Goal: Task Accomplishment & Management: Manage account settings

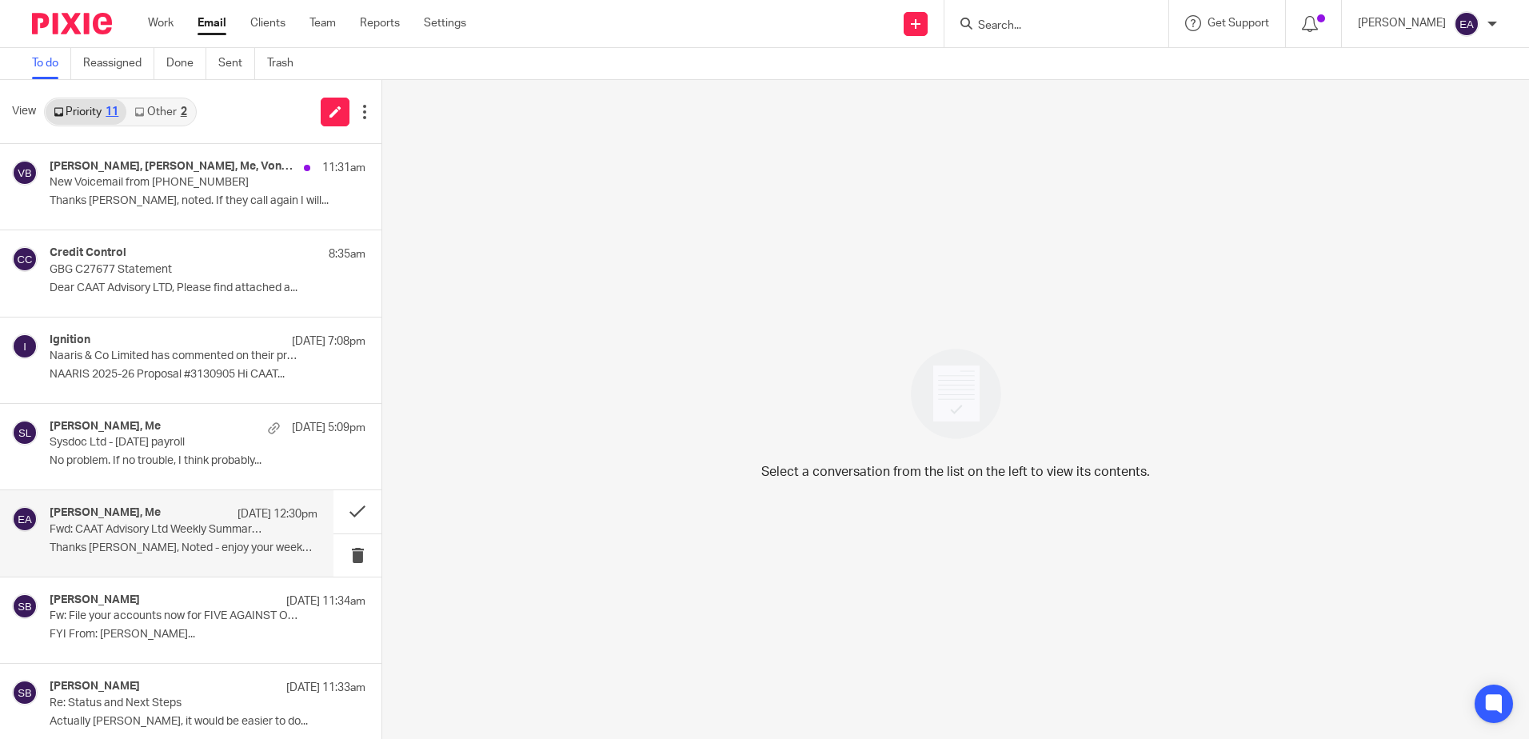
click at [229, 557] on div "Steve Bradshaw, Me 18 Aug 12:30pm Fwd: CAAT Advisory Ltd Weekly Summary (18 Aug…" at bounding box center [184, 533] width 268 height 54
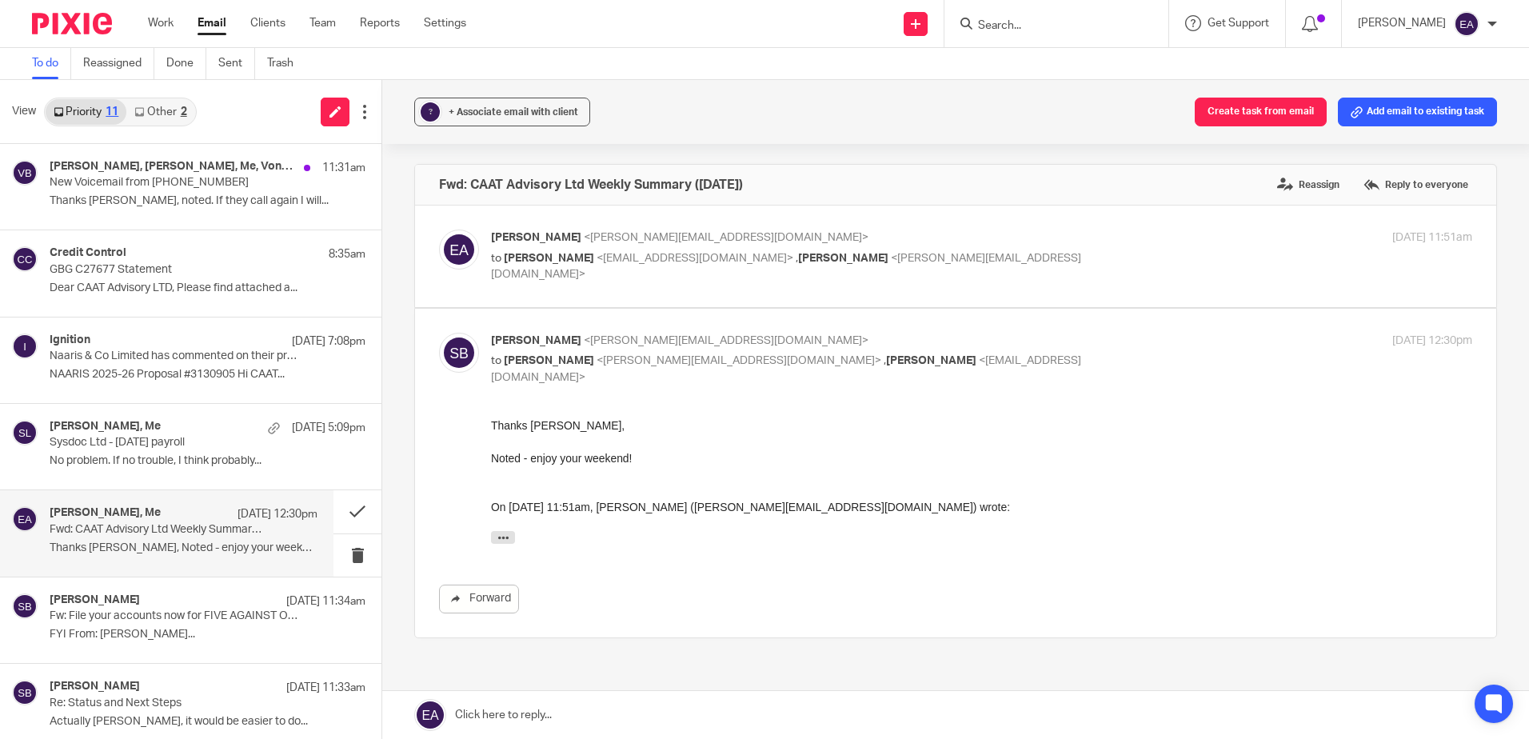
click at [639, 245] on p "Elaine Aitken <elaine@caatadvisory.co.uk>" at bounding box center [818, 237] width 654 height 17
checkbox input "true"
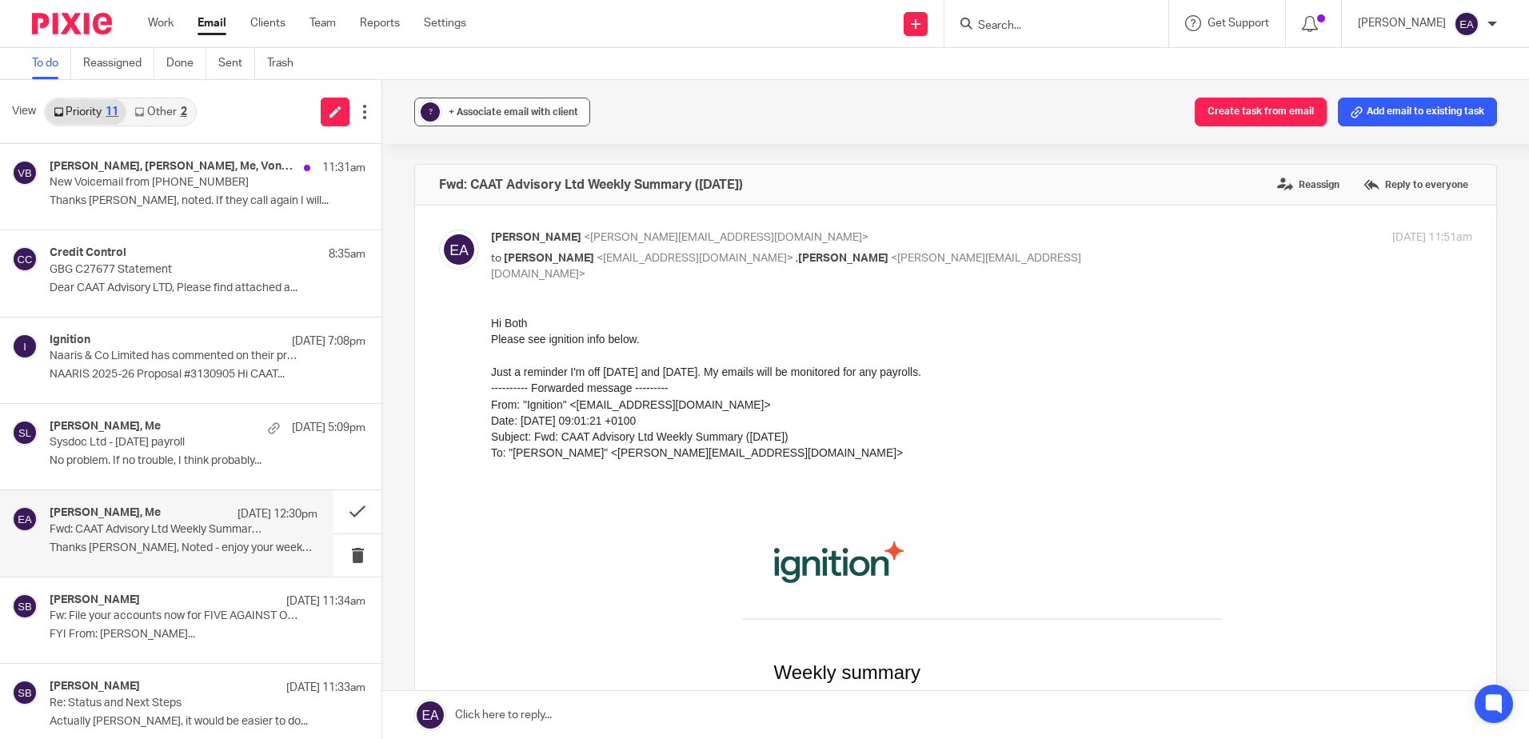
click at [488, 115] on span "+ Associate email with client" at bounding box center [514, 112] width 130 height 10
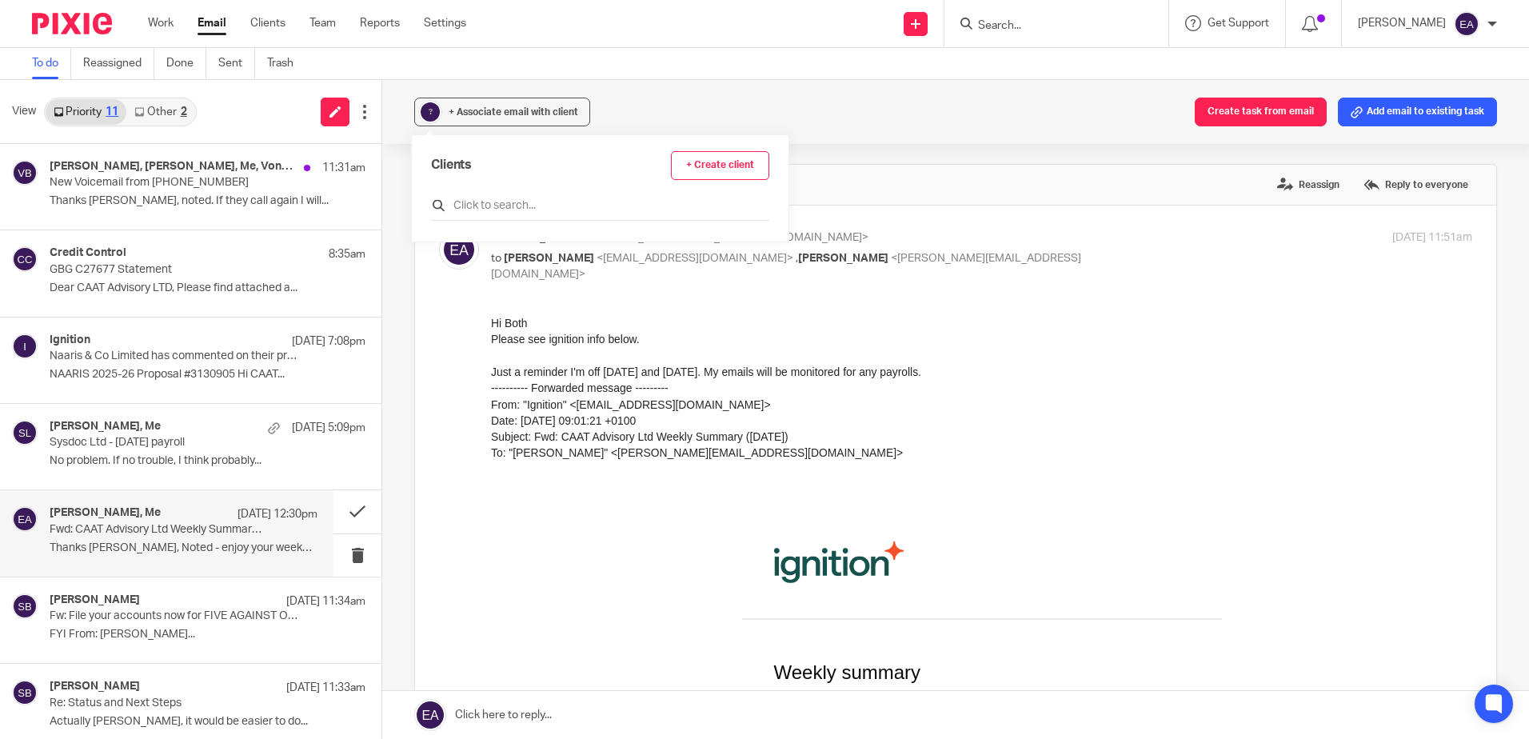
click at [497, 203] on input "text" at bounding box center [600, 206] width 338 height 16
type input "ign"
click at [438, 281] on input "checkbox" at bounding box center [437, 277] width 12 height 12
checkbox input "true"
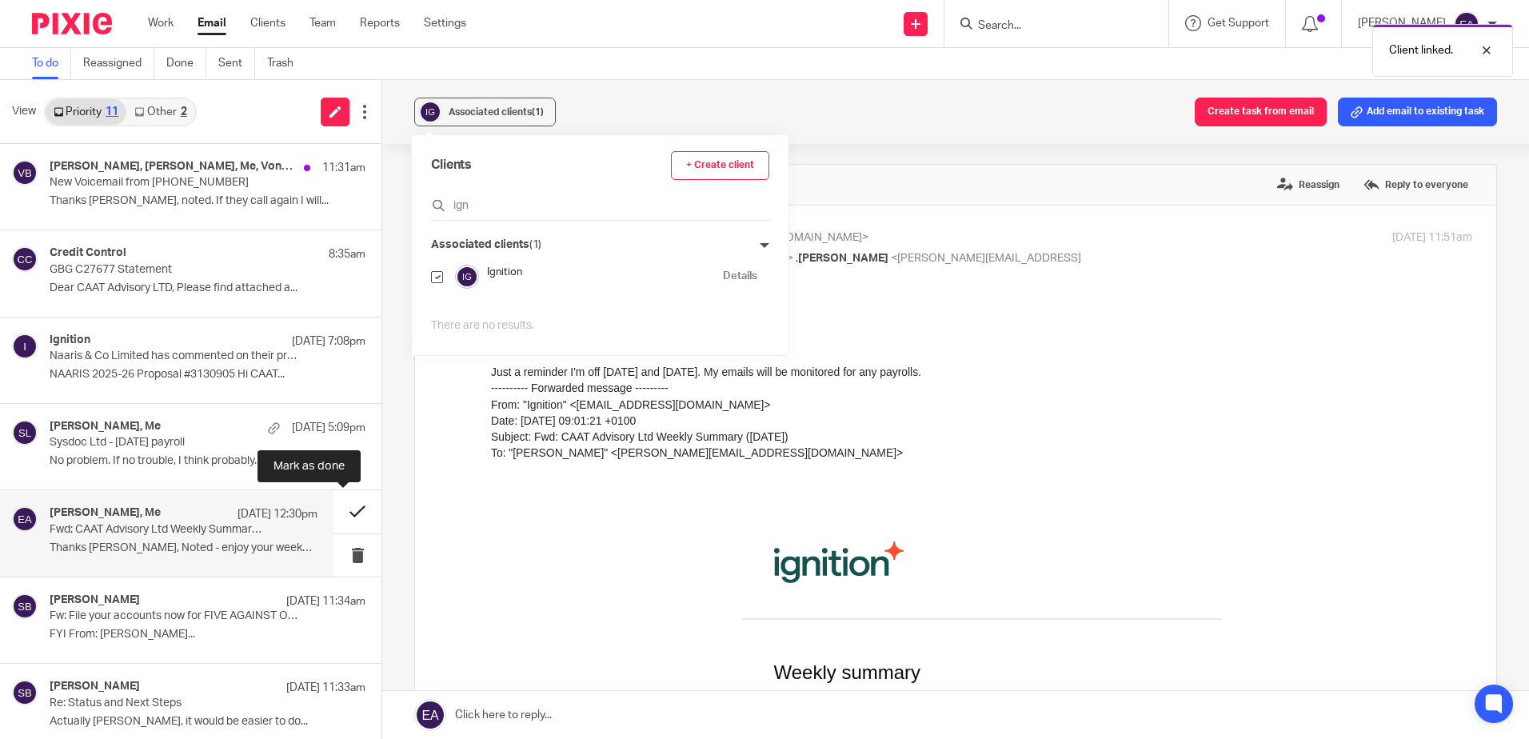
click at [344, 525] on button at bounding box center [357, 511] width 48 height 42
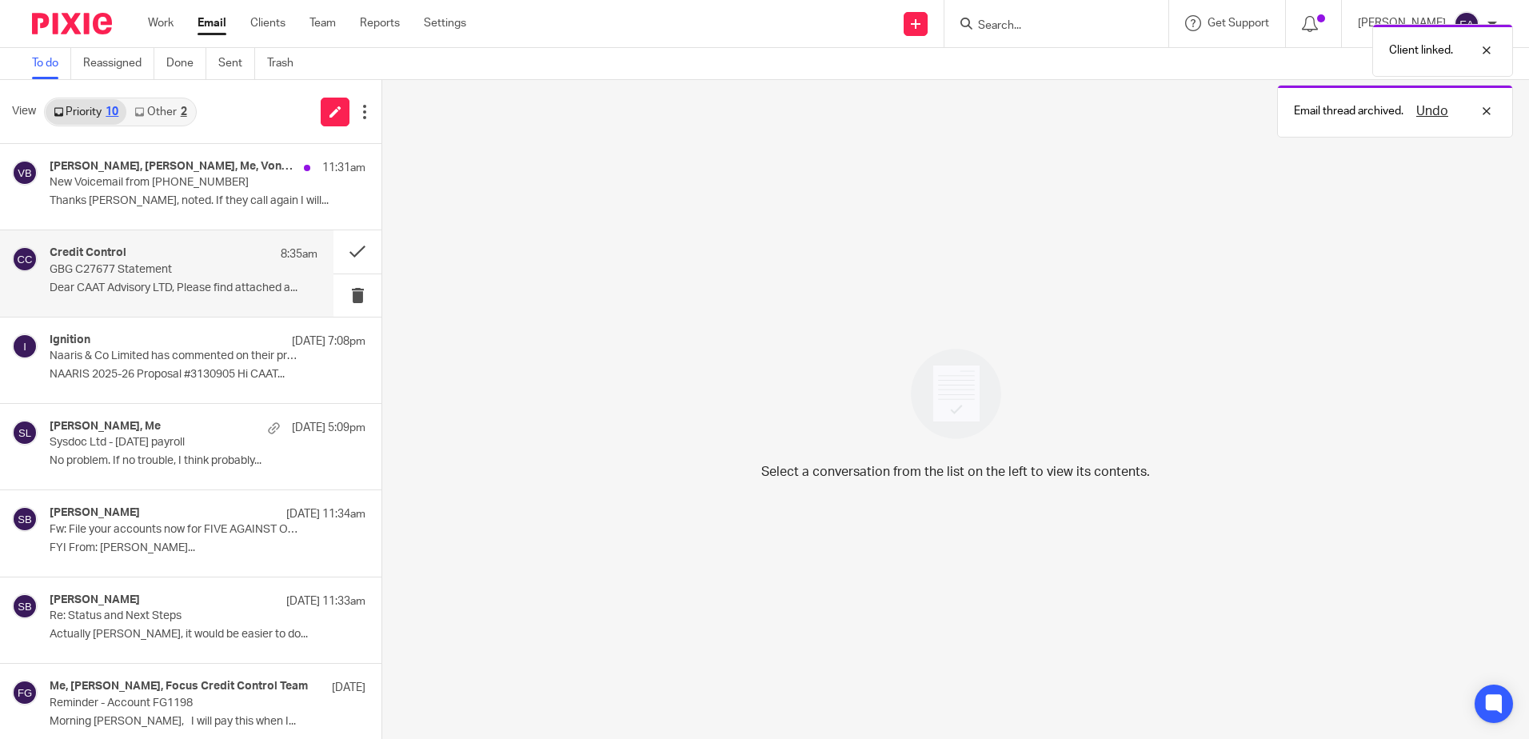
click at [165, 270] on p "GBG C27677 Statement" at bounding box center [157, 270] width 214 height 14
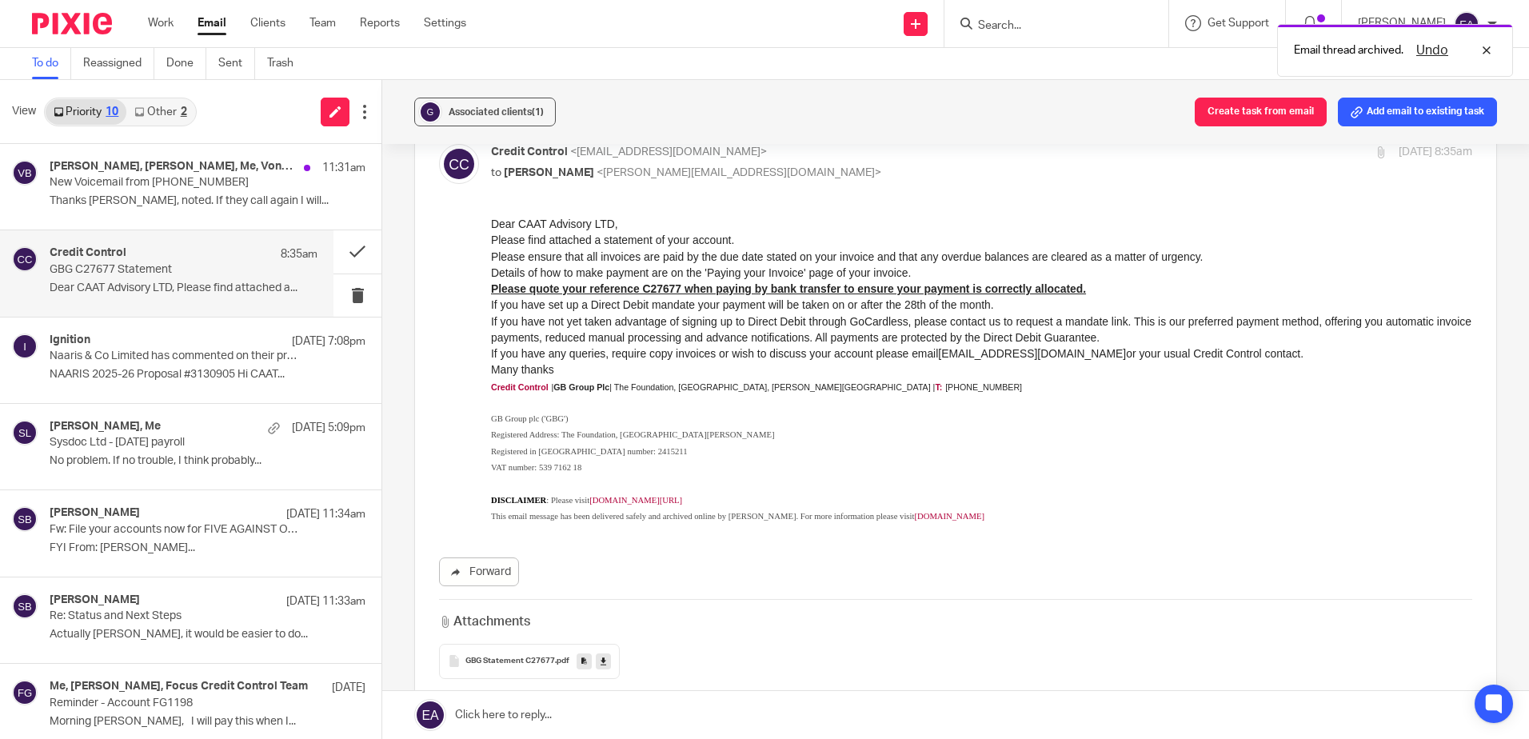
scroll to position [240, 0]
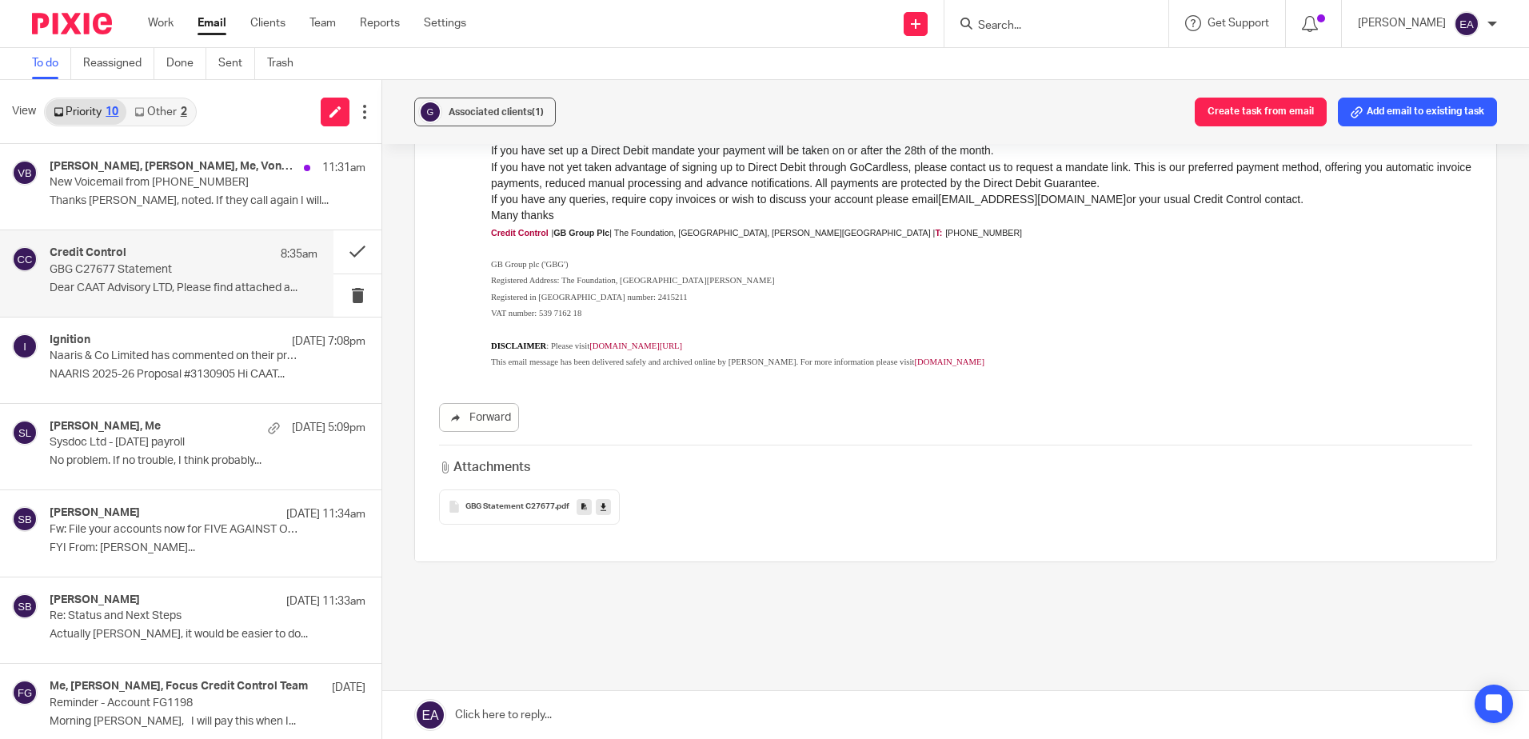
click at [597, 508] on link at bounding box center [603, 507] width 15 height 16
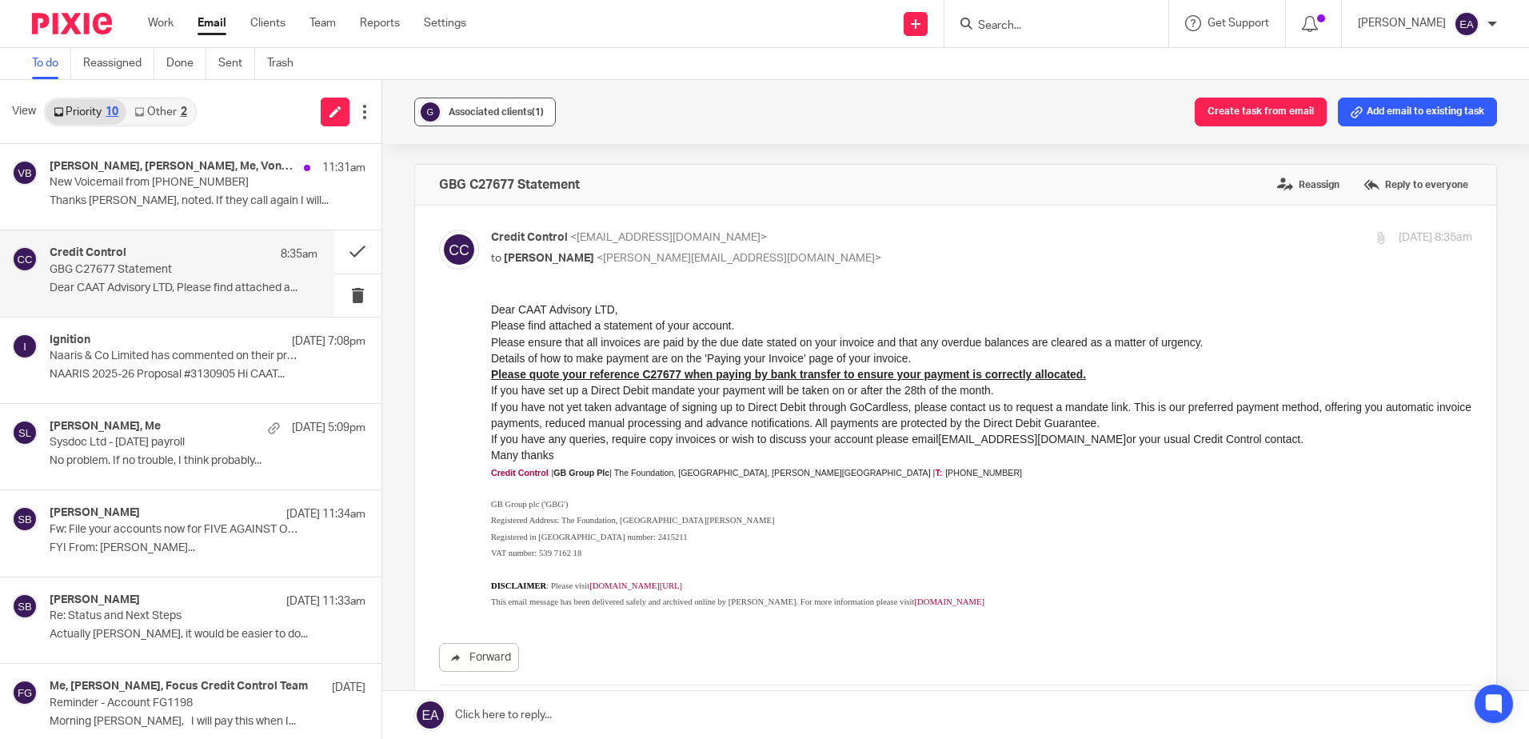
click at [471, 109] on span "Associated clients (1)" at bounding box center [496, 112] width 95 height 10
click at [201, 201] on p "Thanks Nita, noted. If they call again I will..." at bounding box center [184, 201] width 268 height 14
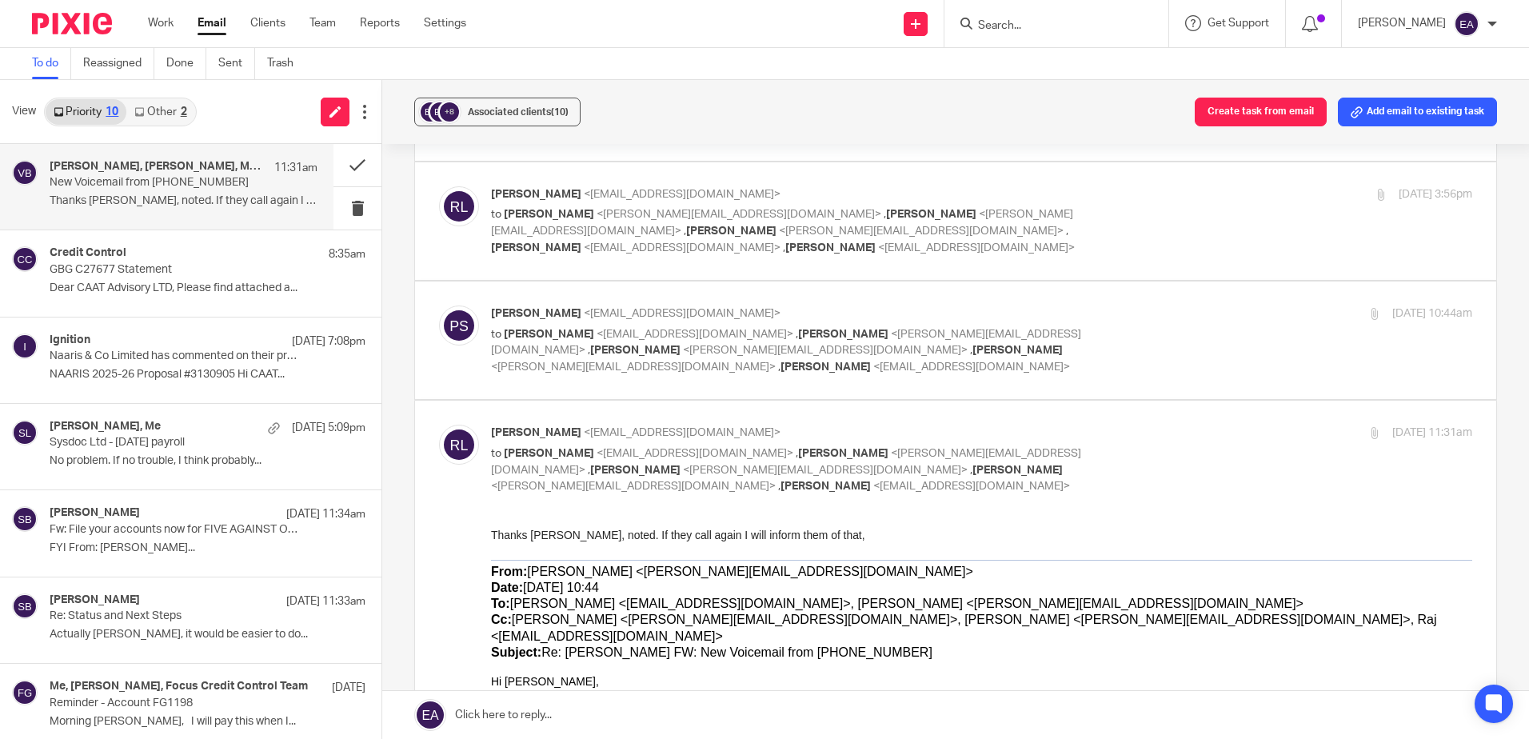
scroll to position [400, 0]
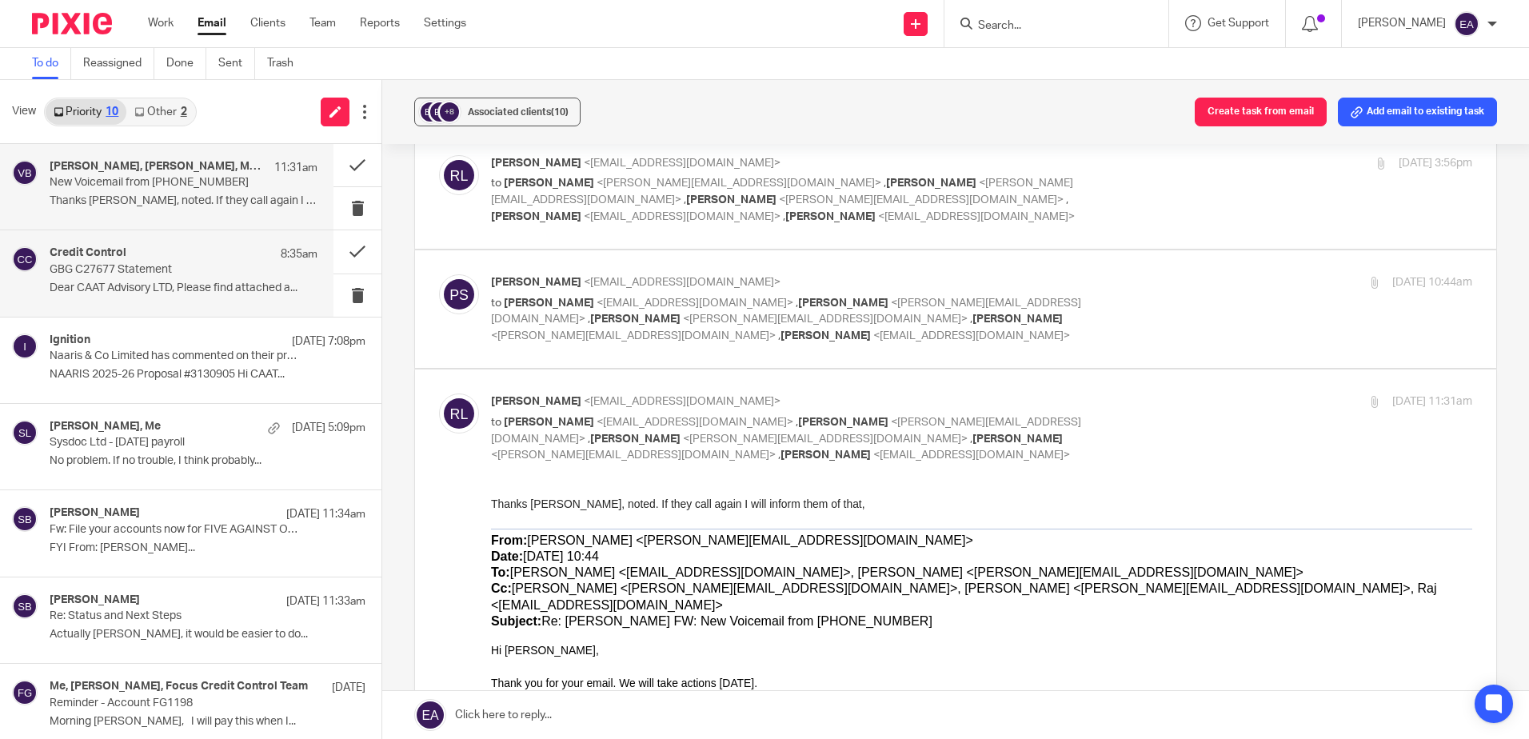
click at [189, 245] on div "Credit Control 8:35am GBG C27677 Statement Dear CAAT Advisory LTD, Please find …" at bounding box center [166, 273] width 333 height 86
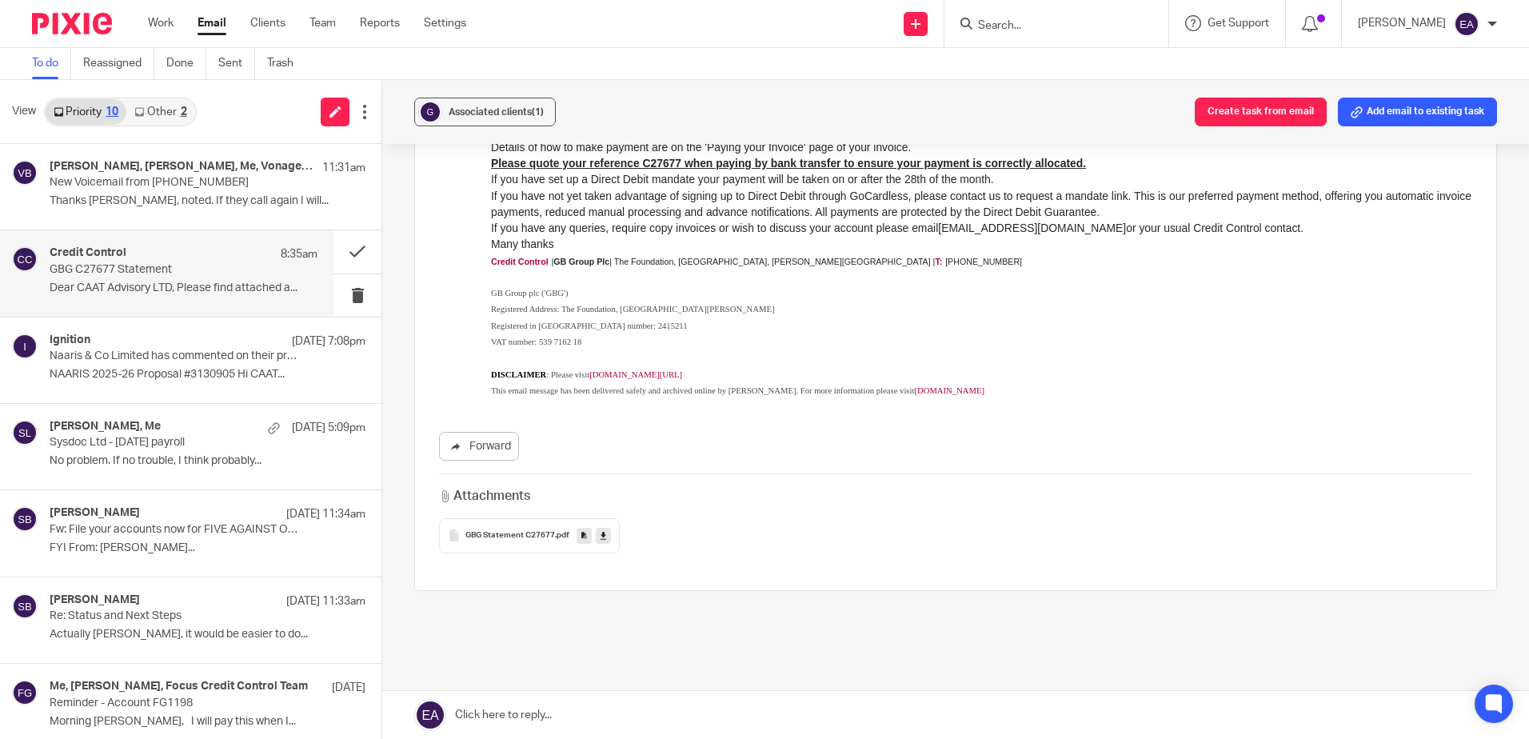
scroll to position [240, 0]
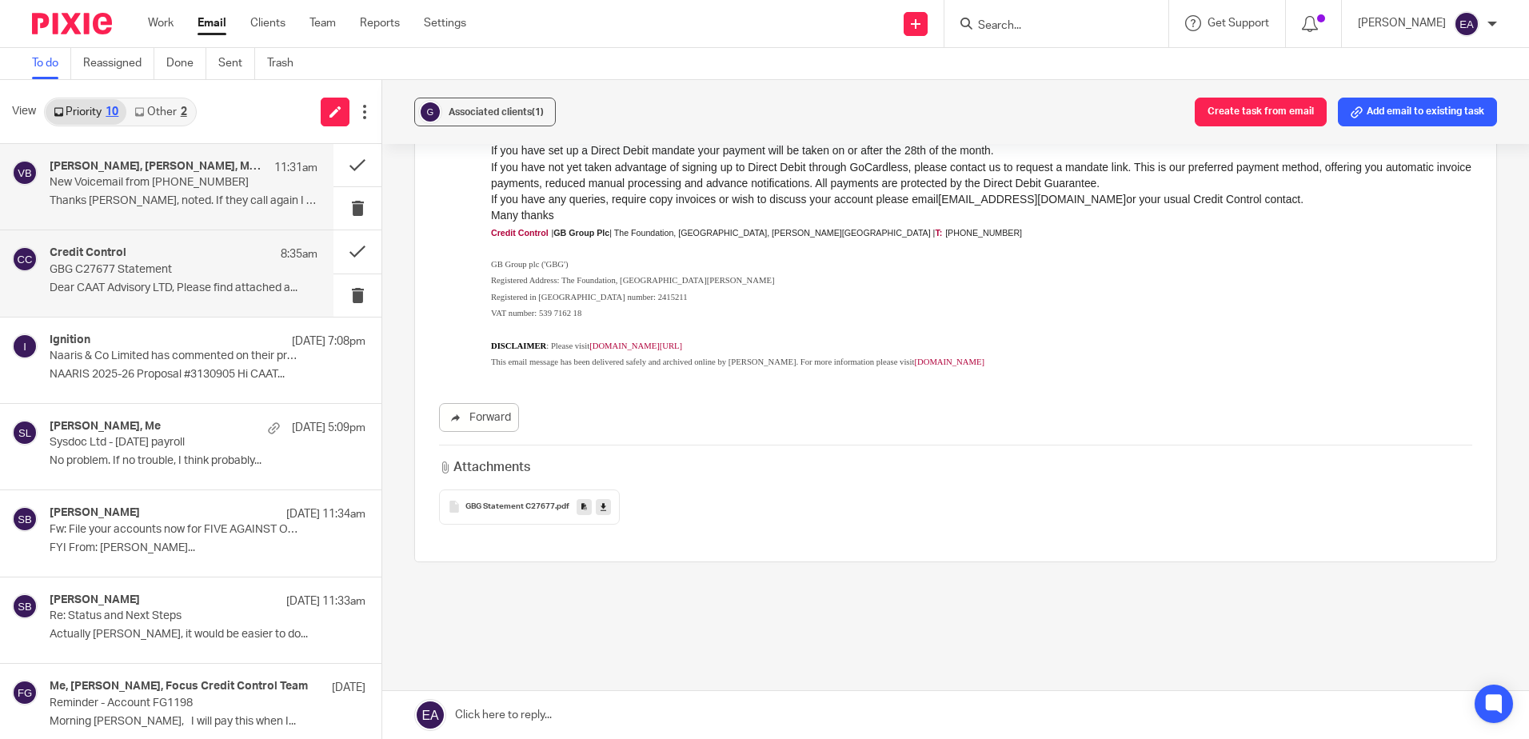
click at [193, 184] on p "New Voicemail from +443002003884" at bounding box center [157, 183] width 214 height 14
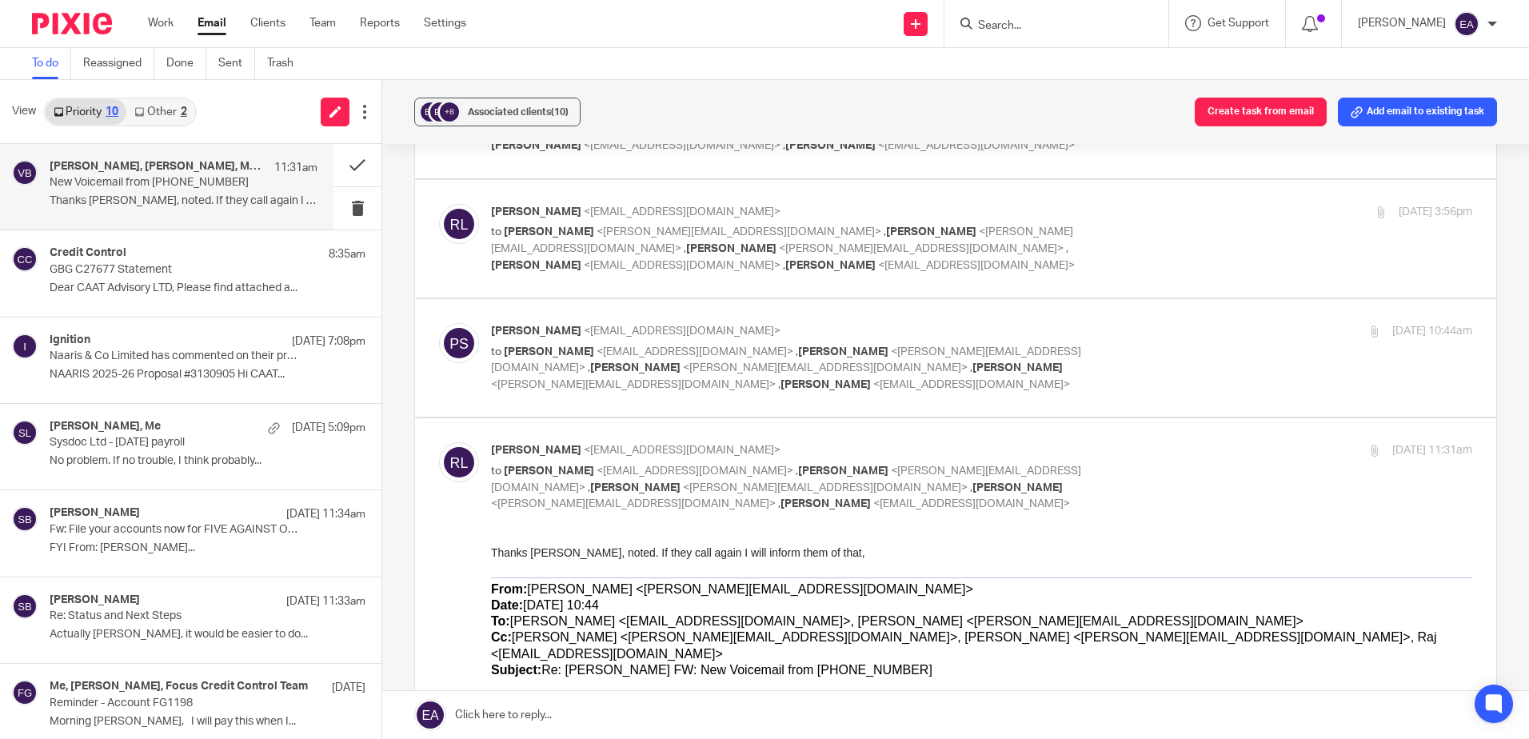
scroll to position [400, 0]
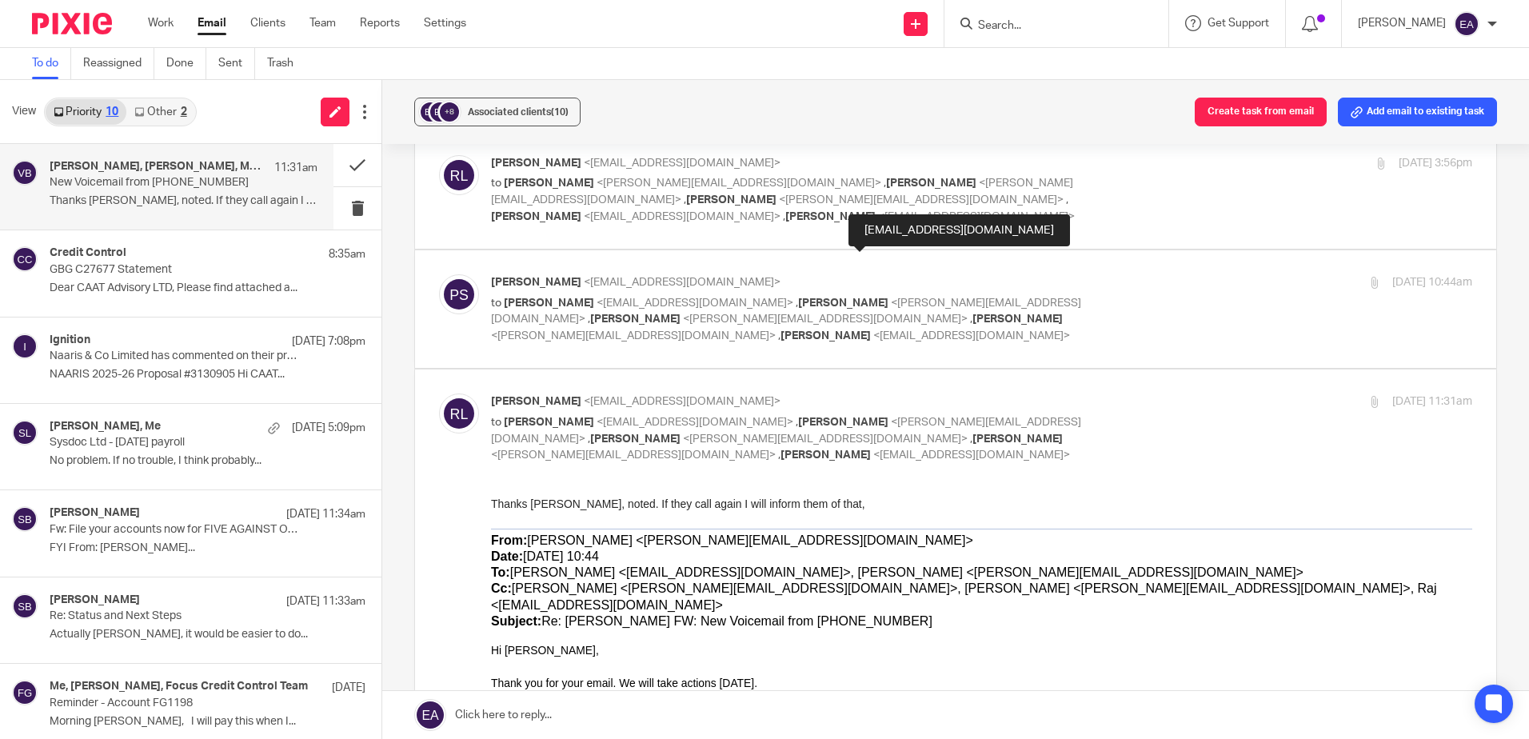
click at [861, 330] on span "Raj" at bounding box center [825, 335] width 90 height 11
checkbox input "true"
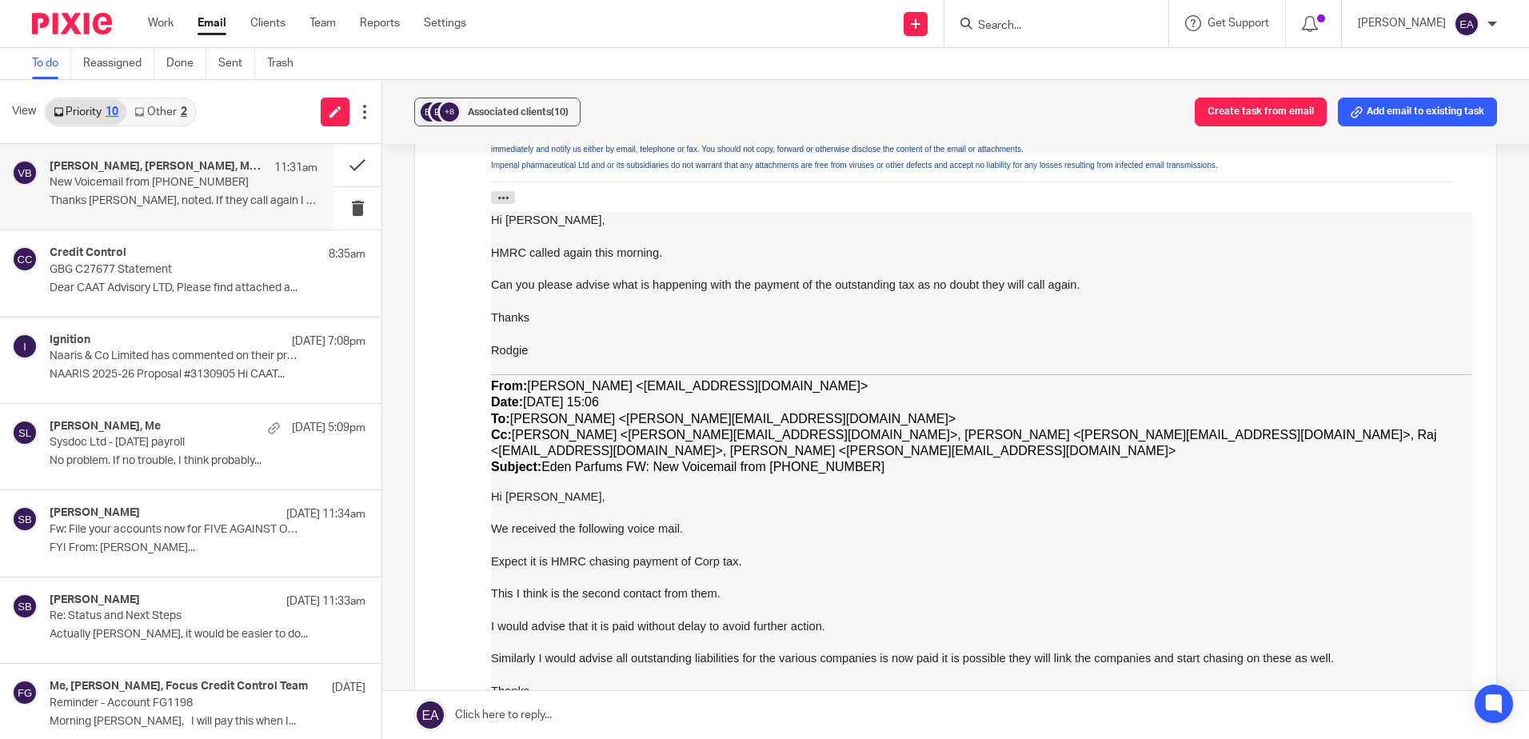
scroll to position [1039, 0]
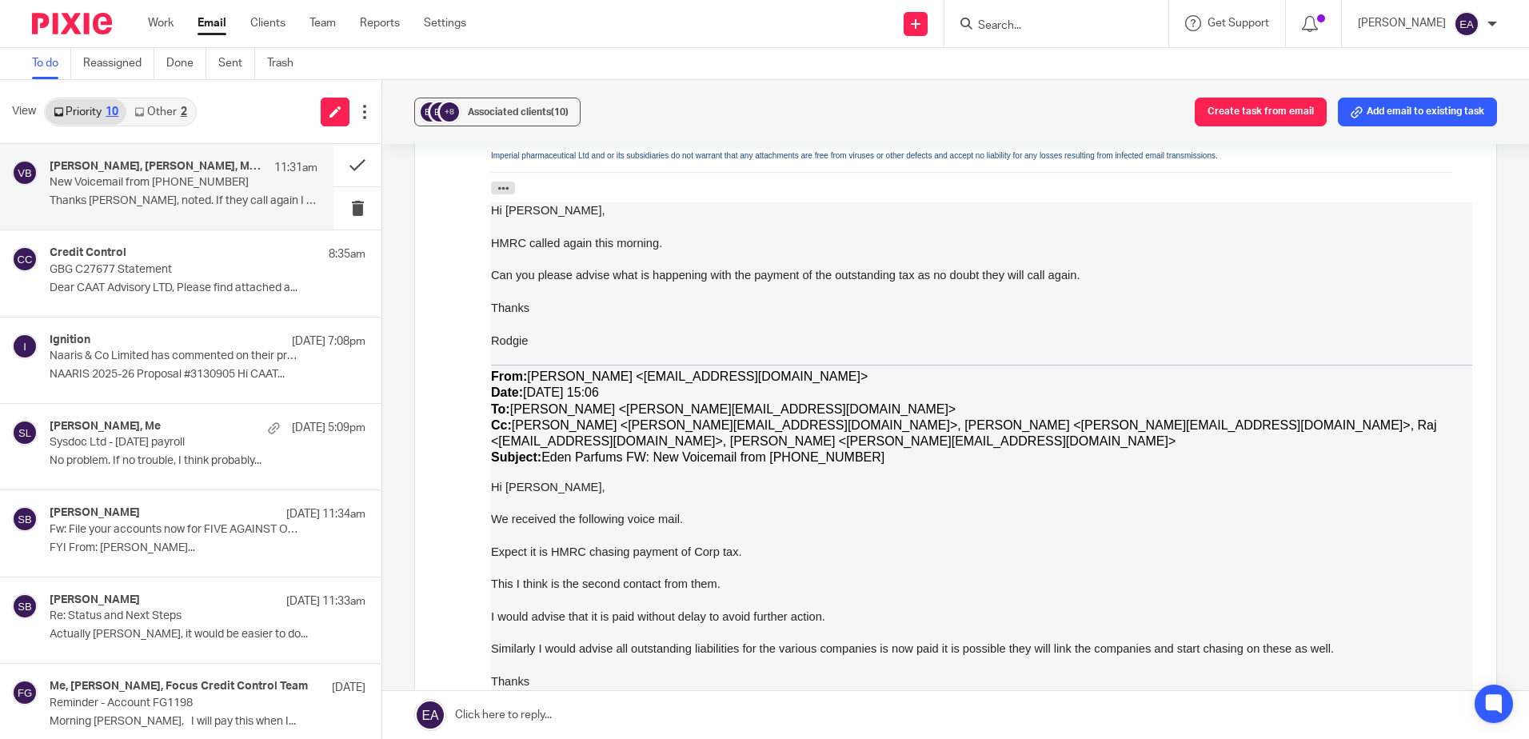
click at [154, 185] on p "New Voicemail from +443002003884" at bounding box center [157, 183] width 214 height 14
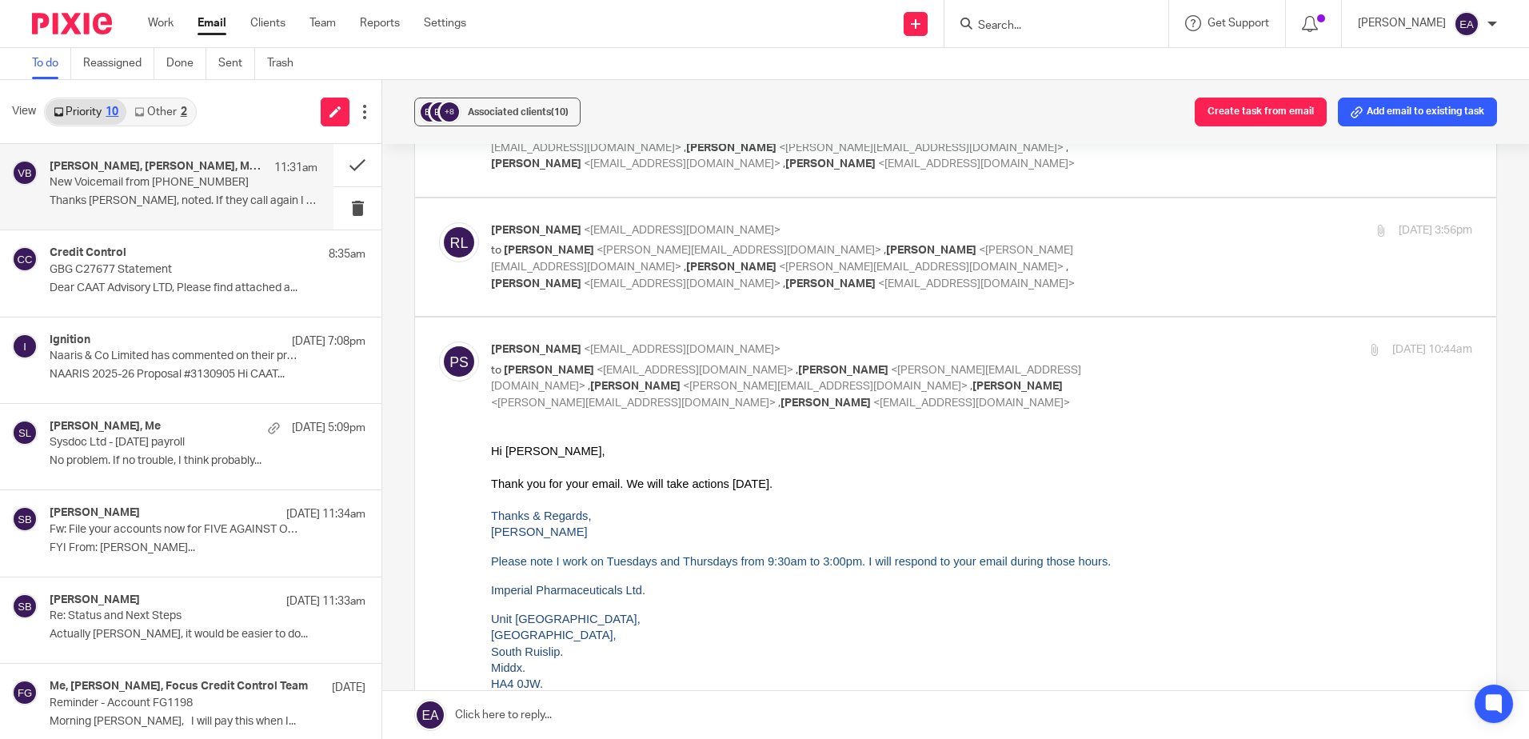
scroll to position [320, 0]
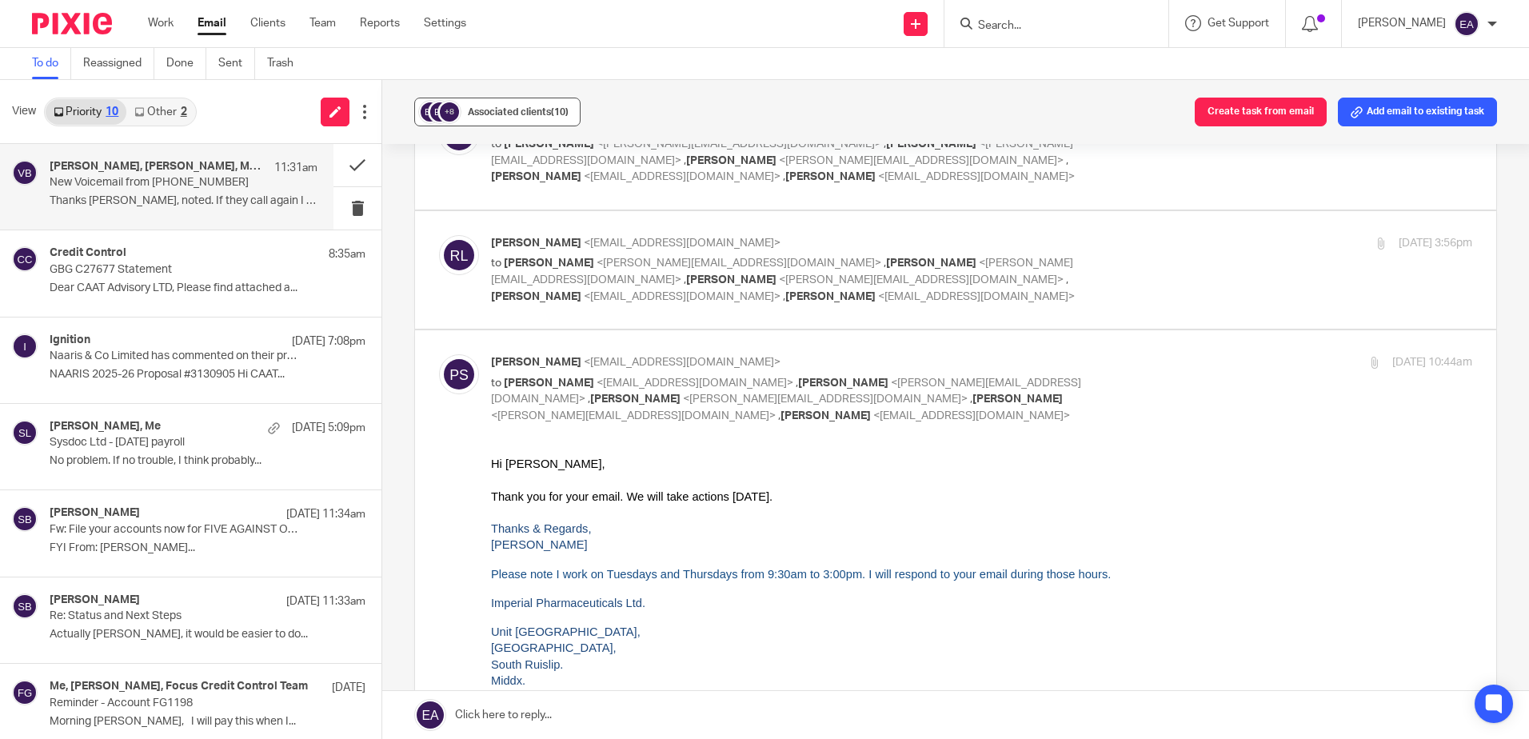
click at [499, 114] on span "Associated clients (10)" at bounding box center [518, 112] width 101 height 10
click at [352, 160] on button at bounding box center [357, 165] width 48 height 42
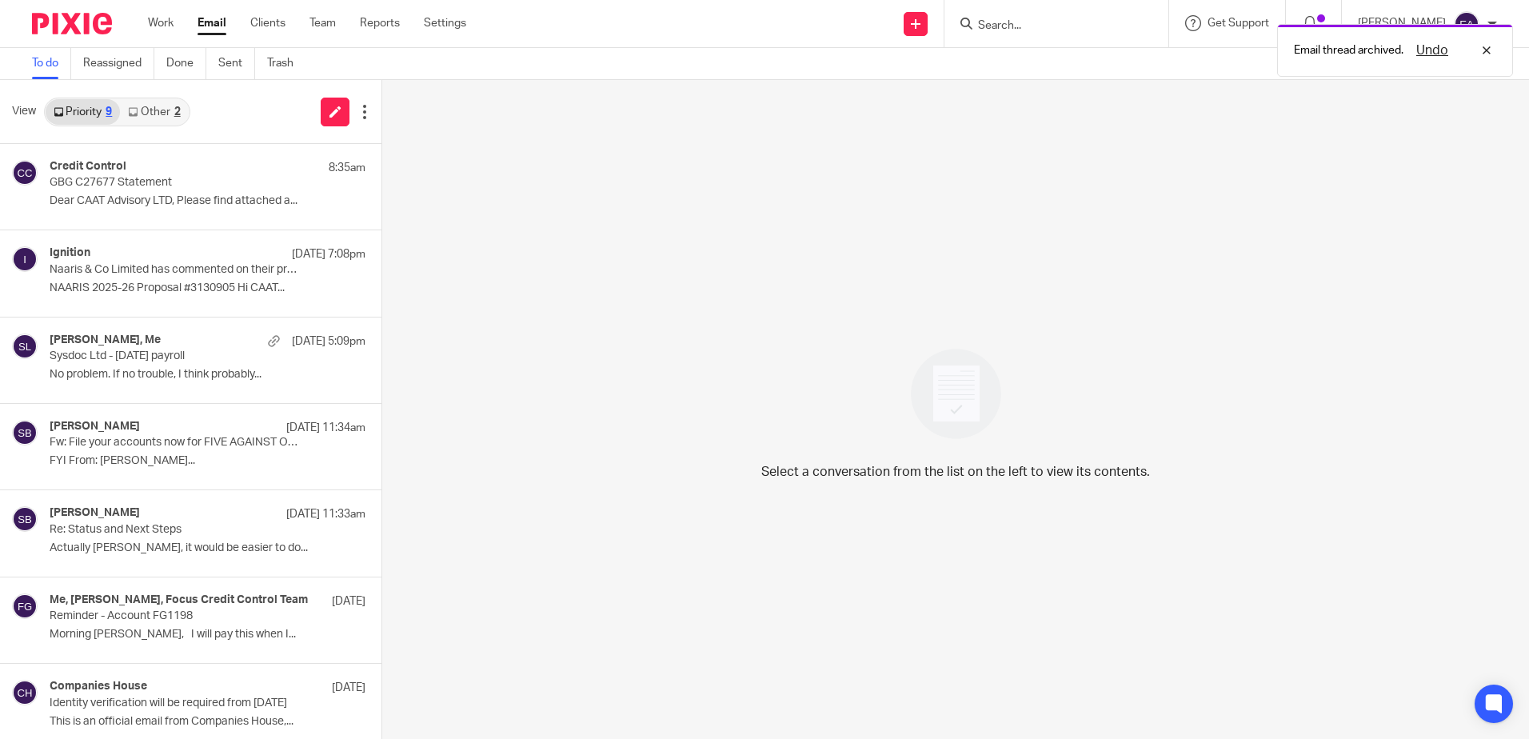
click at [171, 106] on link "Other 2" at bounding box center [154, 112] width 68 height 26
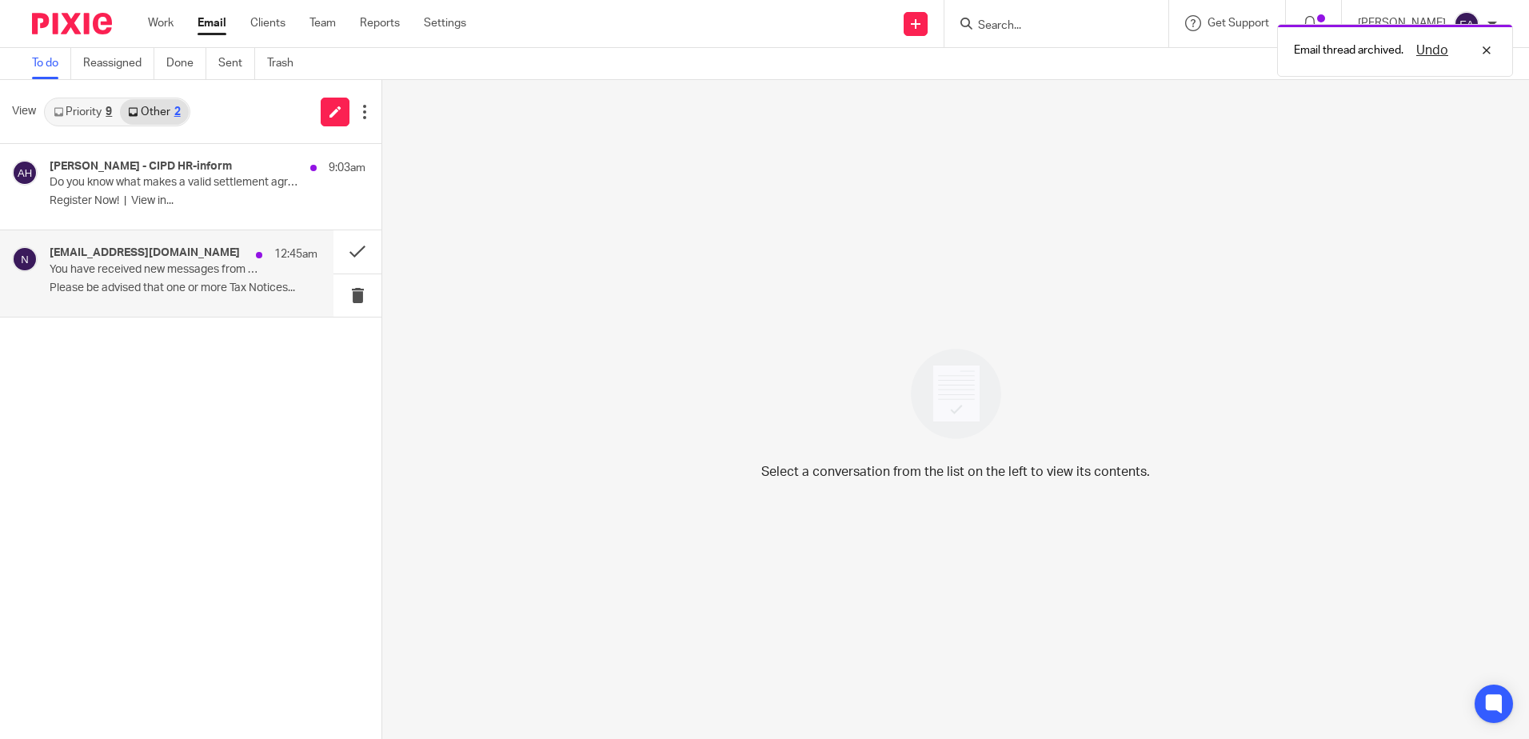
click at [182, 255] on h4 "noreply@notifications.hmrc.gov.uk" at bounding box center [145, 253] width 190 height 14
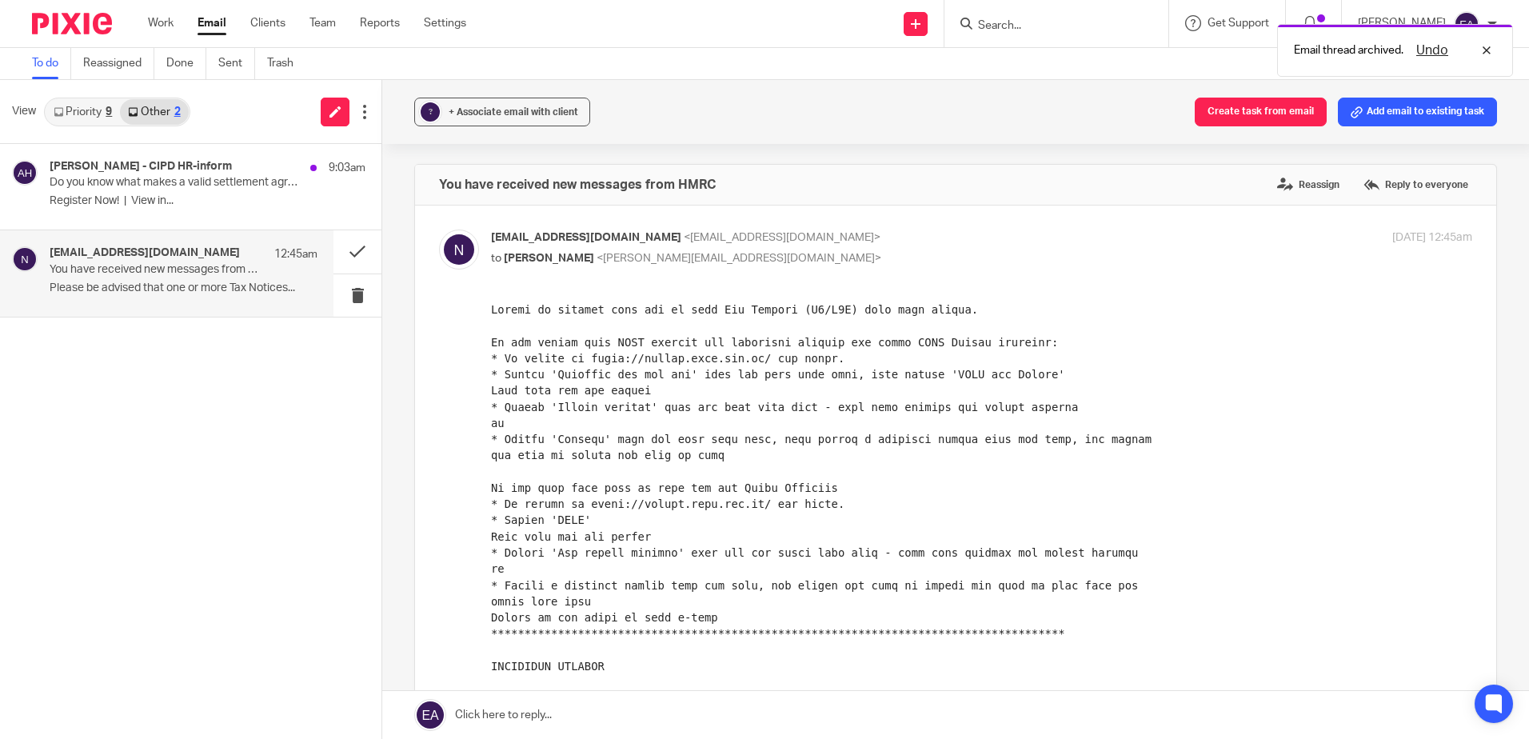
scroll to position [0, 0]
click at [500, 116] on span "+ Associate email with client" at bounding box center [514, 112] width 130 height 10
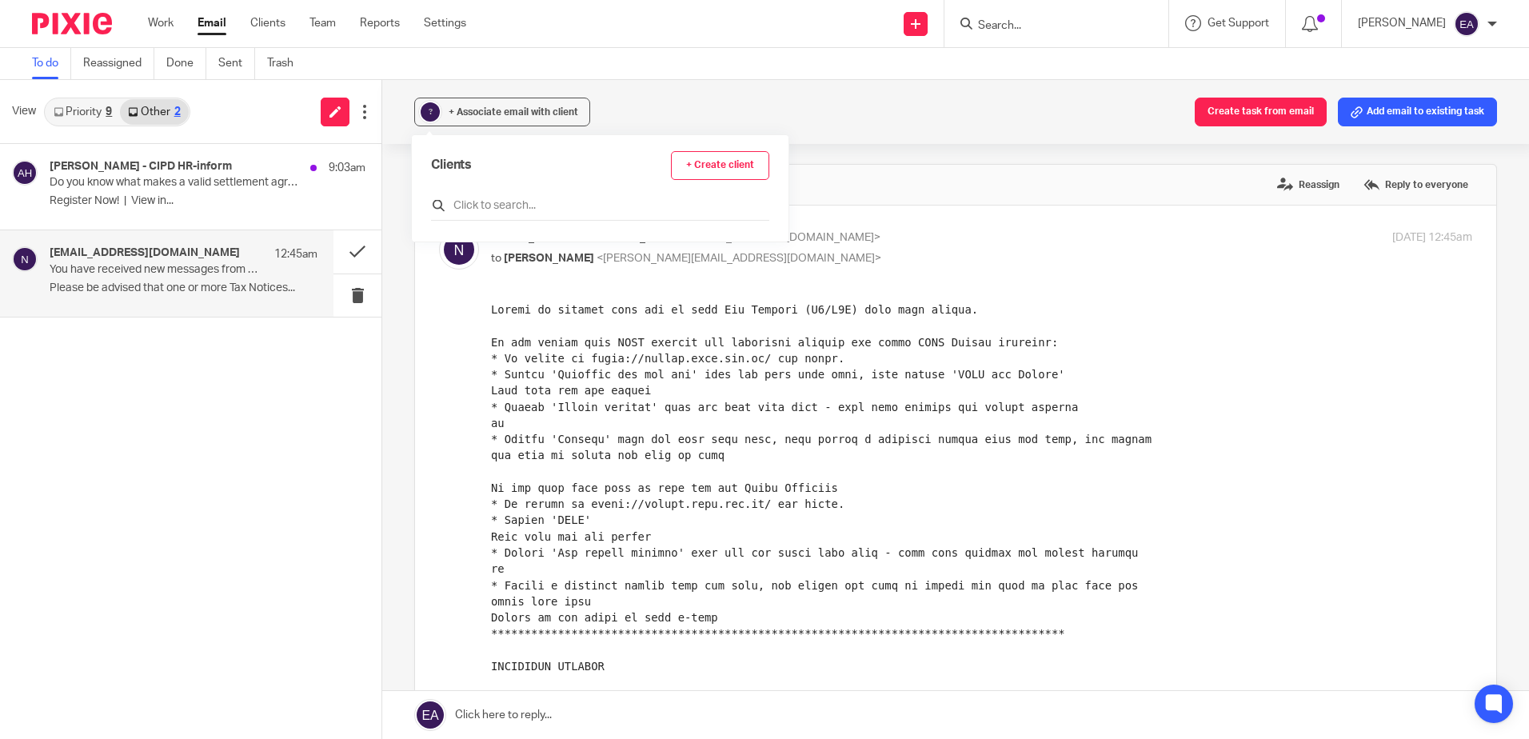
click at [513, 213] on input "text" at bounding box center [600, 206] width 338 height 16
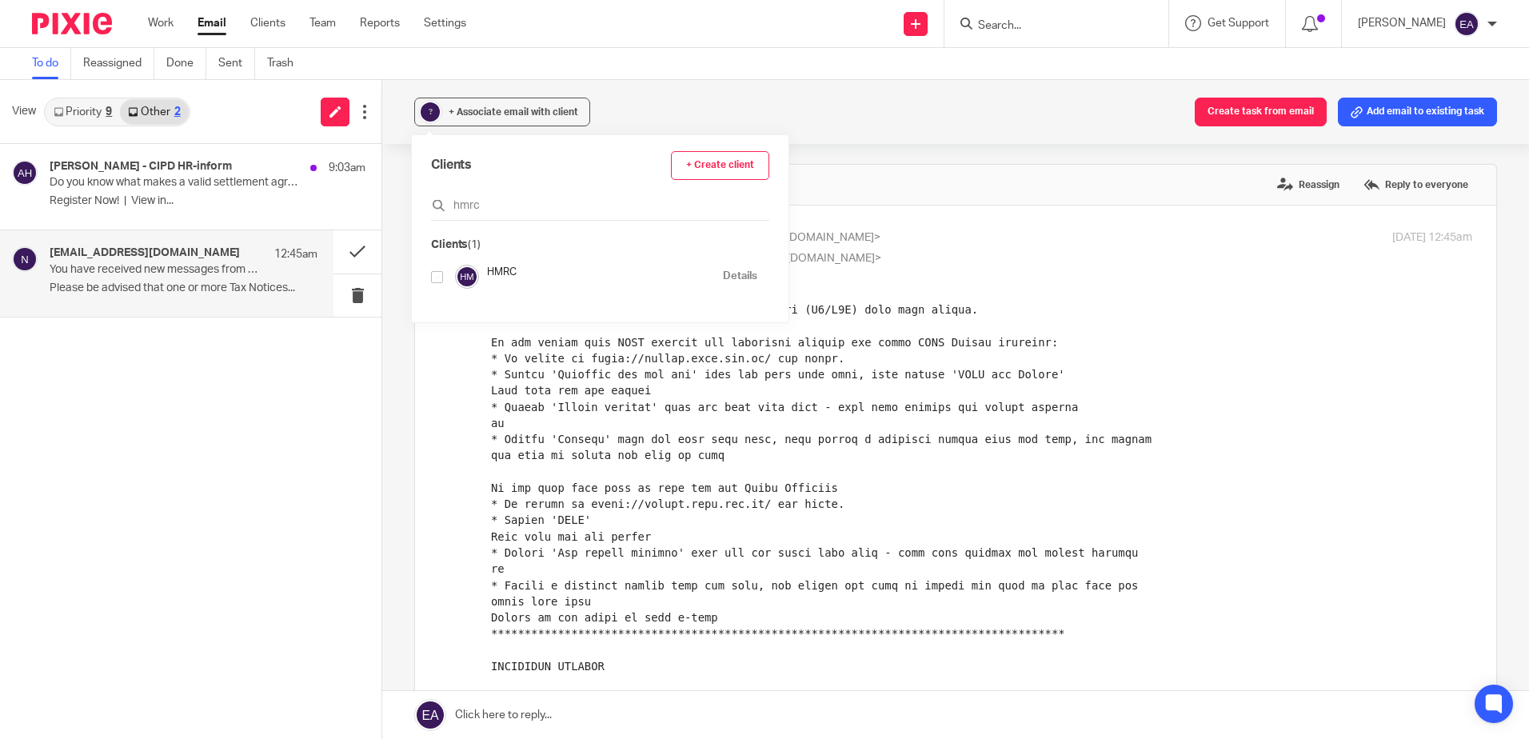
type input "hmrc"
click at [439, 280] on input "checkbox" at bounding box center [437, 277] width 12 height 12
checkbox input "true"
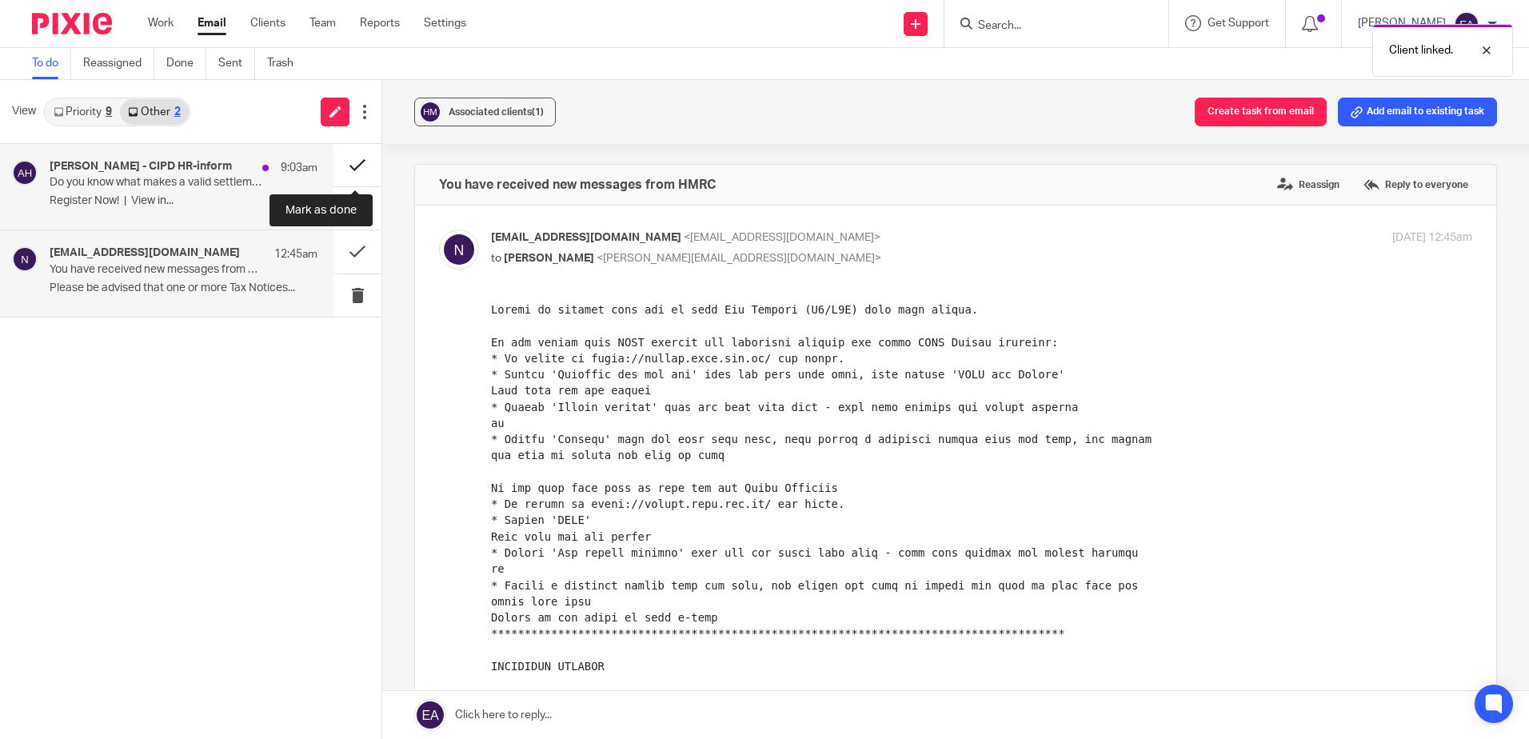
click at [356, 162] on button at bounding box center [357, 165] width 48 height 42
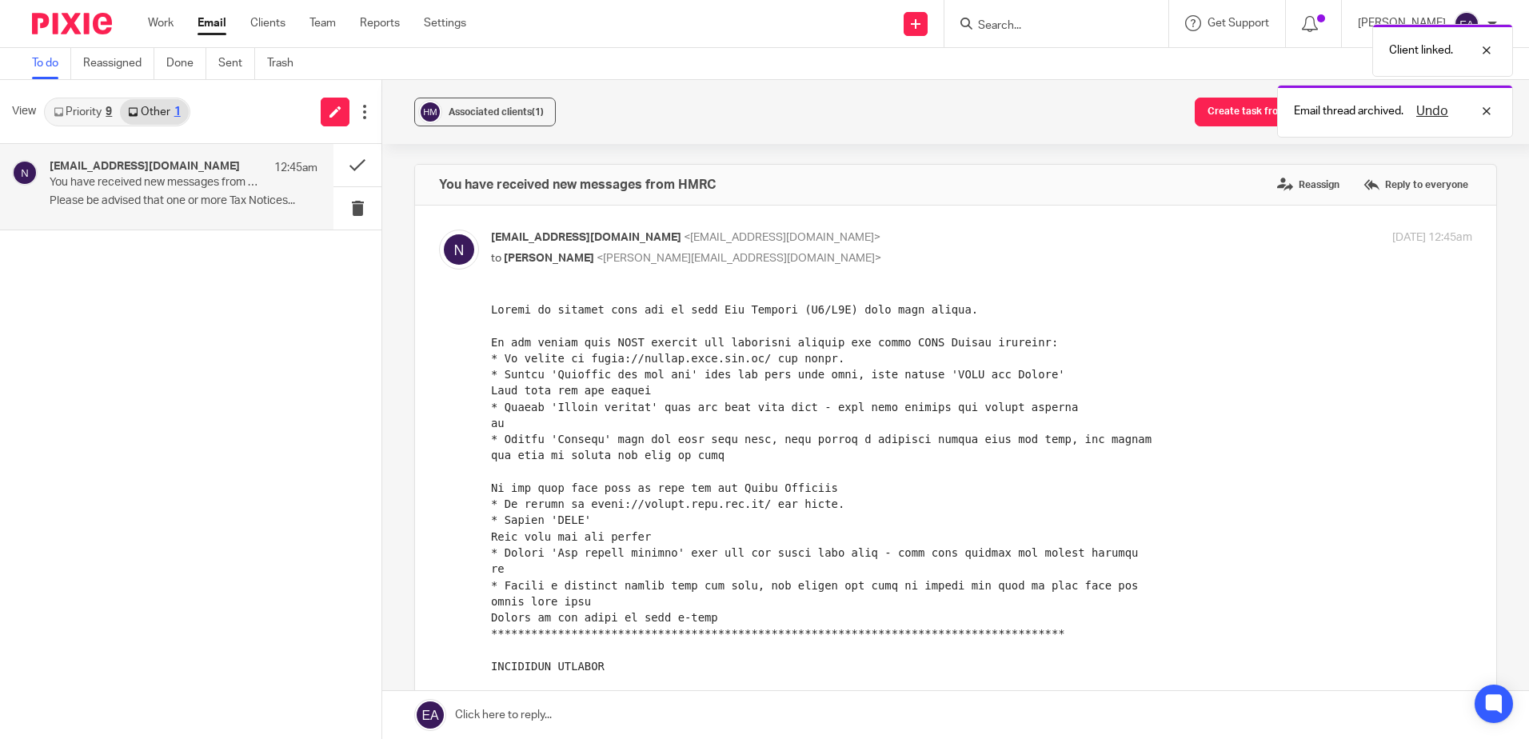
click at [170, 198] on p "Please be advised that one or more Tax Notices..." at bounding box center [184, 201] width 268 height 14
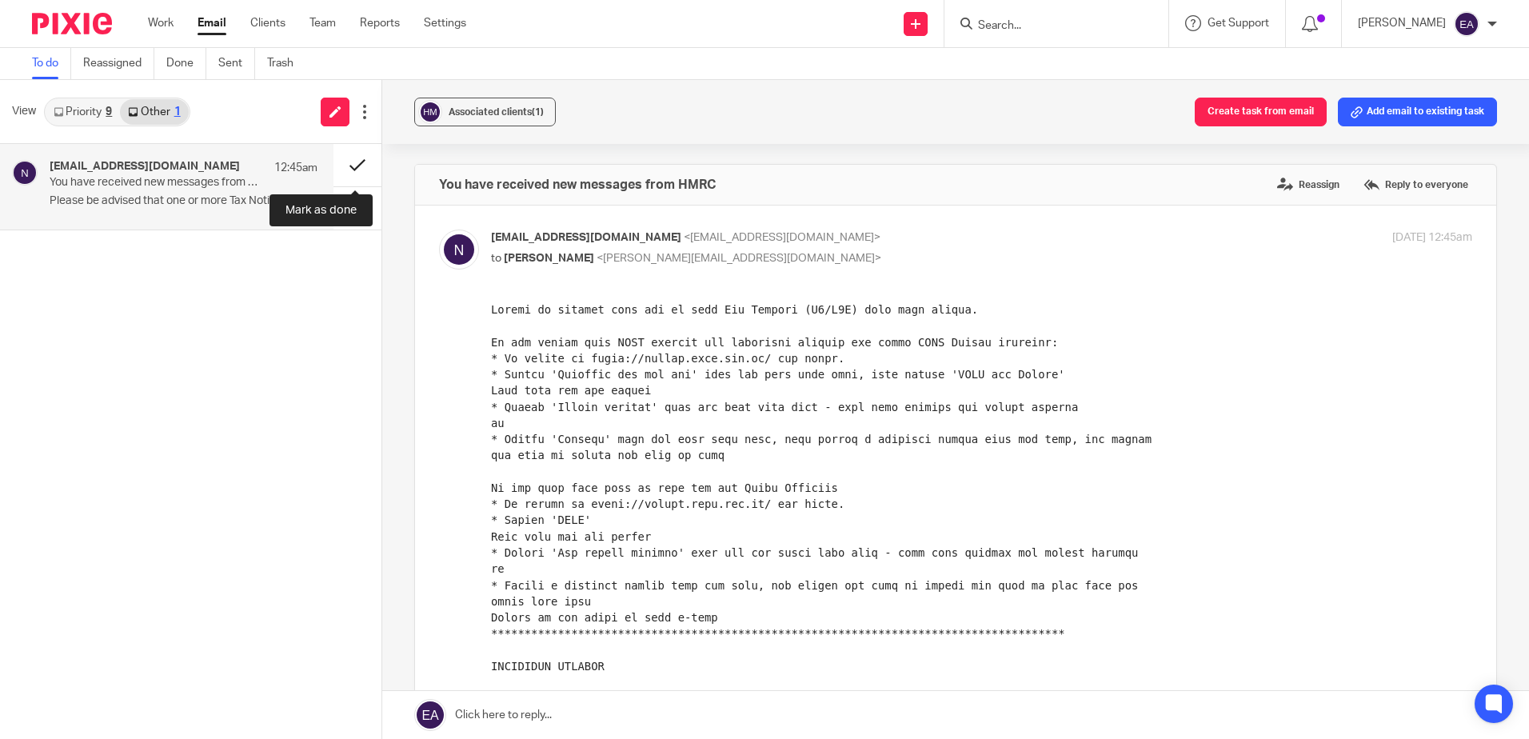
click at [358, 158] on button at bounding box center [357, 165] width 48 height 42
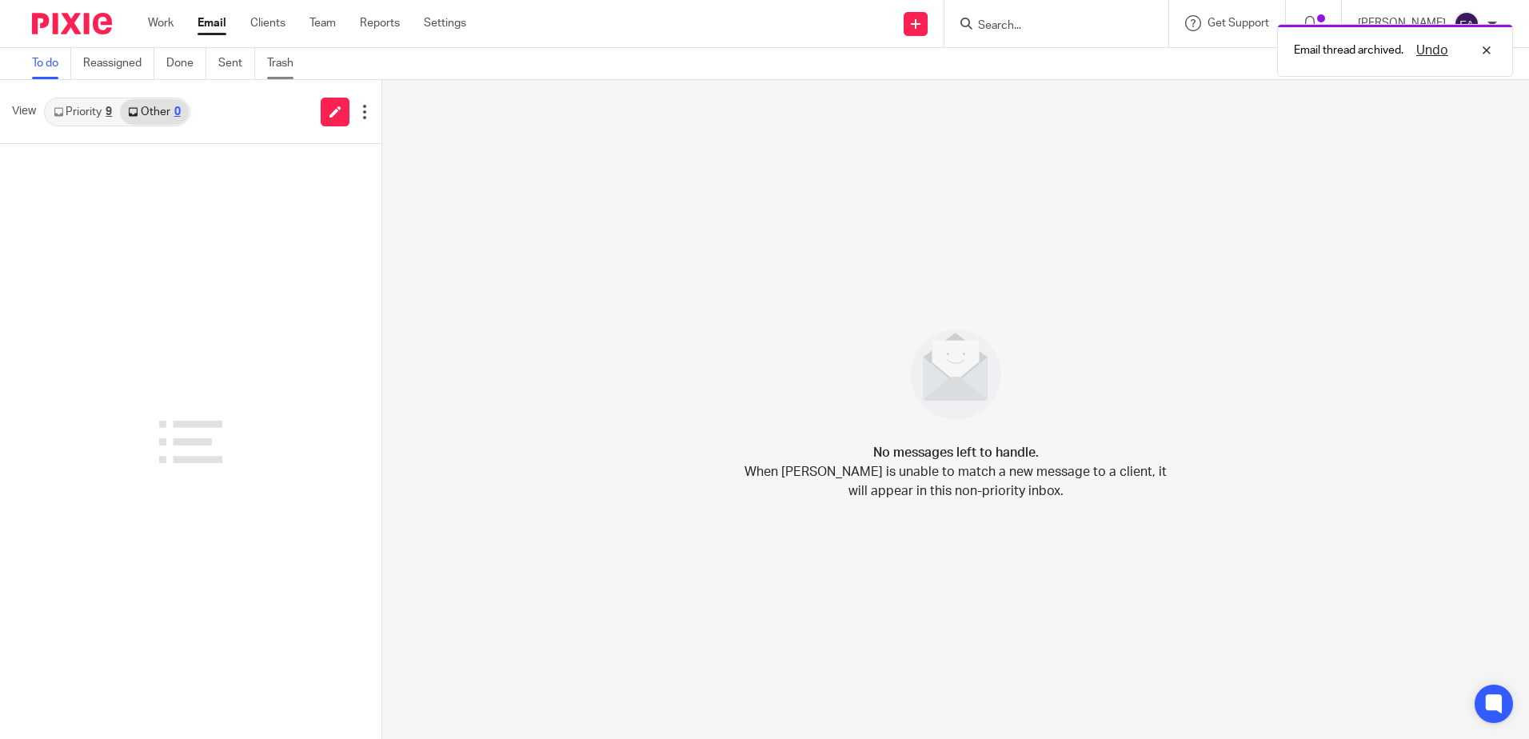
click at [286, 67] on link "Trash" at bounding box center [286, 63] width 38 height 31
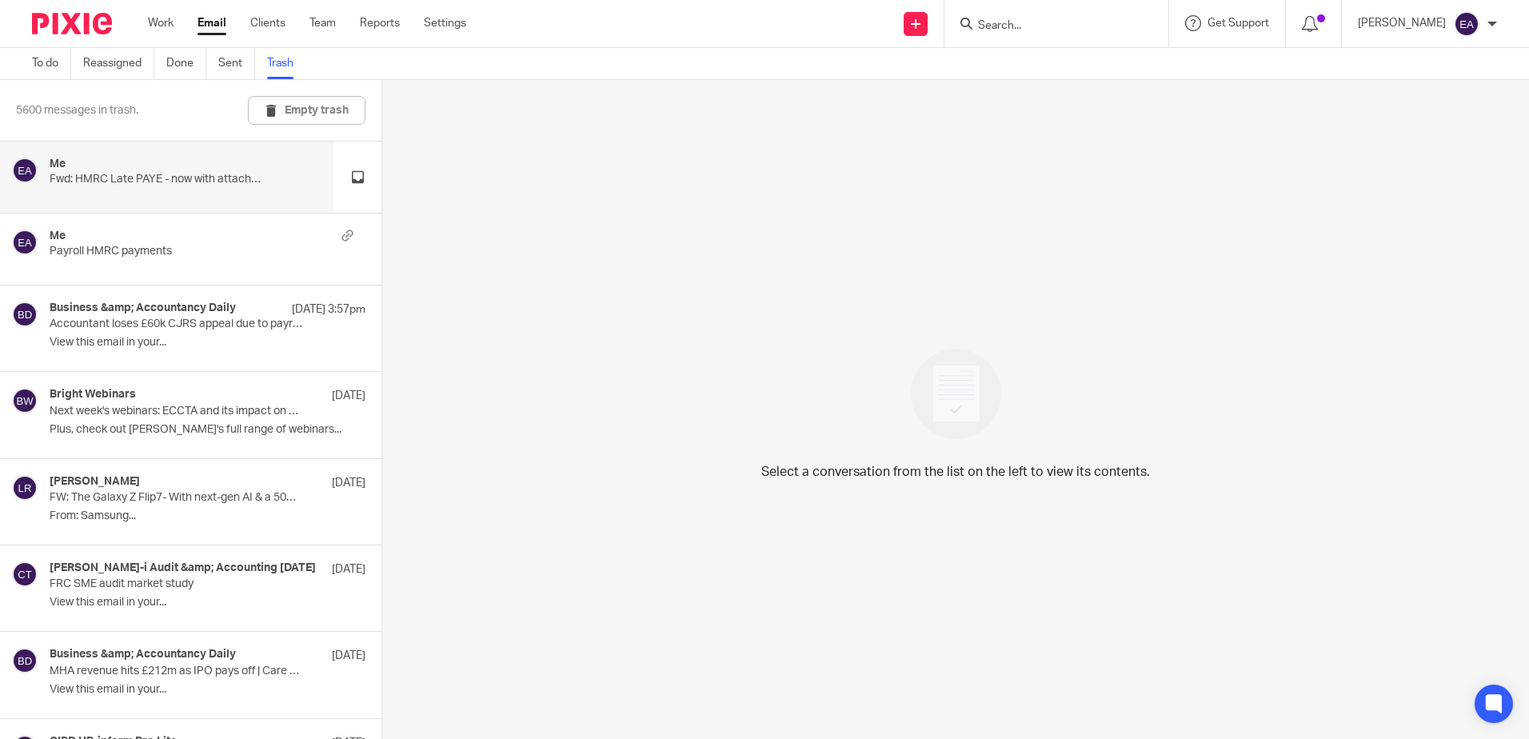
click at [166, 181] on p "Fwd: HMRC Late PAYE - now with attachment" at bounding box center [157, 180] width 214 height 14
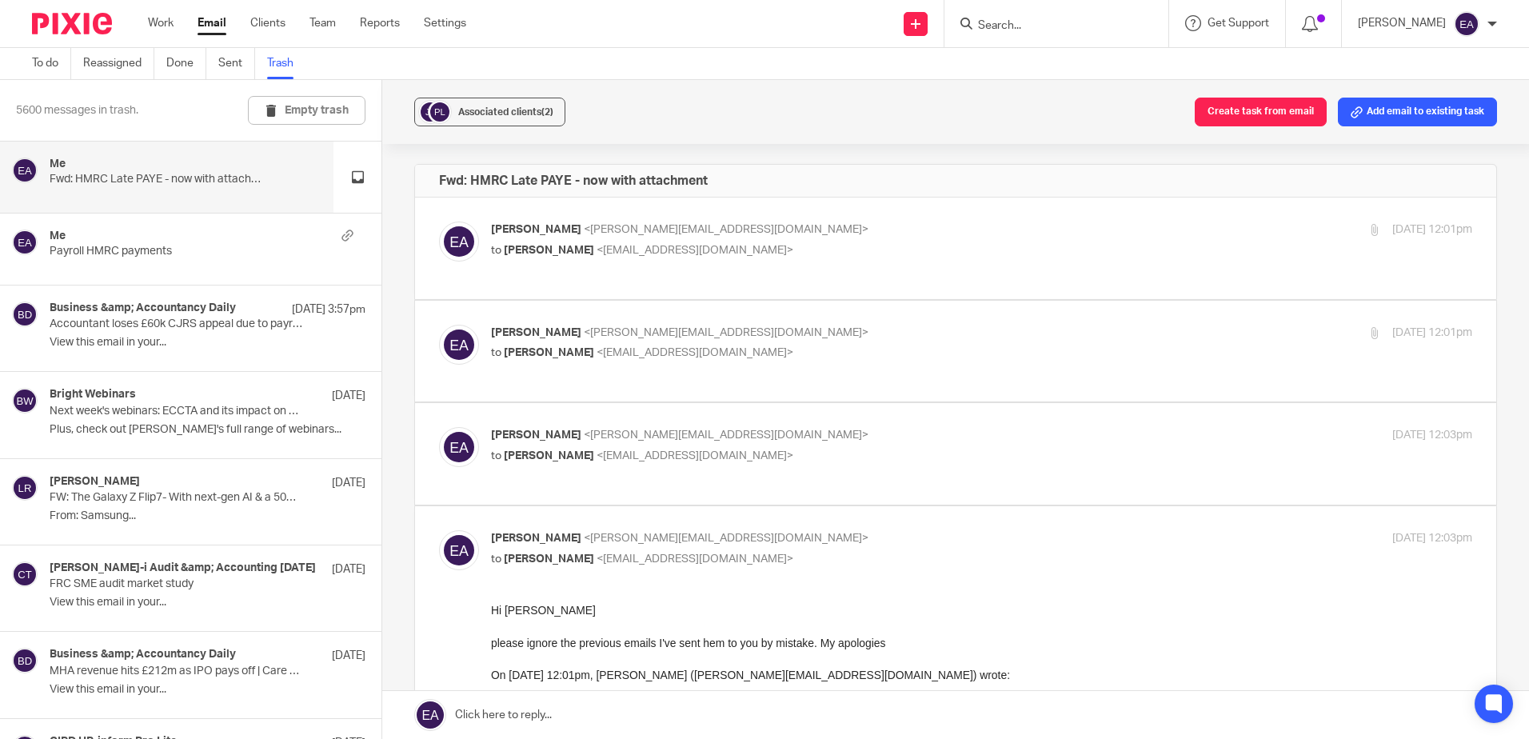
click at [768, 427] on p "Elaine Aitken <elaine@caatadvisory.co.uk>" at bounding box center [818, 435] width 654 height 17
checkbox input "true"
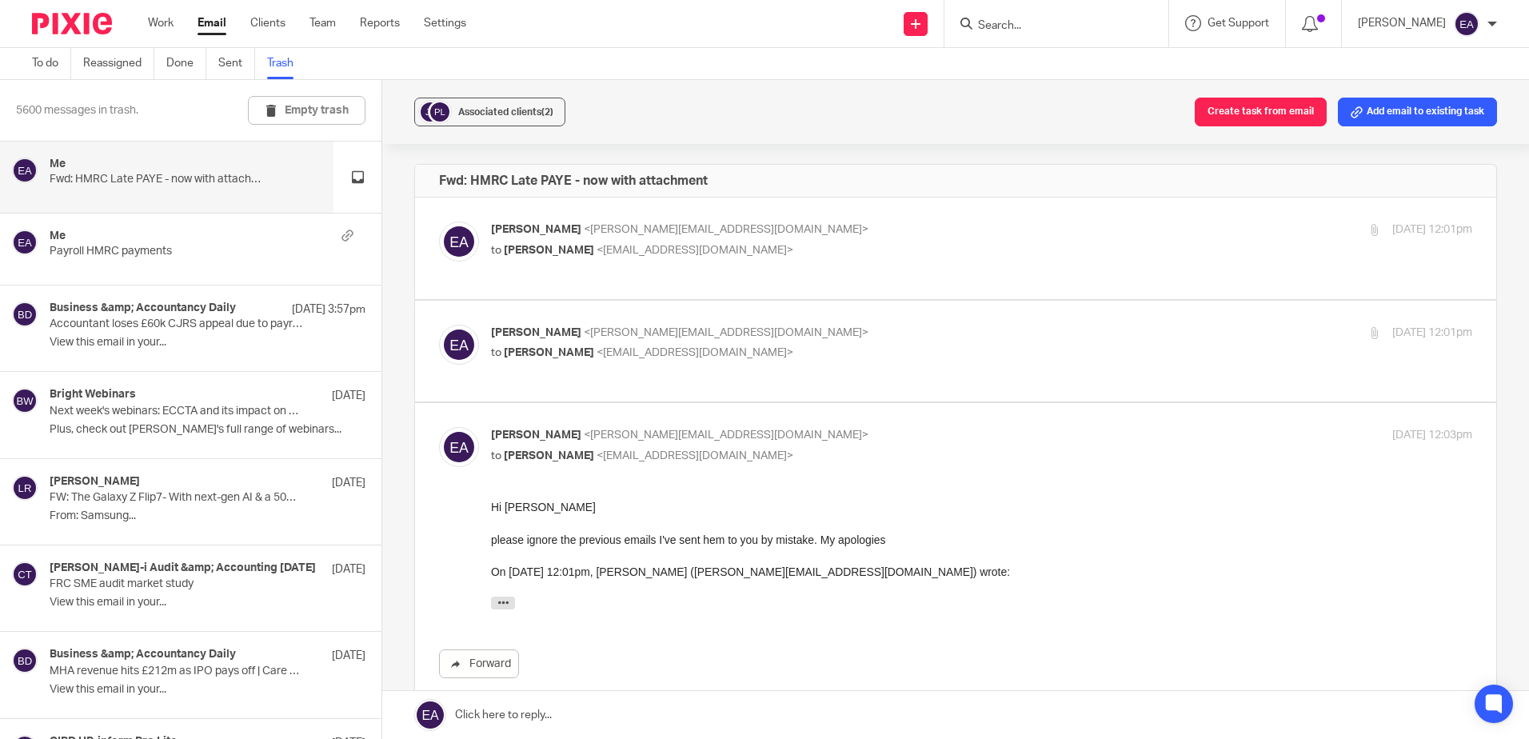
click at [784, 345] on p "to Paul Larman <i697tiny@aol.com>" at bounding box center [818, 353] width 654 height 17
checkbox input "true"
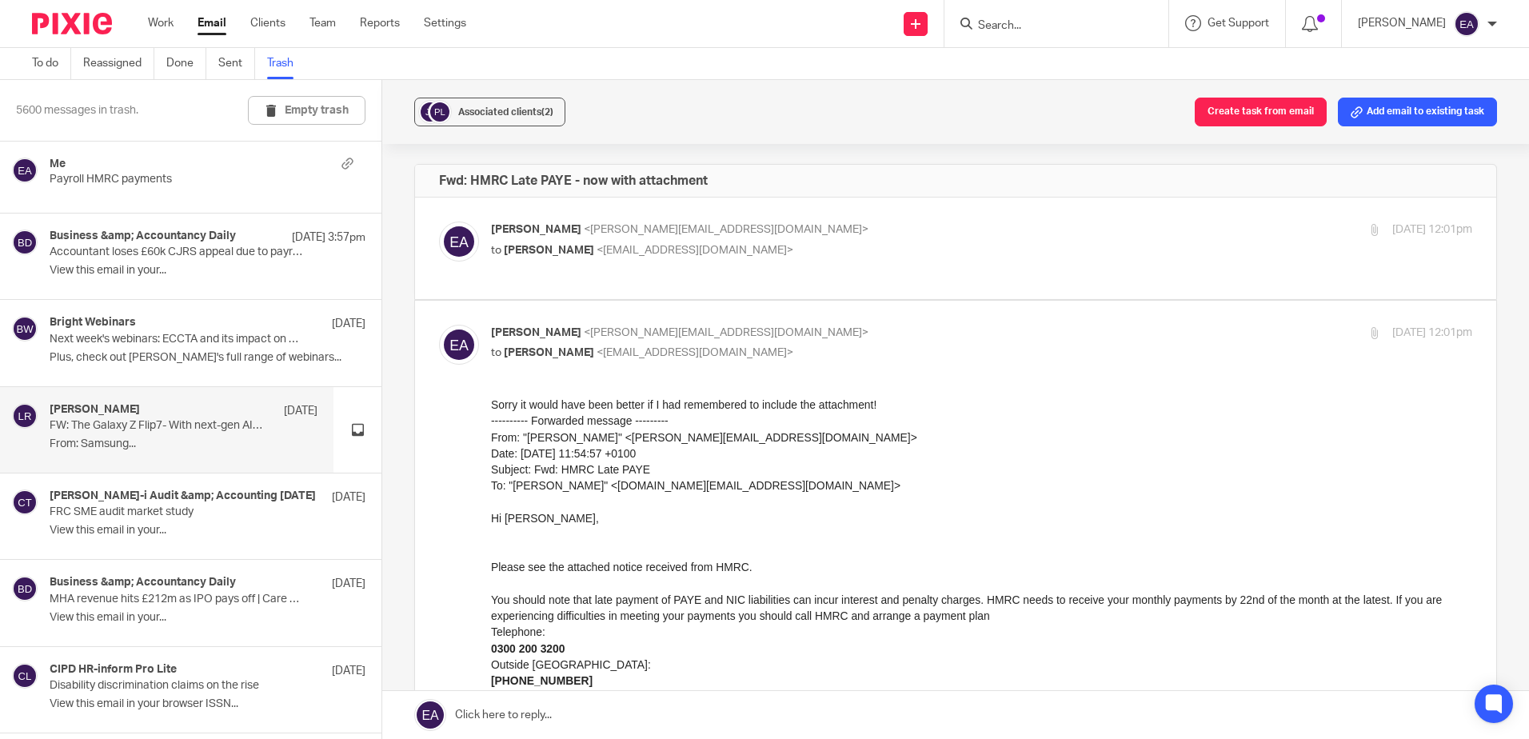
scroll to position [240, 0]
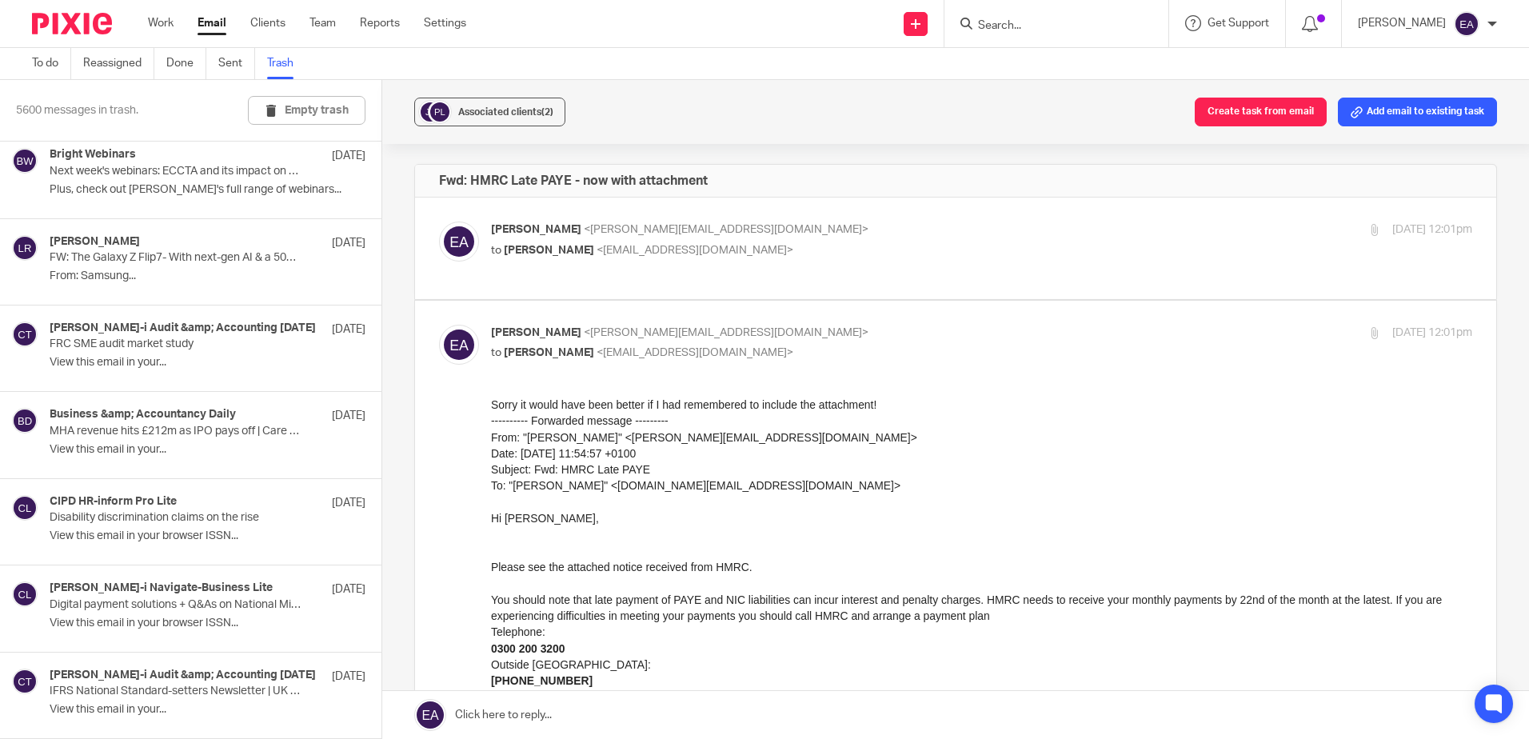
click at [303, 111] on button "Empty trash" at bounding box center [307, 110] width 118 height 29
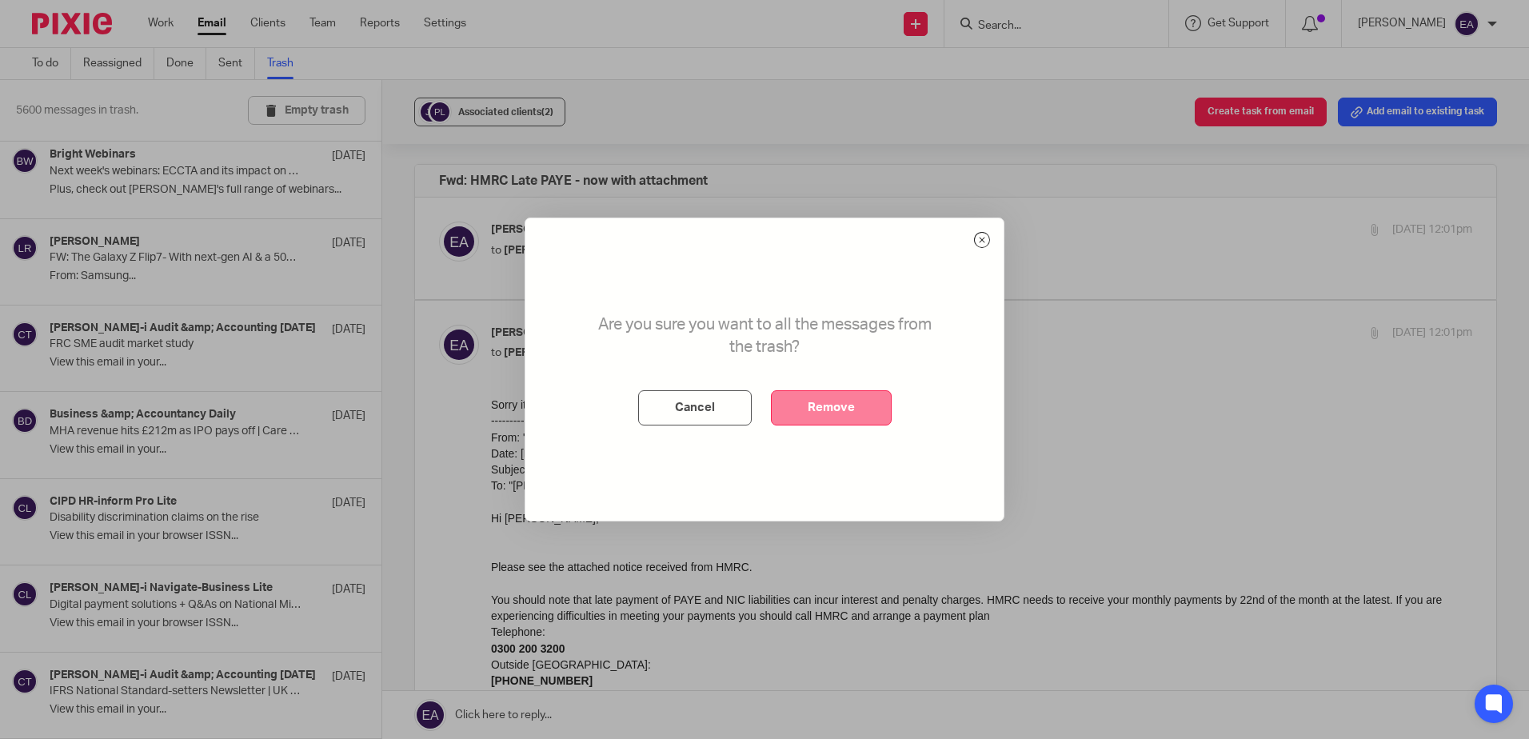
click at [842, 409] on button "Remove" at bounding box center [831, 407] width 121 height 35
click at [844, 404] on button "Remove" at bounding box center [831, 407] width 121 height 35
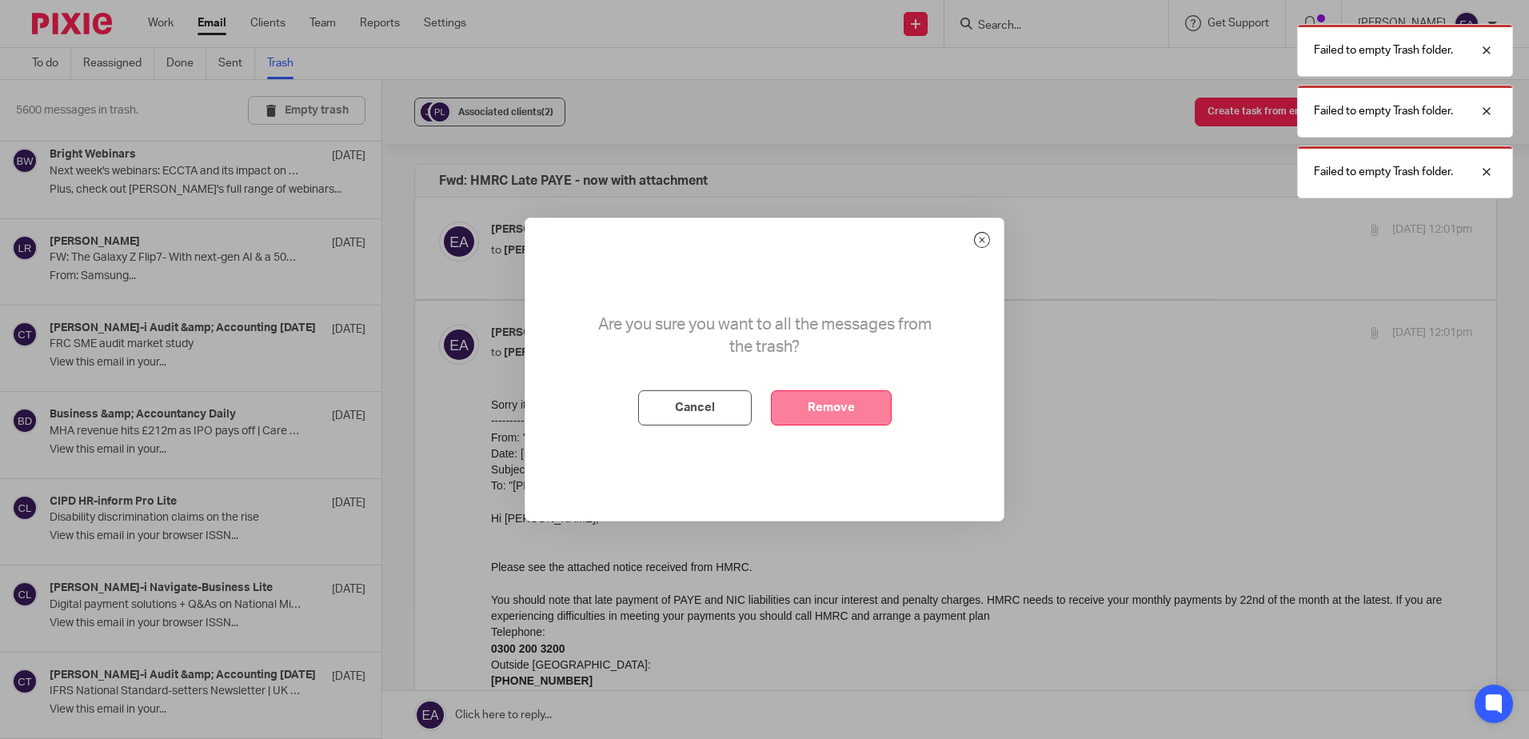
click at [824, 405] on button "Remove" at bounding box center [831, 407] width 121 height 35
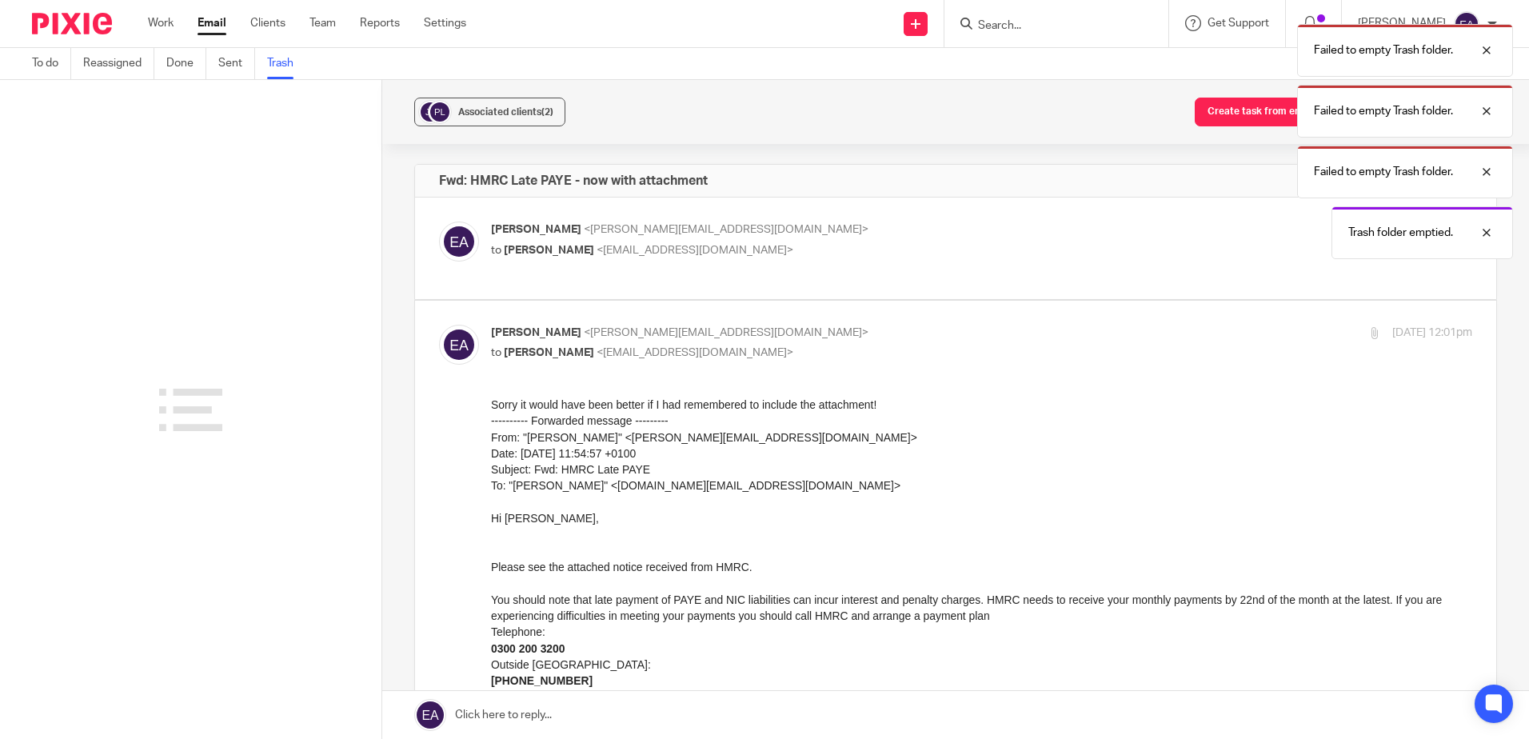
click at [1003, 15] on form at bounding box center [1061, 24] width 170 height 20
click at [1490, 47] on div at bounding box center [1474, 50] width 43 height 19
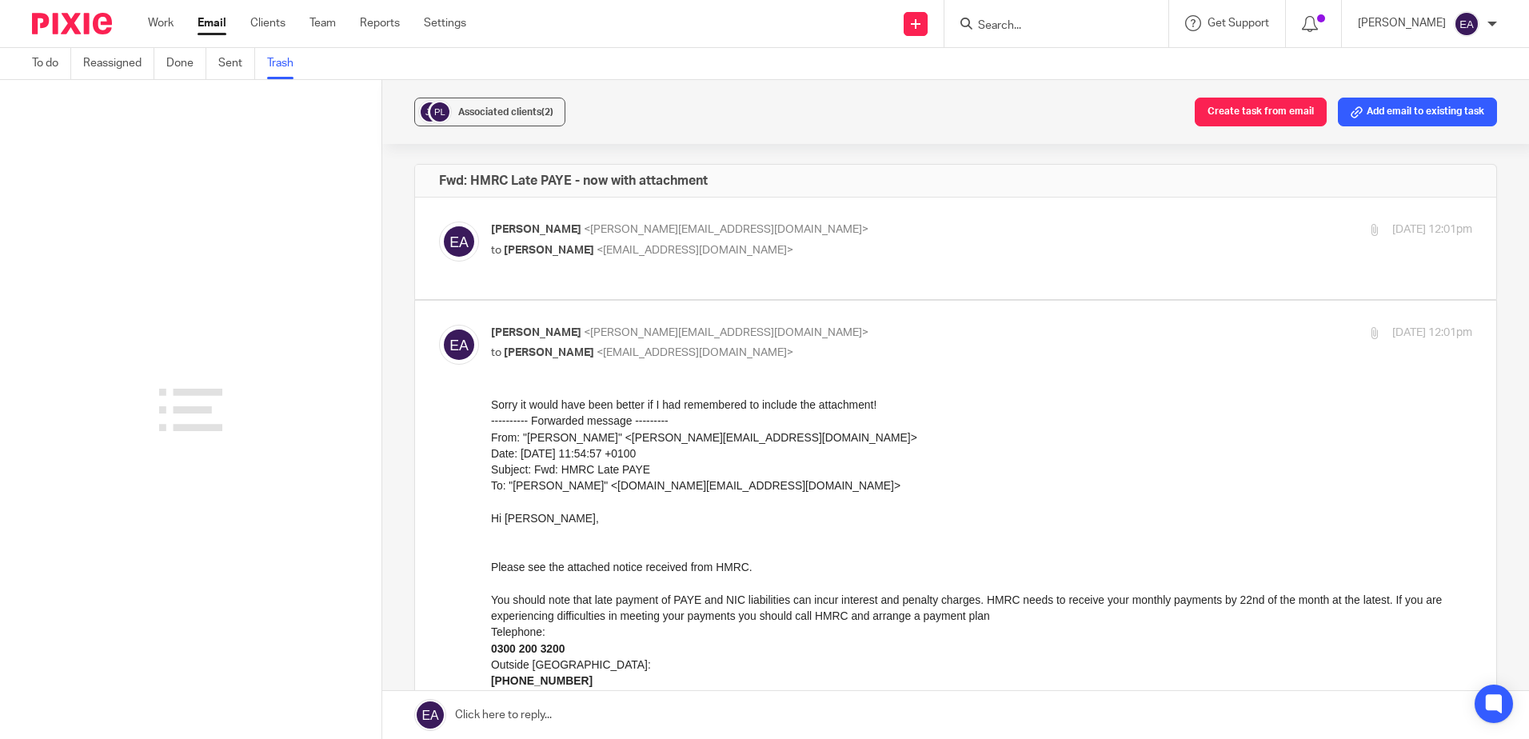
click at [1022, 26] on input "Search" at bounding box center [1048, 26] width 144 height 14
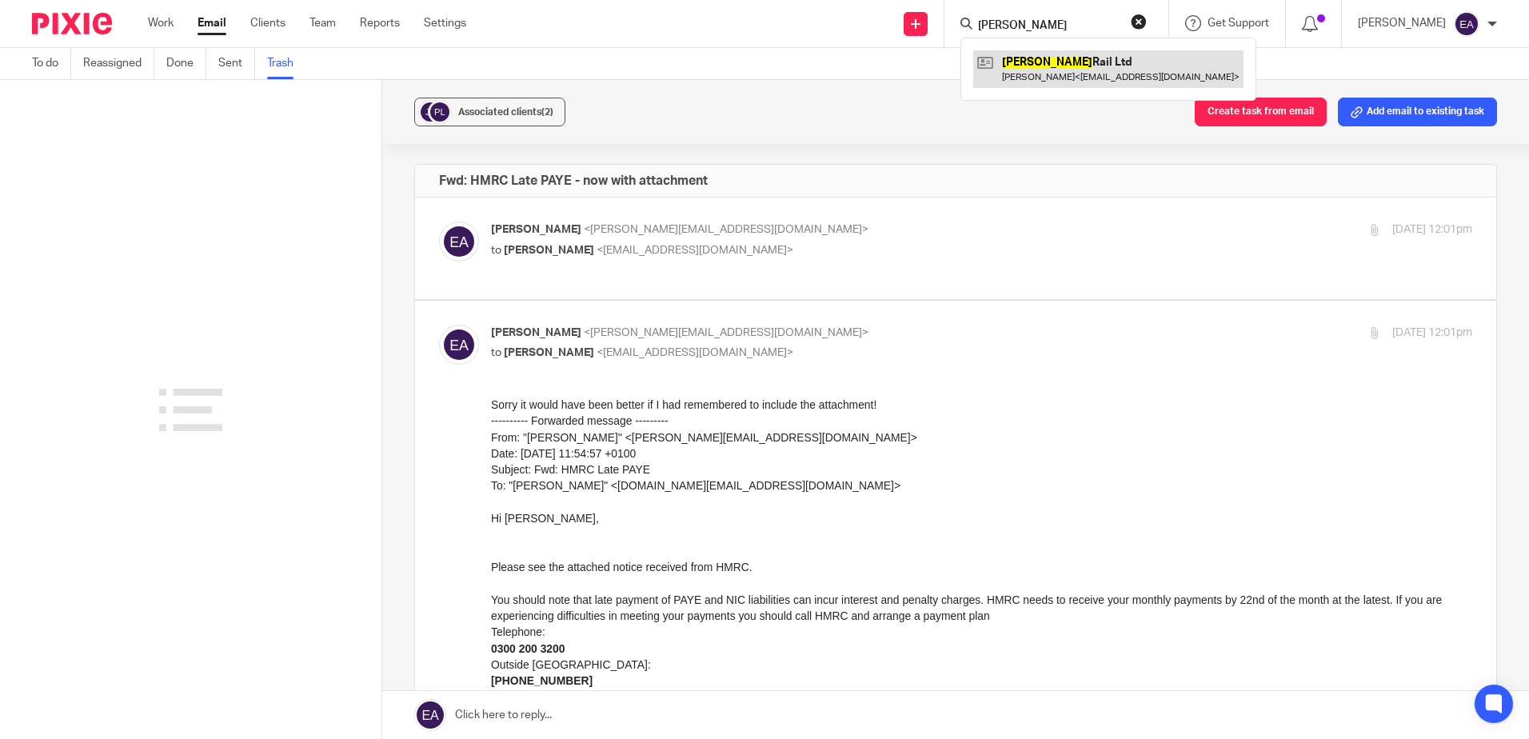
type input "bywater"
click at [1055, 60] on link at bounding box center [1108, 68] width 270 height 37
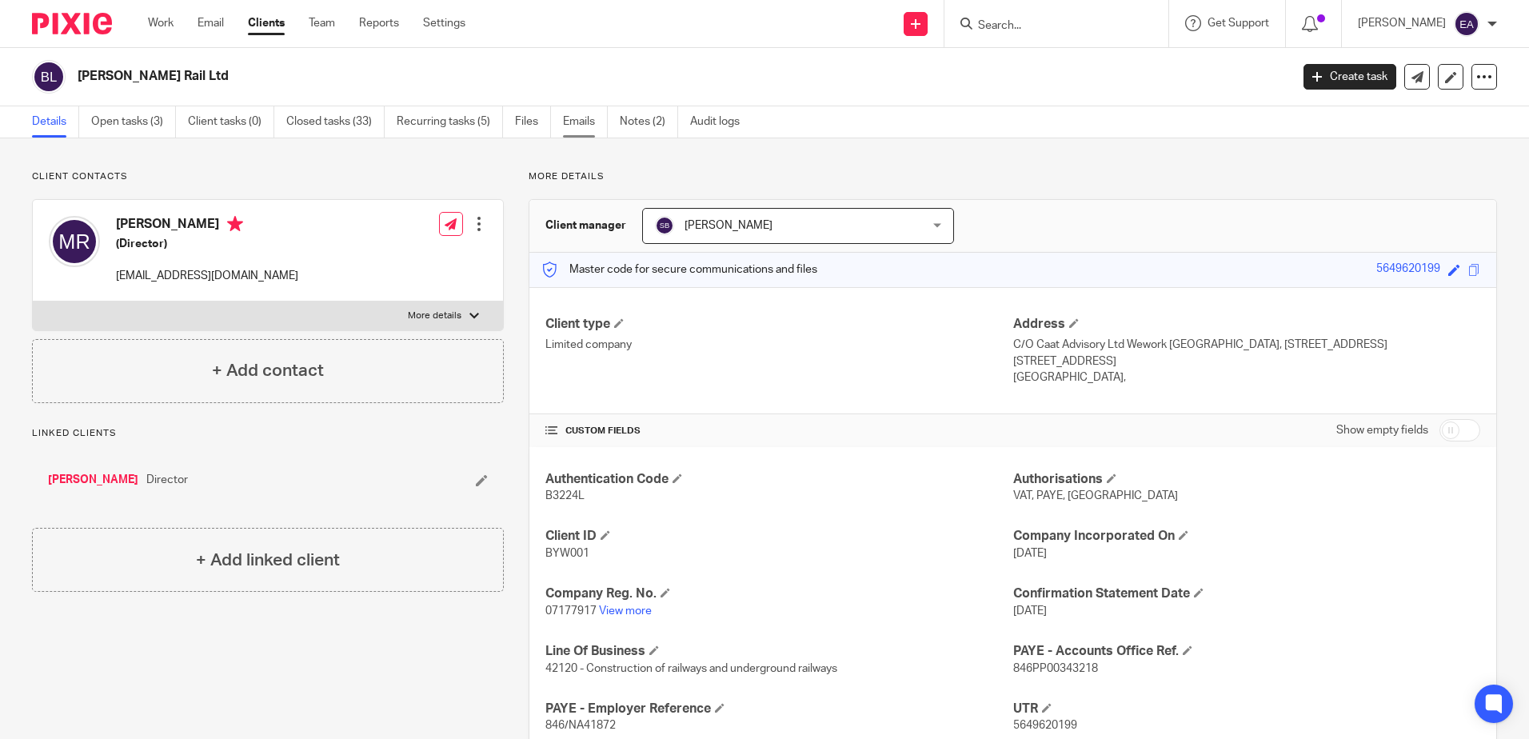
click at [571, 125] on link "Emails" at bounding box center [585, 121] width 45 height 31
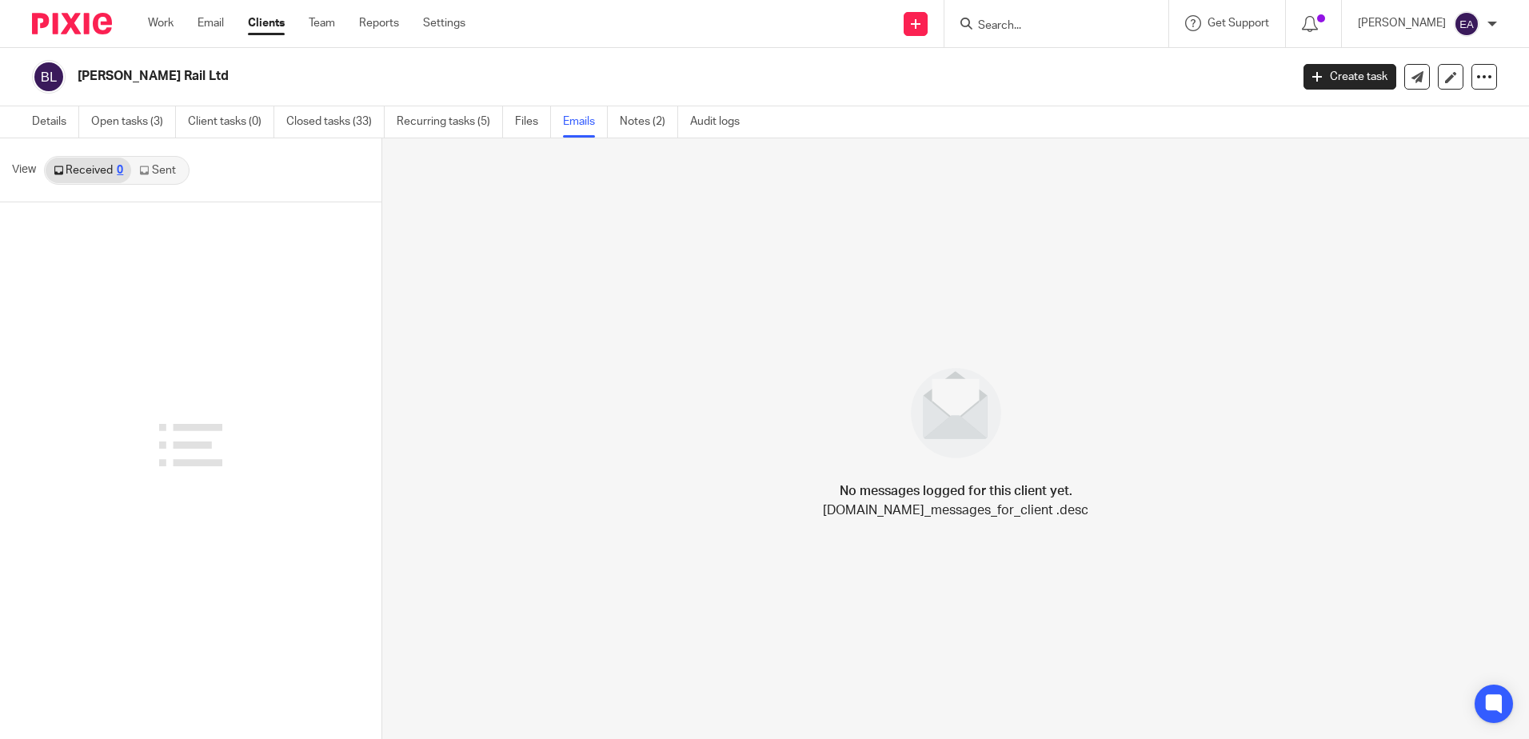
click at [158, 176] on link "Sent" at bounding box center [159, 171] width 56 height 26
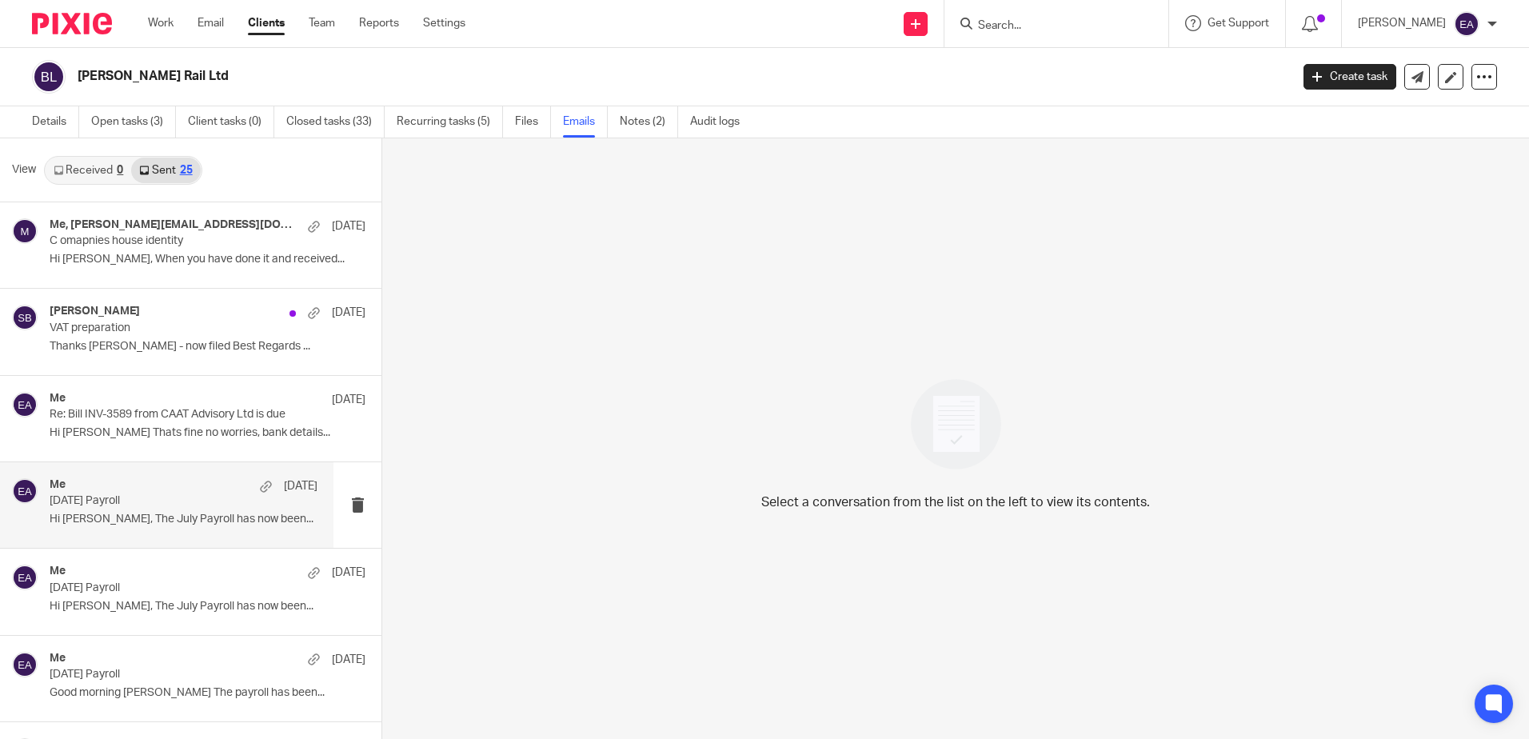
click at [176, 481] on div "Me 14 Jul" at bounding box center [184, 486] width 268 height 16
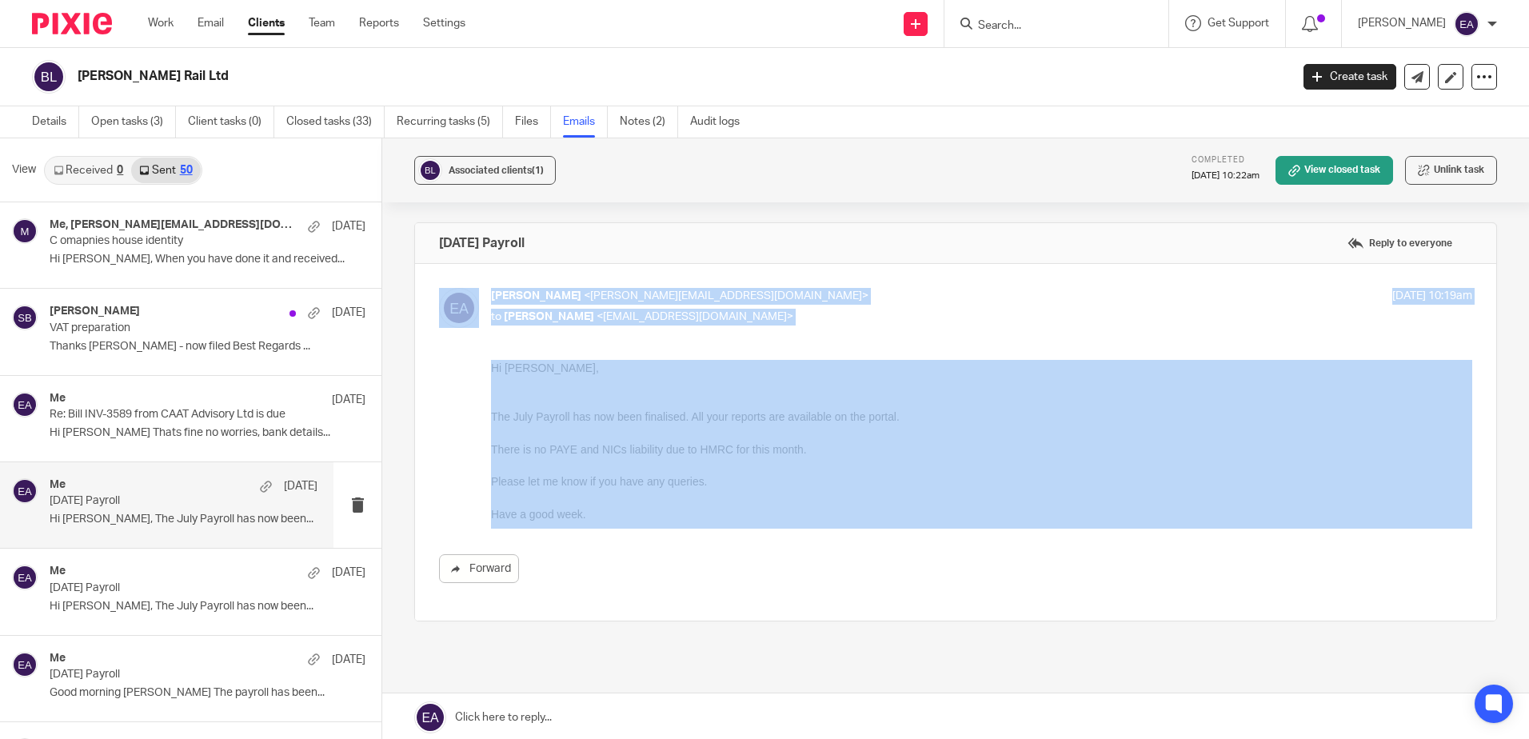
drag, startPoint x: 654, startPoint y: 528, endPoint x: 433, endPoint y: 325, distance: 300.5
click at [433, 325] on div "Elaine Aitken <elaine@caatadvisory.co.uk> to Michael Ranson <mikeyranson@aol.co…" at bounding box center [955, 442] width 1081 height 357
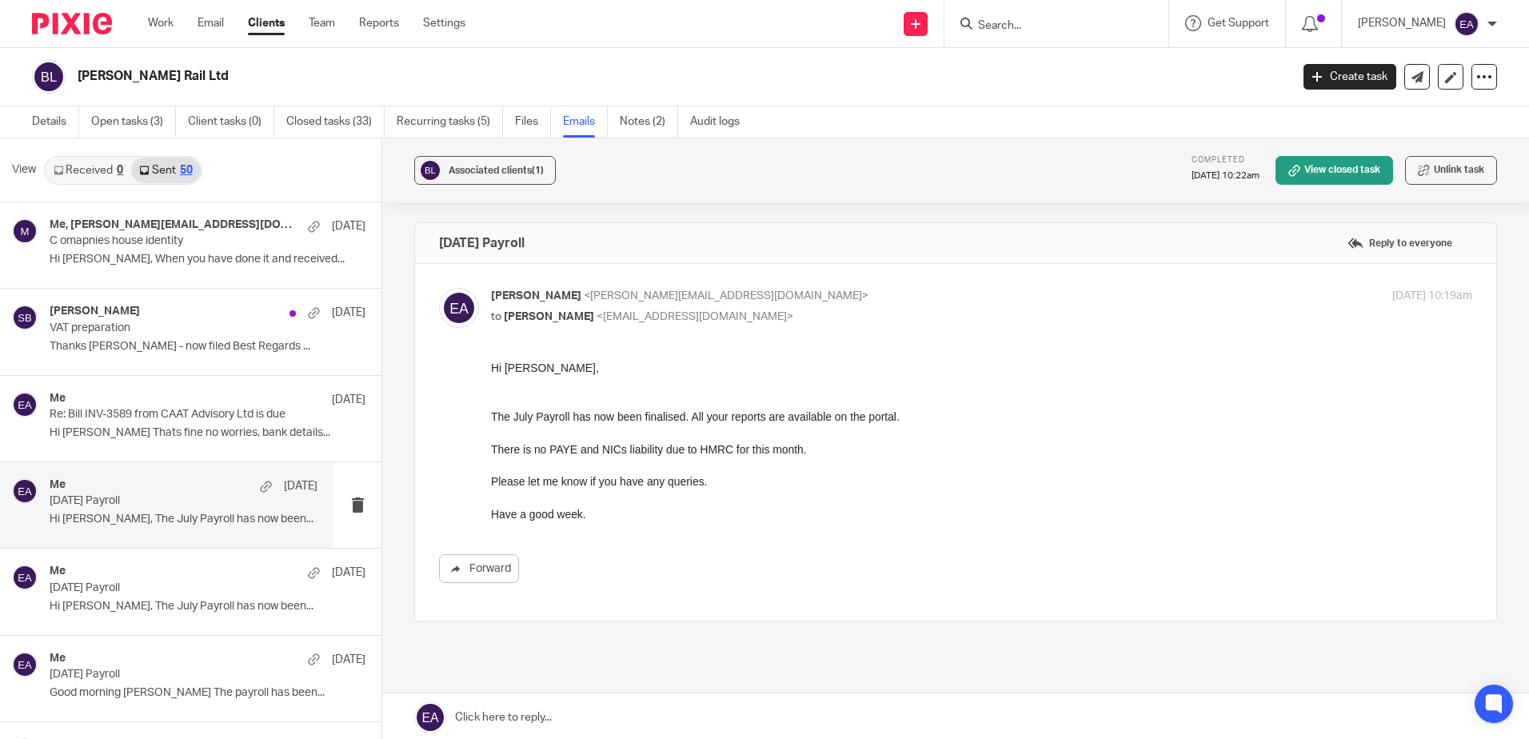
drag, startPoint x: 924, startPoint y: 687, endPoint x: 613, endPoint y: 475, distance: 375.7
click at [613, 475] on p "Please let me know if you have any queries." at bounding box center [981, 481] width 981 height 16
drag, startPoint x: 976, startPoint y: 731, endPoint x: 704, endPoint y: 464, distance: 381.1
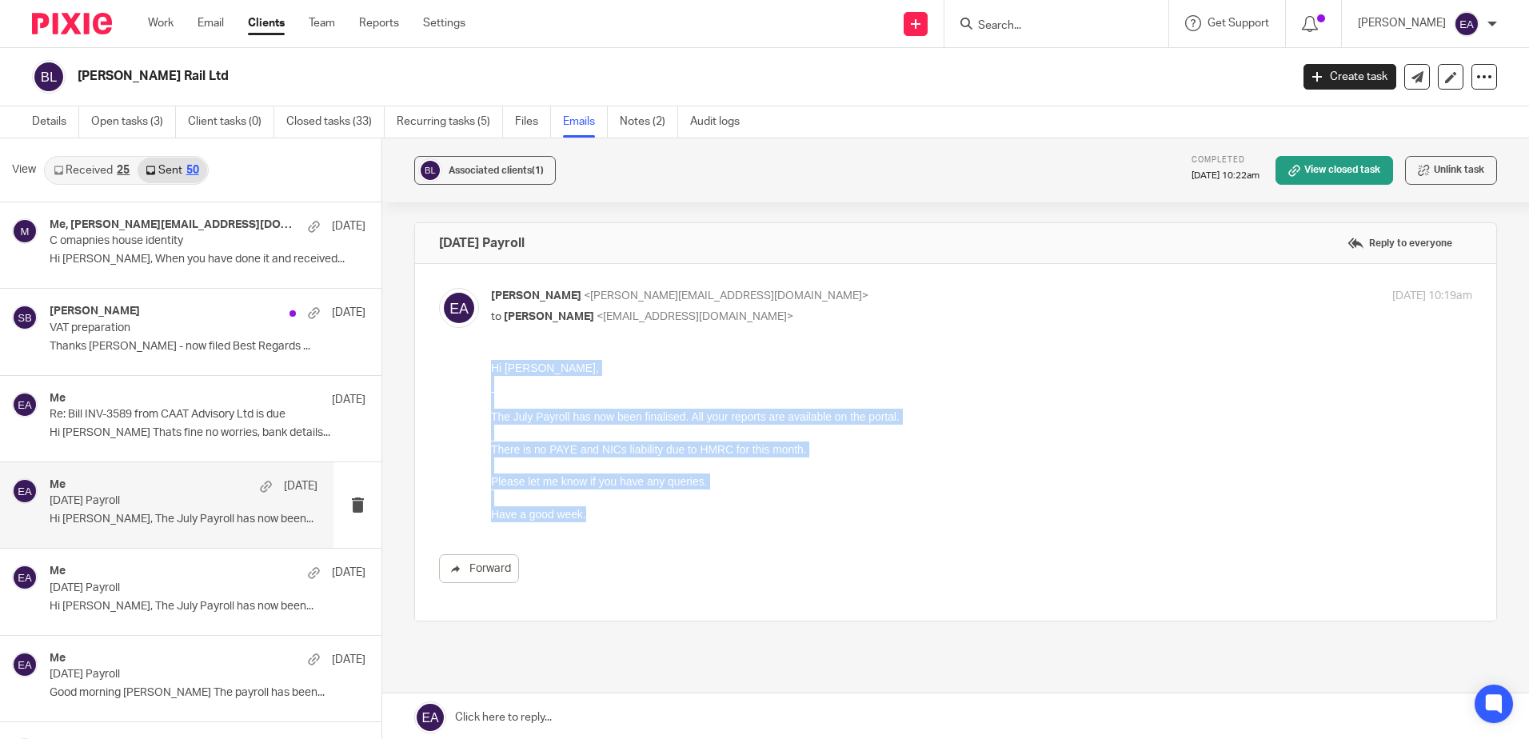
drag, startPoint x: 607, startPoint y: 513, endPoint x: 442, endPoint y: 359, distance: 225.7
click html "Hi Michael, The July Payroll has now been finalised. All your reports are avail…"
copy div "Hi Michael, The July Payroll has now been finalised. All your reports are avail…"
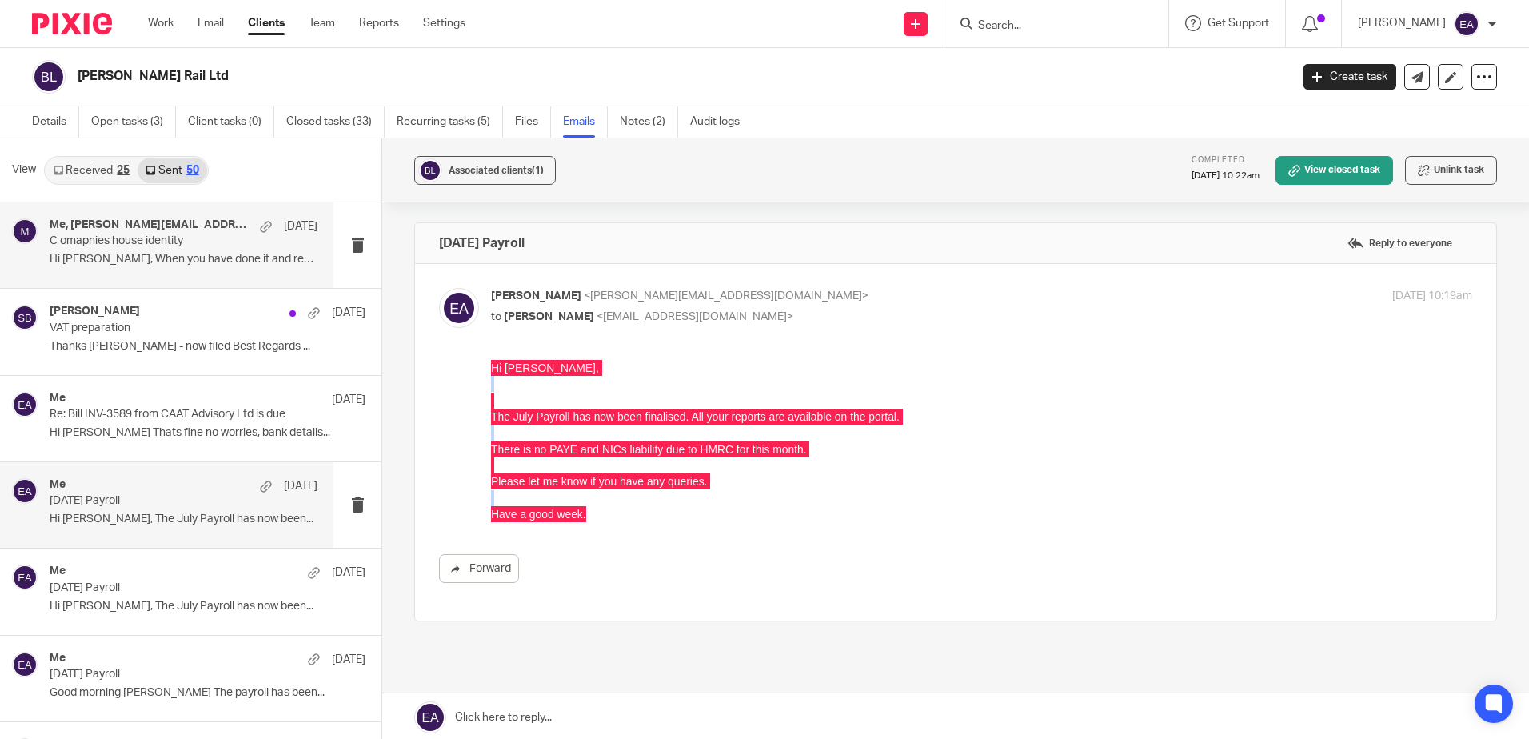
click at [142, 261] on p "Hi Mike, When you have done it and received..." at bounding box center [184, 260] width 268 height 14
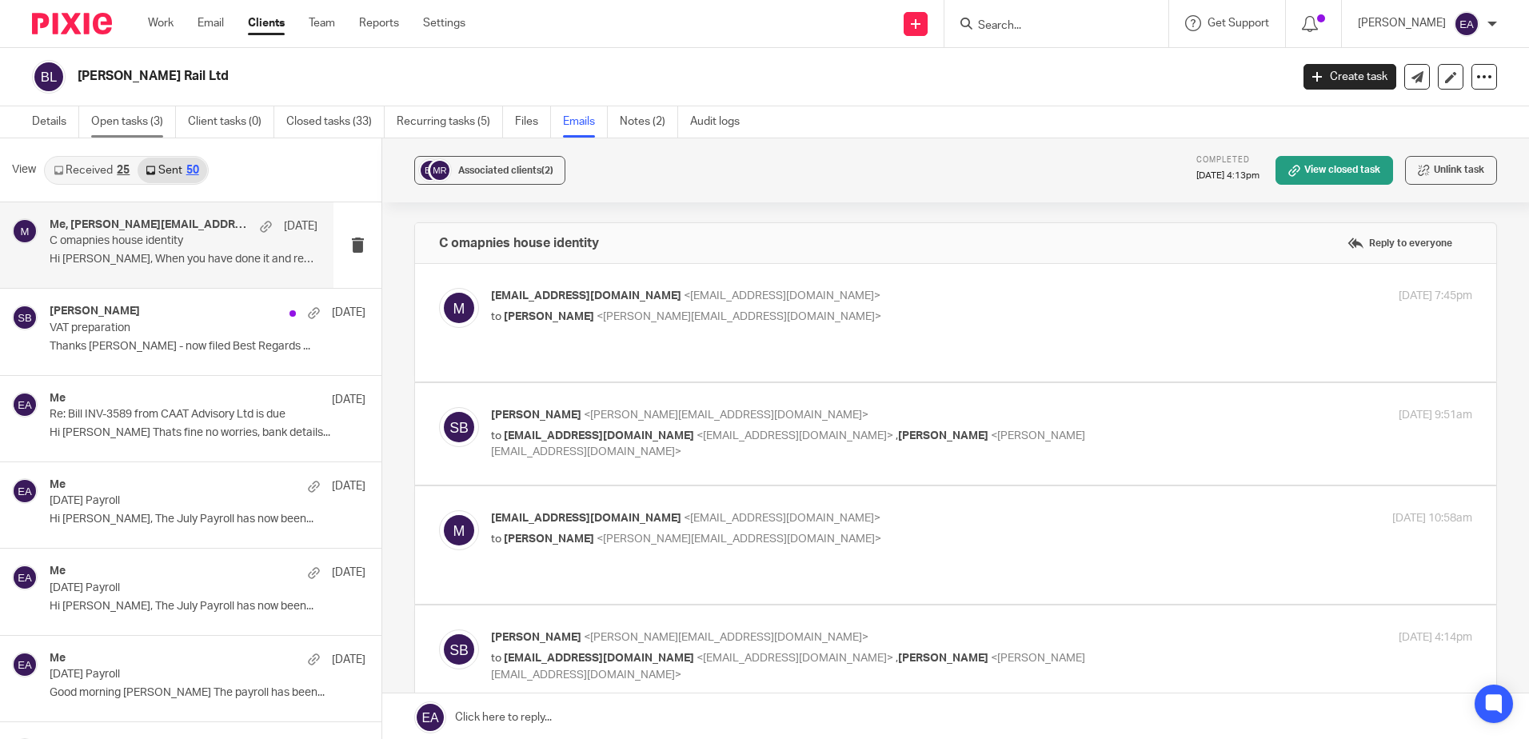
click at [142, 121] on link "Open tasks (3)" at bounding box center [133, 121] width 85 height 31
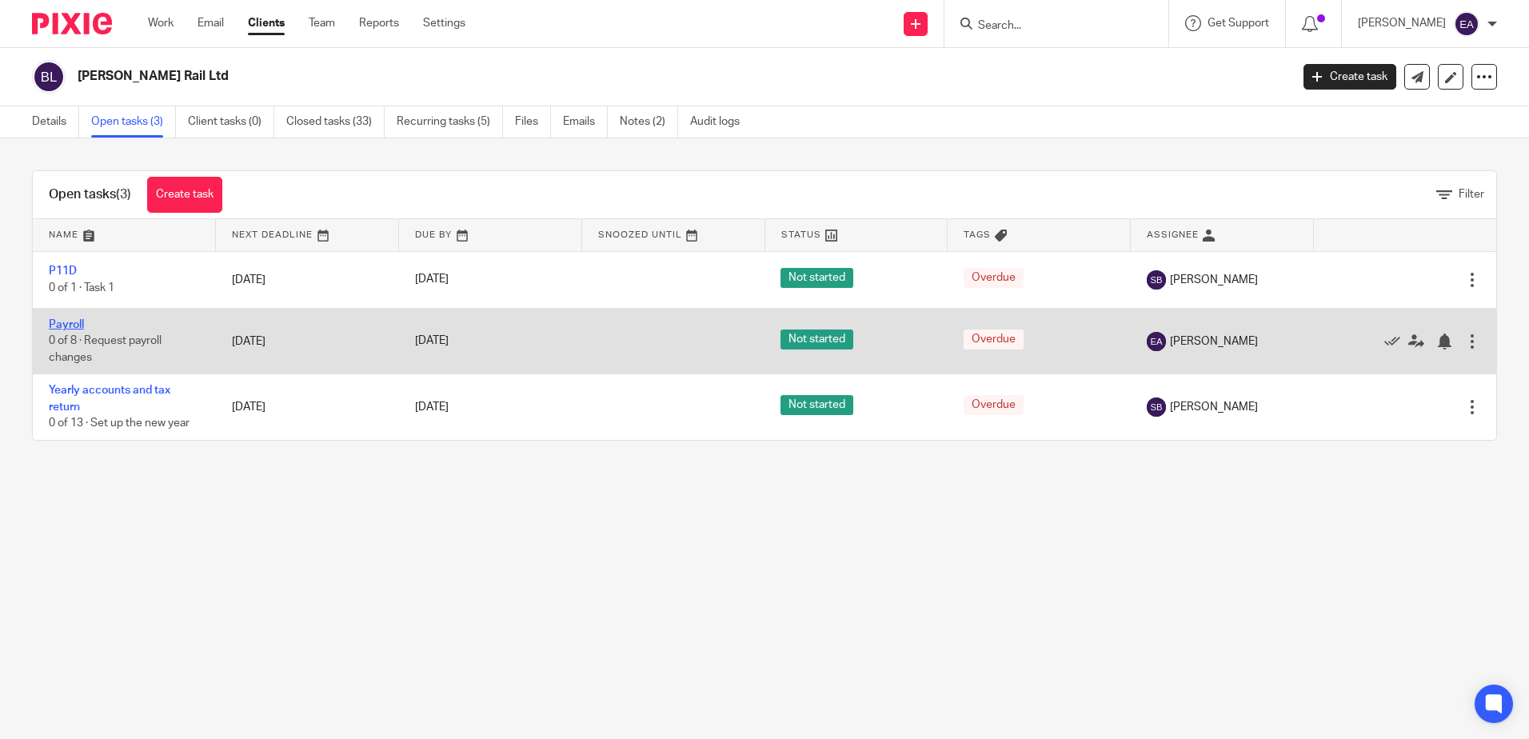
click at [61, 321] on link "Payroll" at bounding box center [66, 324] width 35 height 11
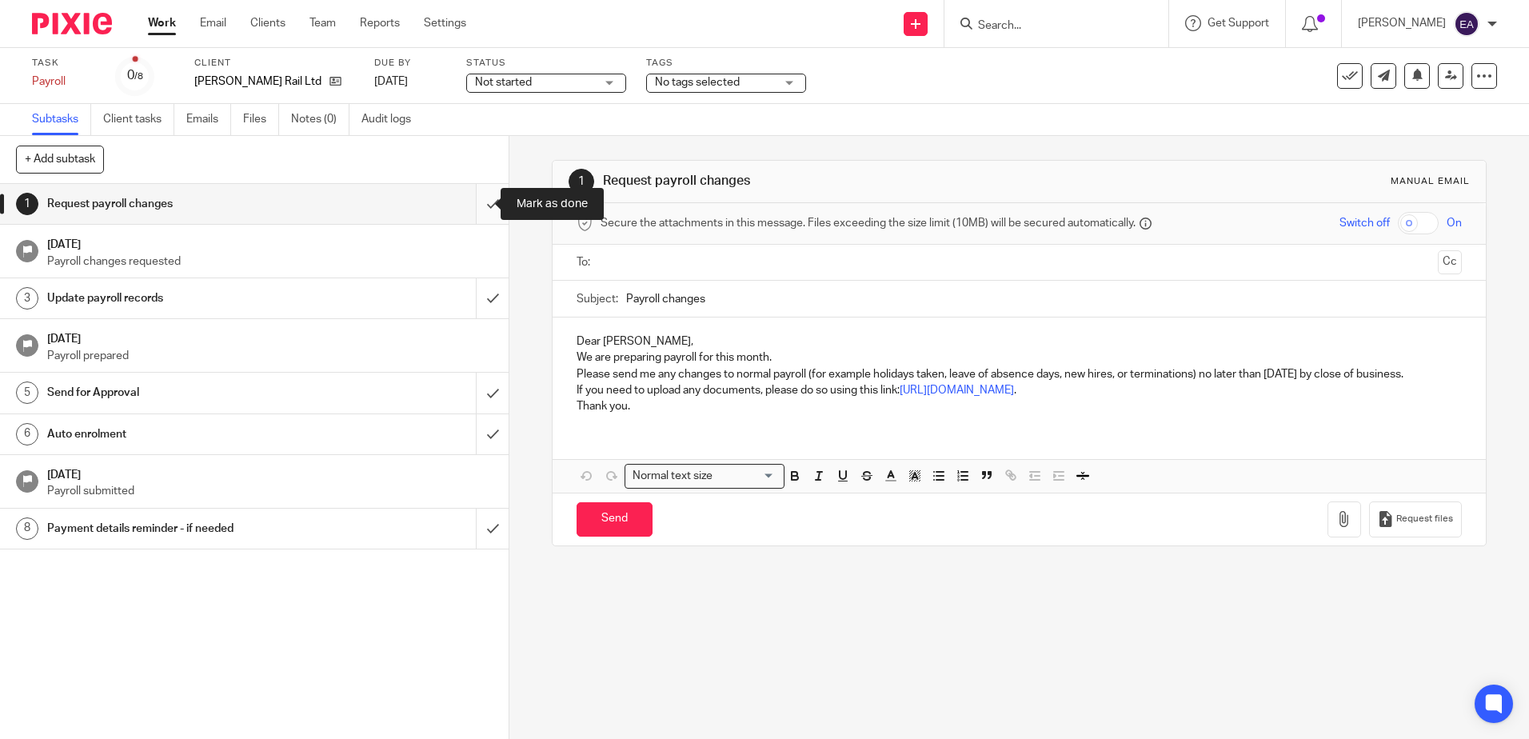
click at [476, 205] on input "submit" at bounding box center [254, 204] width 509 height 40
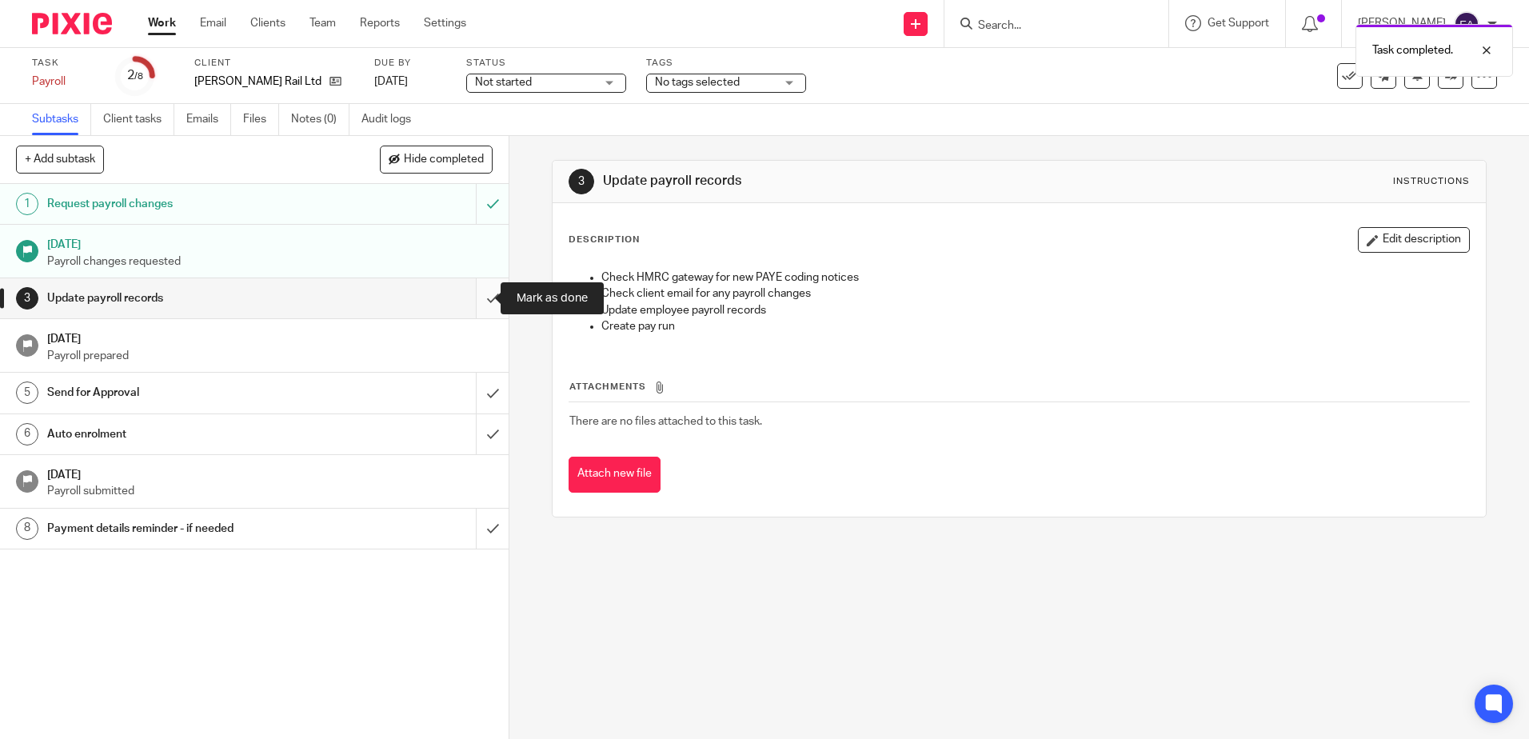
click at [479, 292] on input "submit" at bounding box center [254, 298] width 509 height 40
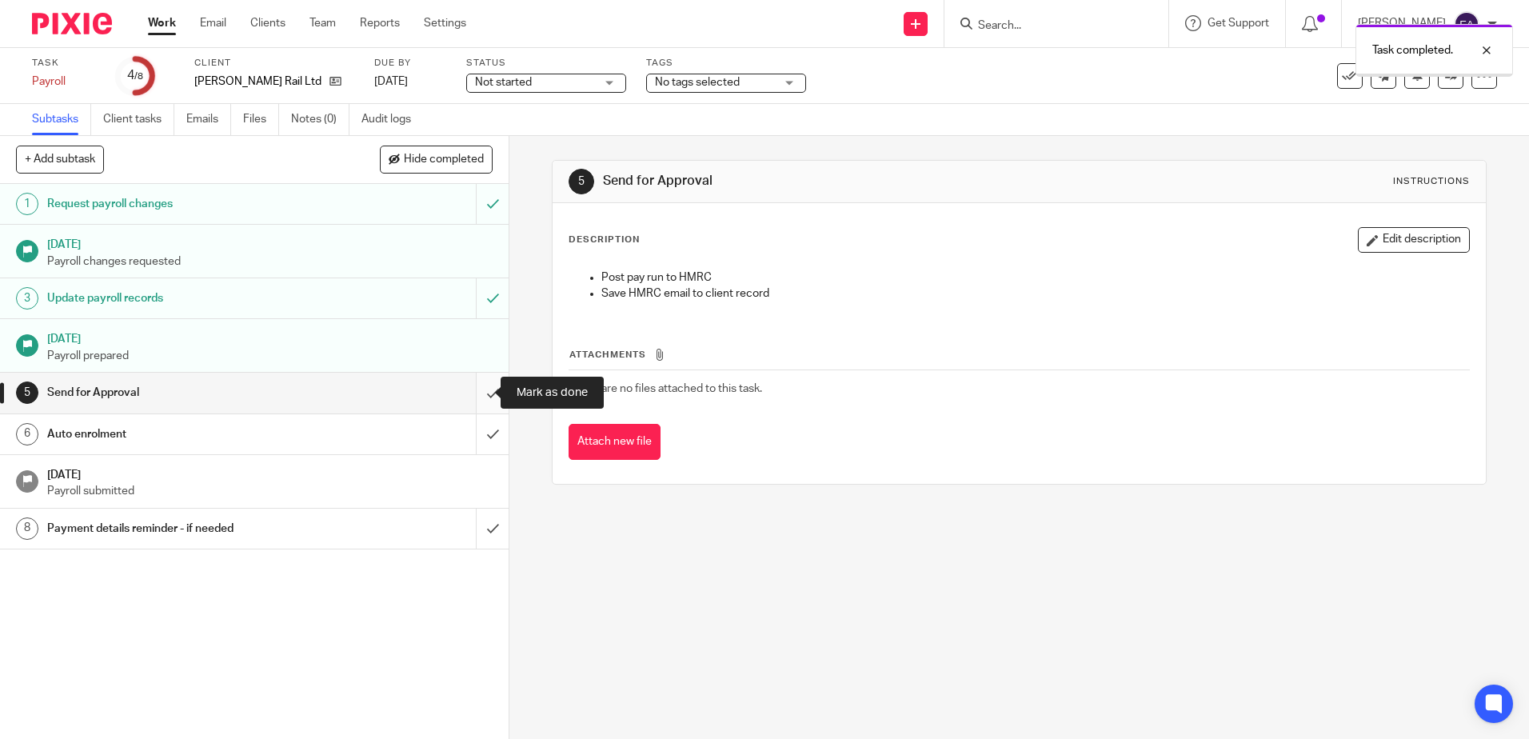
click at [480, 384] on input "submit" at bounding box center [254, 393] width 509 height 40
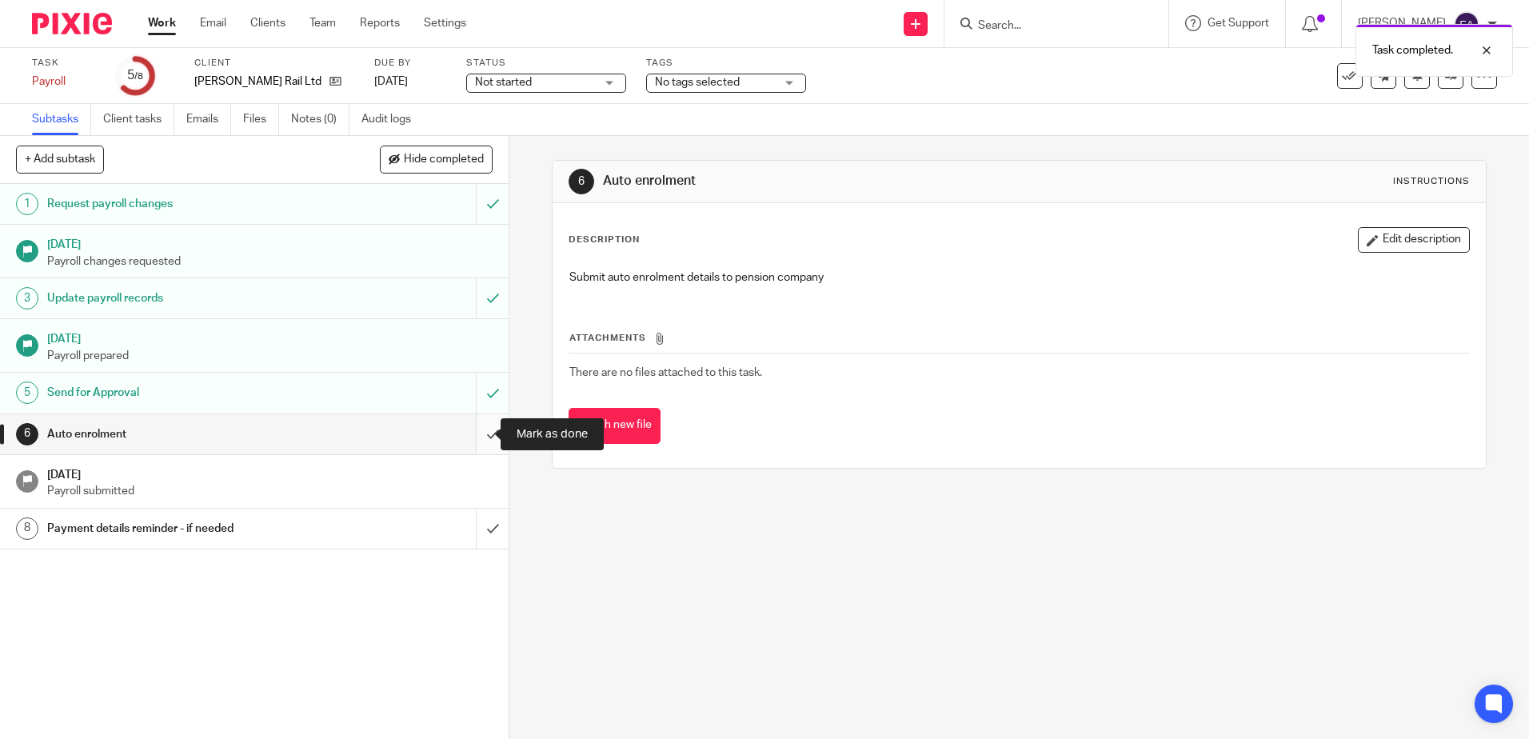
click at [481, 433] on input "submit" at bounding box center [254, 434] width 509 height 40
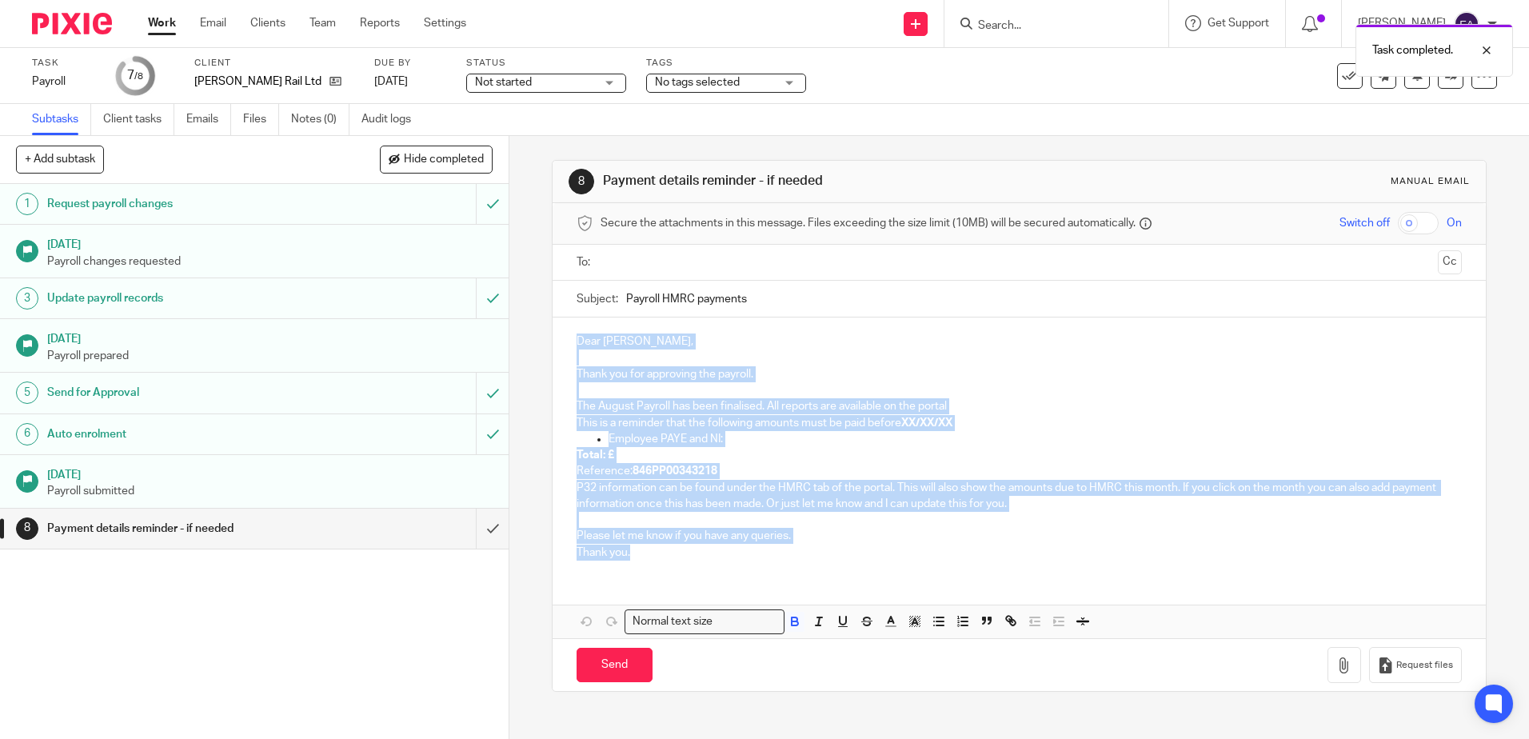
drag, startPoint x: 659, startPoint y: 563, endPoint x: 546, endPoint y: 313, distance: 273.8
click at [544, 304] on div "8 Payment details reminder - if needed Manual email Secure the attachments in t…" at bounding box center [1018, 437] width 1019 height 603
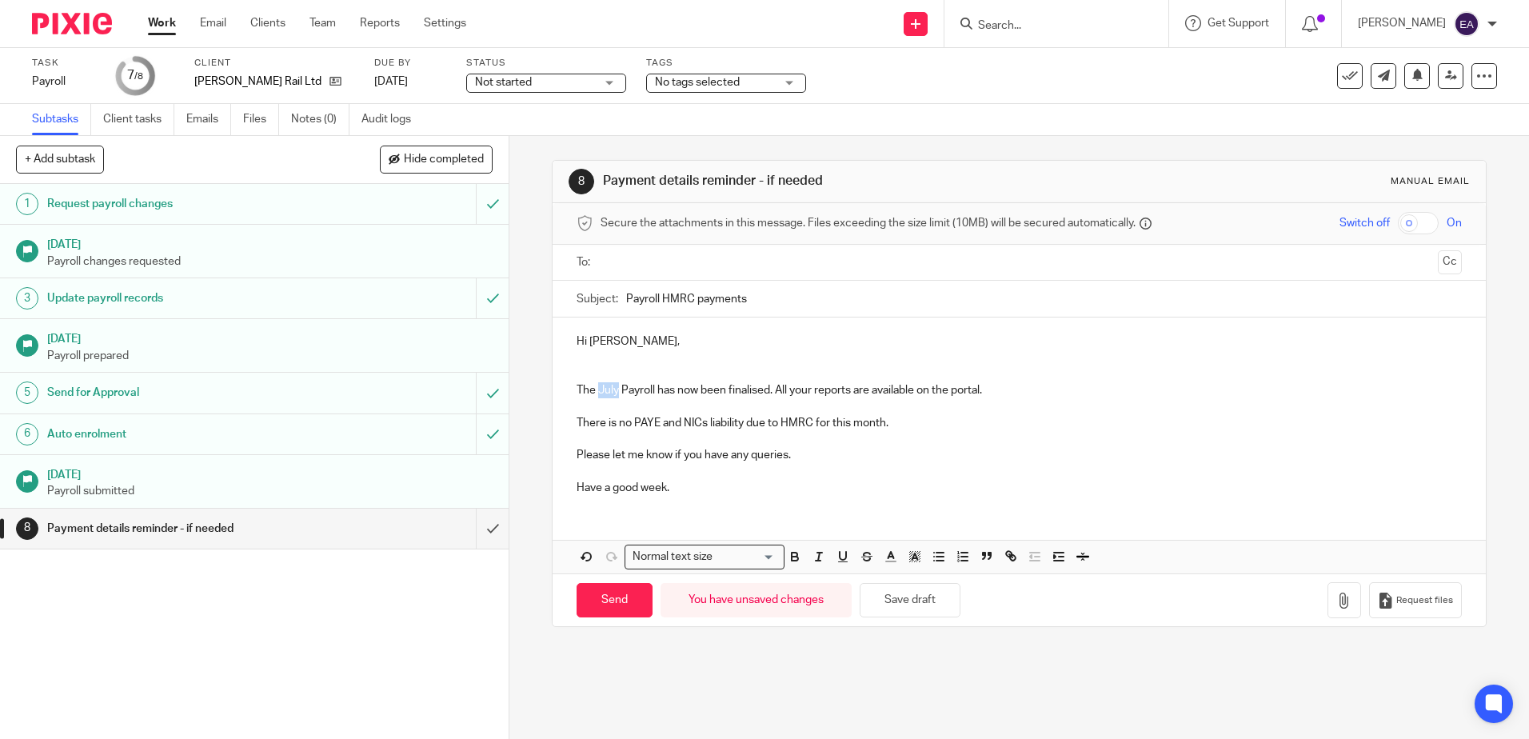
drag, startPoint x: 614, startPoint y: 393, endPoint x: 596, endPoint y: 390, distance: 18.5
click at [596, 390] on p "The July Payroll has now been finalised. All your reports are available on the …" at bounding box center [1019, 390] width 884 height 16
click at [626, 302] on input "Payroll HMRC payments" at bounding box center [1043, 299] width 835 height 36
drag, startPoint x: 752, startPoint y: 305, endPoint x: 611, endPoint y: 297, distance: 141.7
click at [611, 297] on div "Subject: Payroll HMRC payments" at bounding box center [1019, 299] width 884 height 36
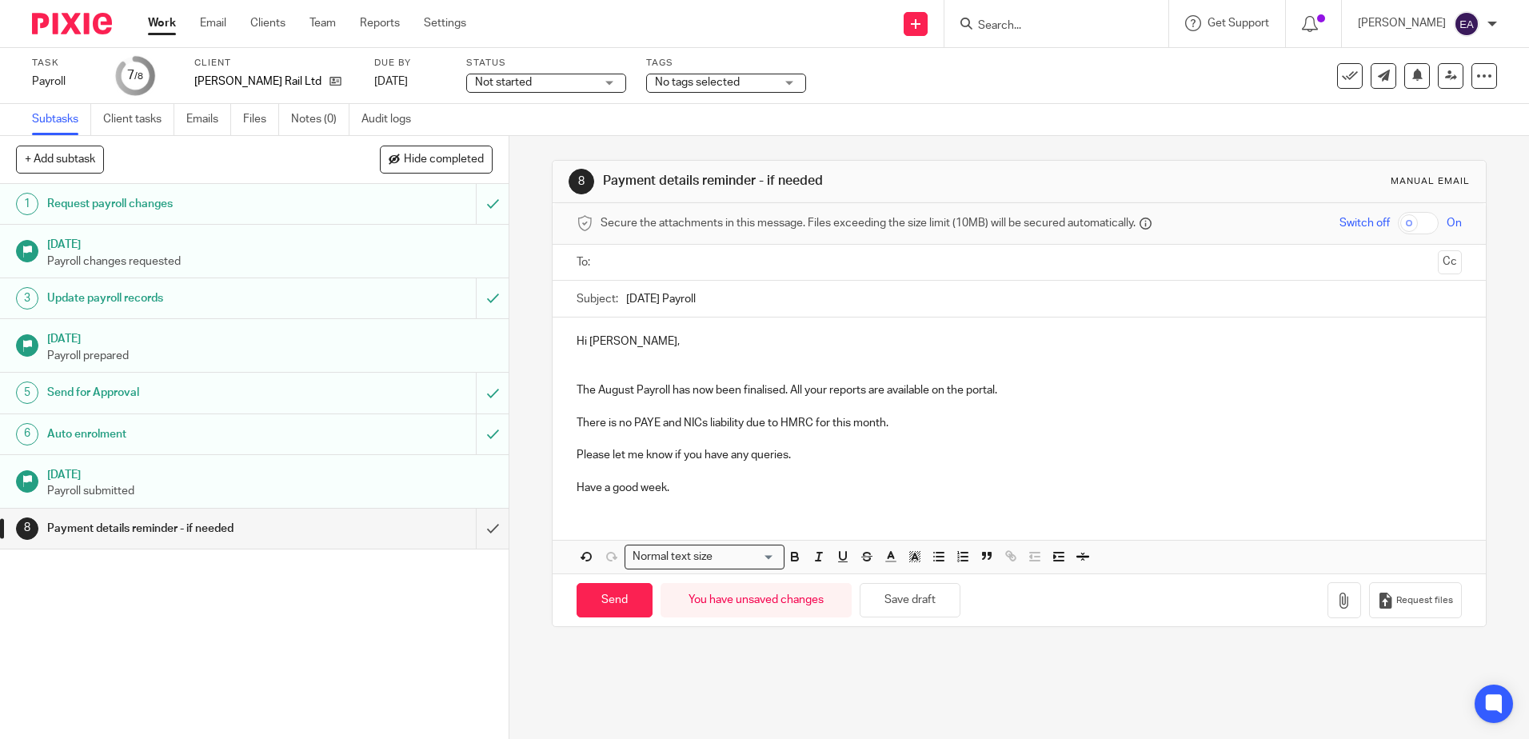
type input "August 2025 Payroll"
click at [612, 265] on input "text" at bounding box center [1018, 262] width 824 height 18
click at [594, 607] on input "Send" at bounding box center [615, 604] width 76 height 34
type input "Sent"
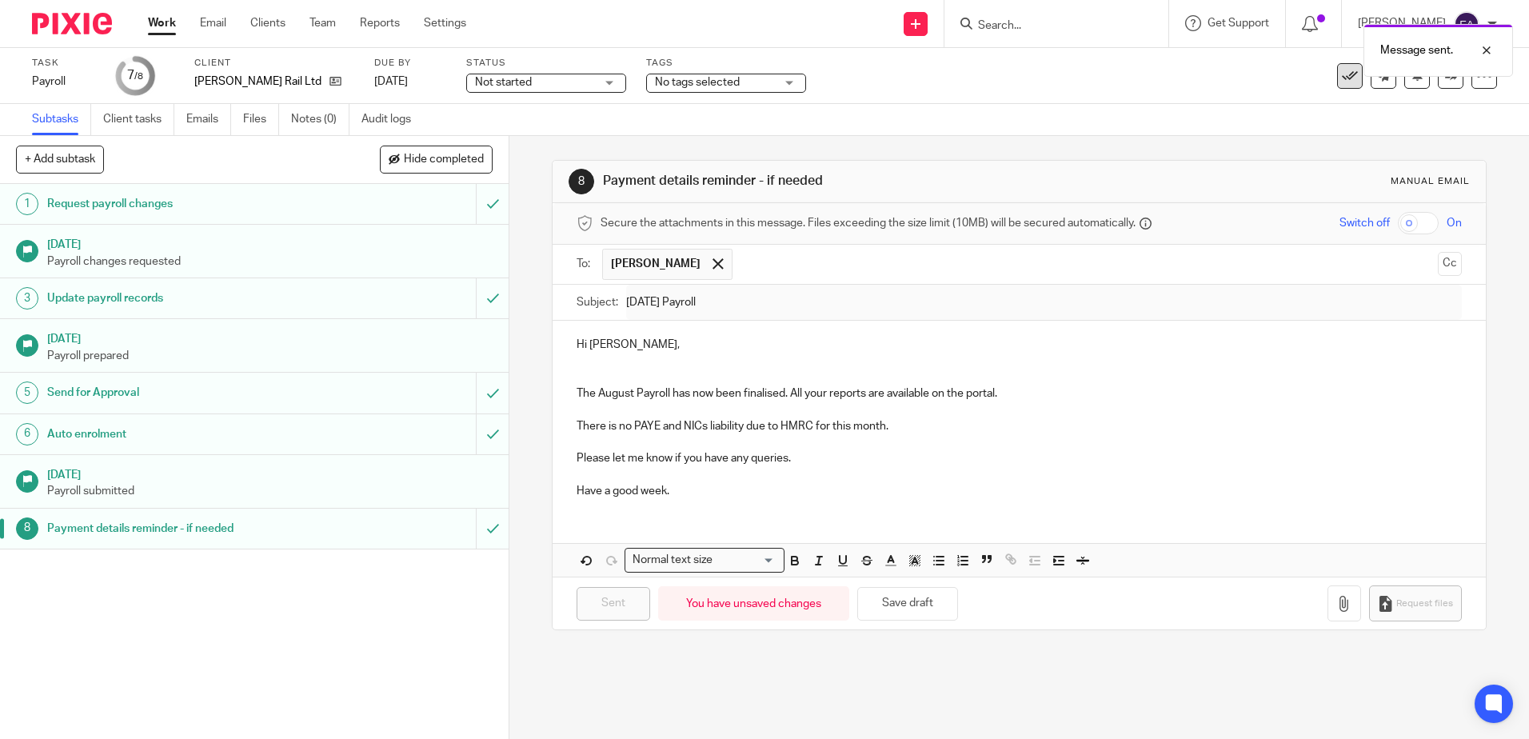
click at [1342, 78] on icon at bounding box center [1350, 76] width 16 height 16
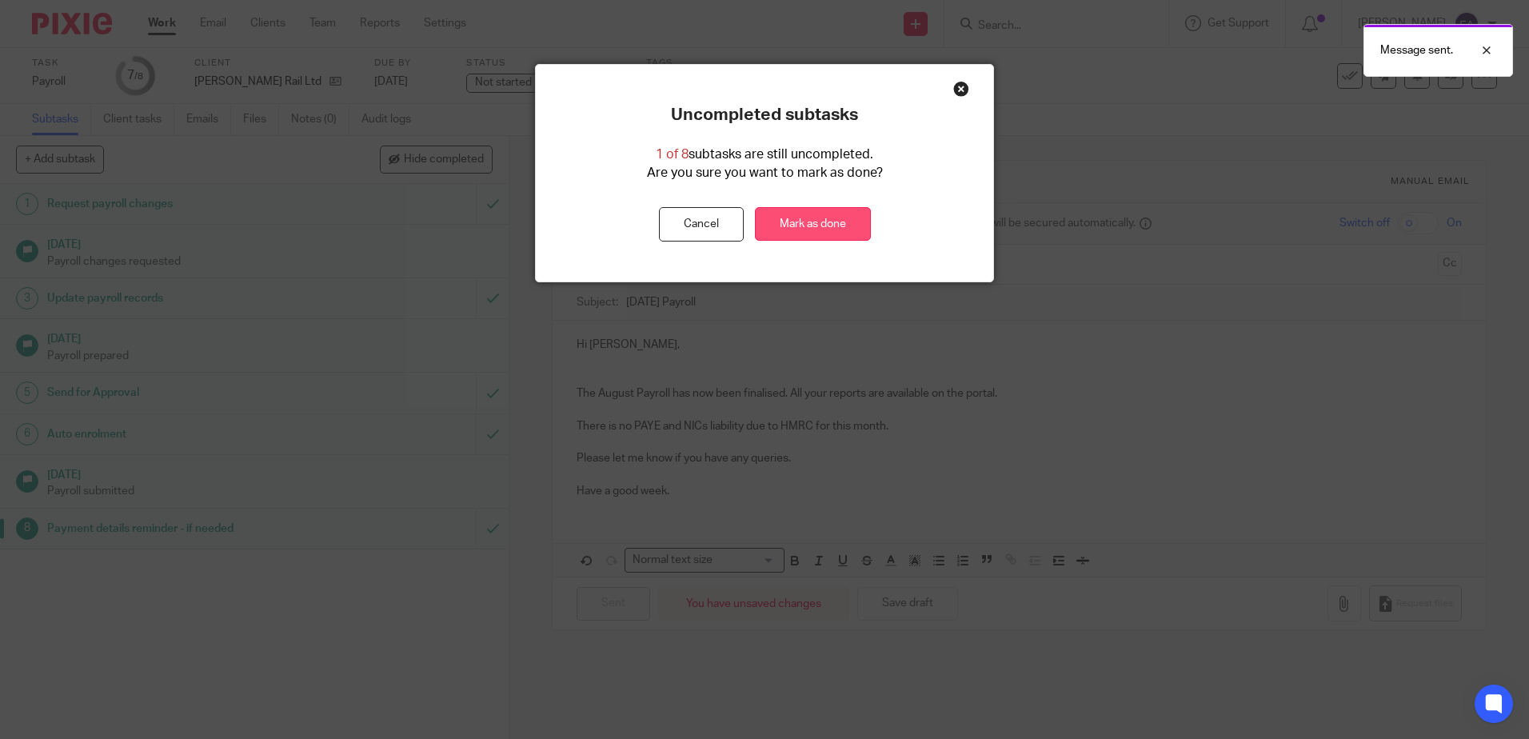
click at [803, 217] on link "Mark as done" at bounding box center [813, 224] width 116 height 34
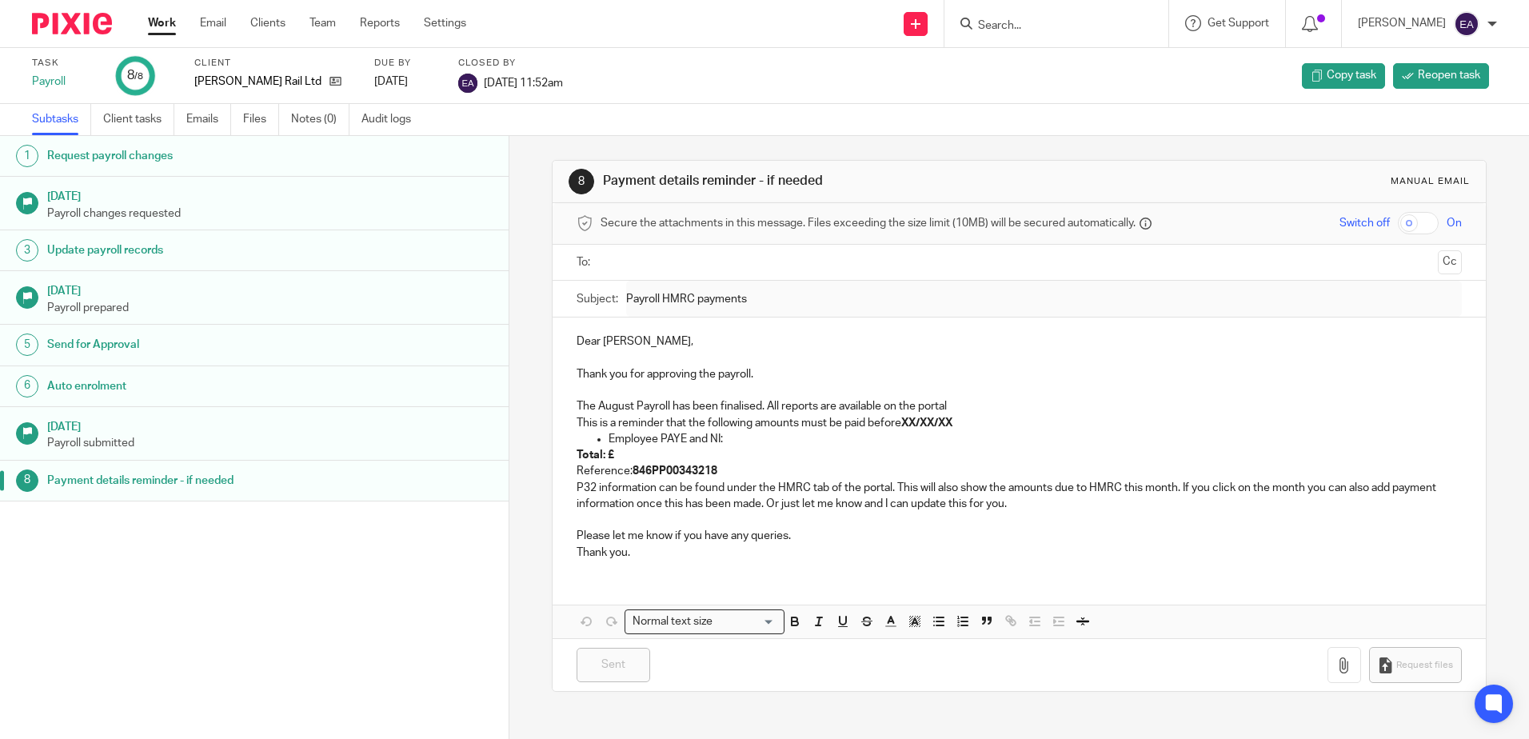
click at [1009, 24] on input "Search" at bounding box center [1048, 26] width 144 height 14
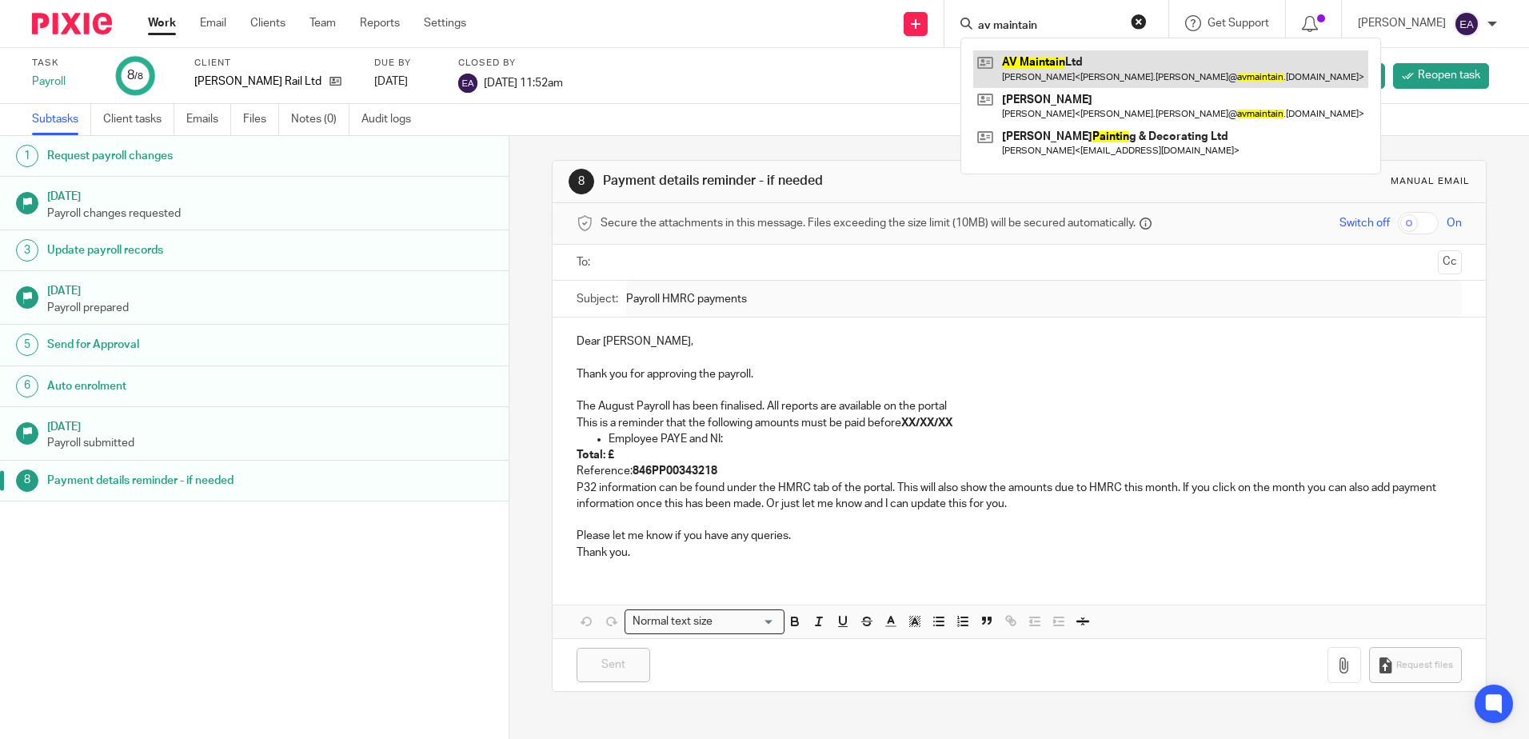
type input "av maintain"
click at [1028, 77] on link at bounding box center [1170, 68] width 395 height 37
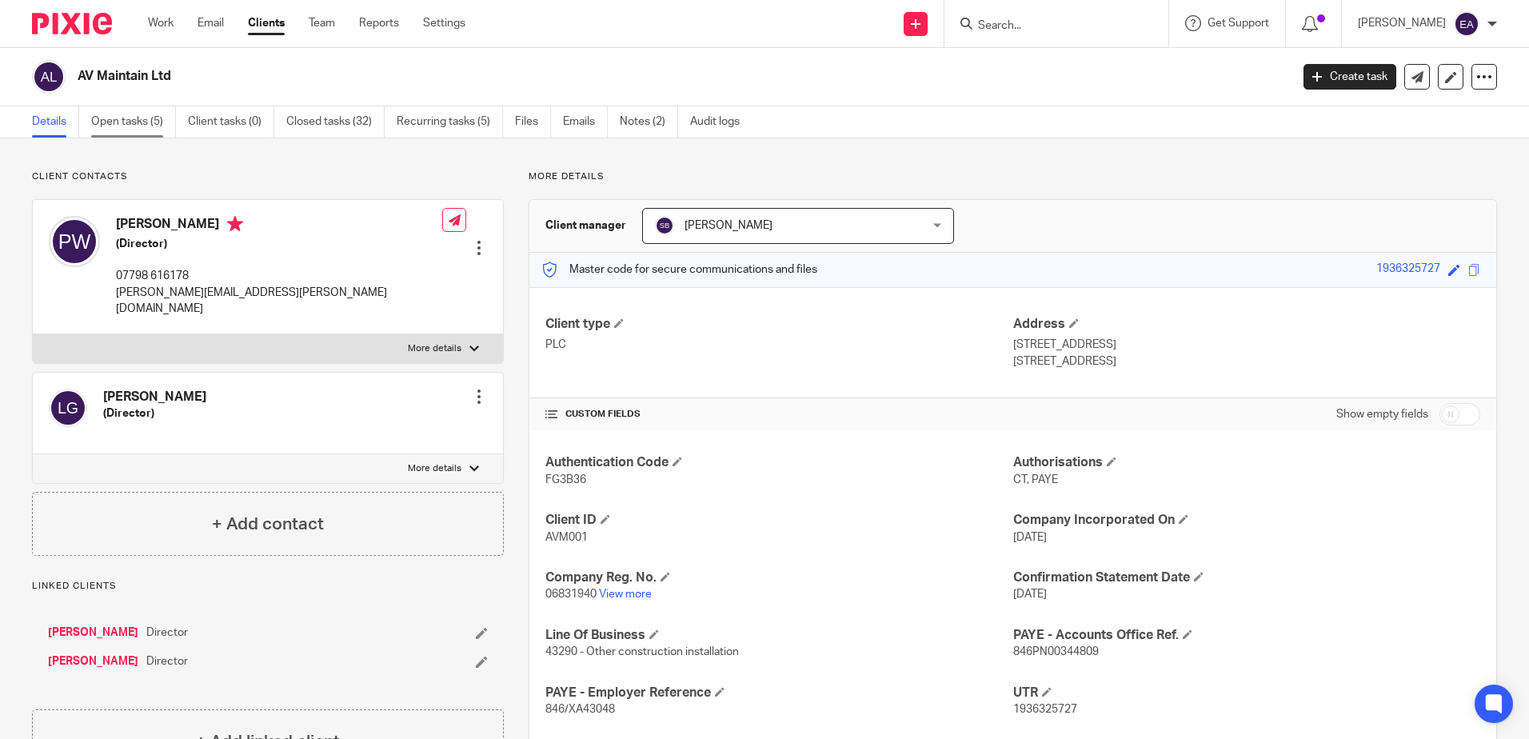
click at [150, 125] on link "Open tasks (5)" at bounding box center [133, 121] width 85 height 31
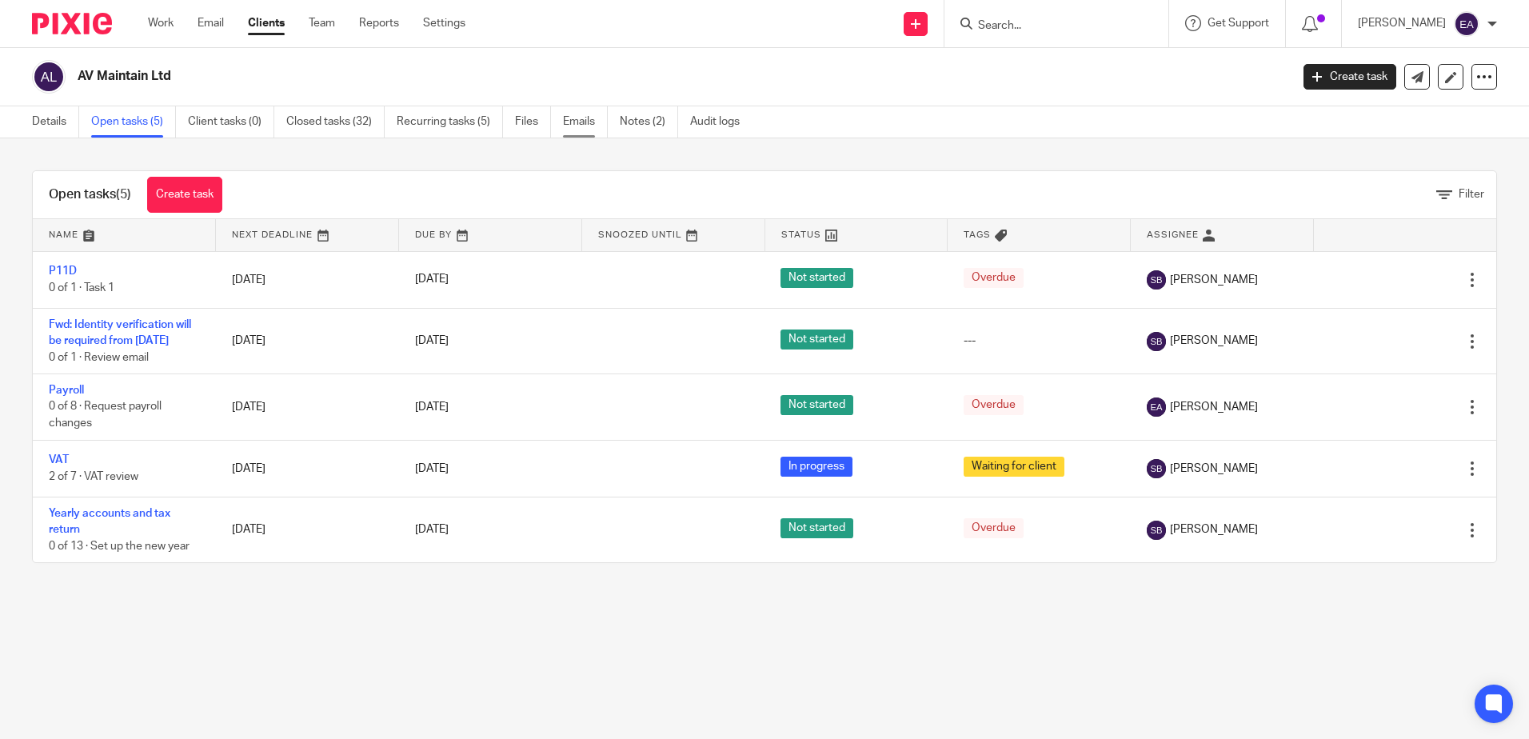
click at [585, 130] on link "Emails" at bounding box center [585, 121] width 45 height 31
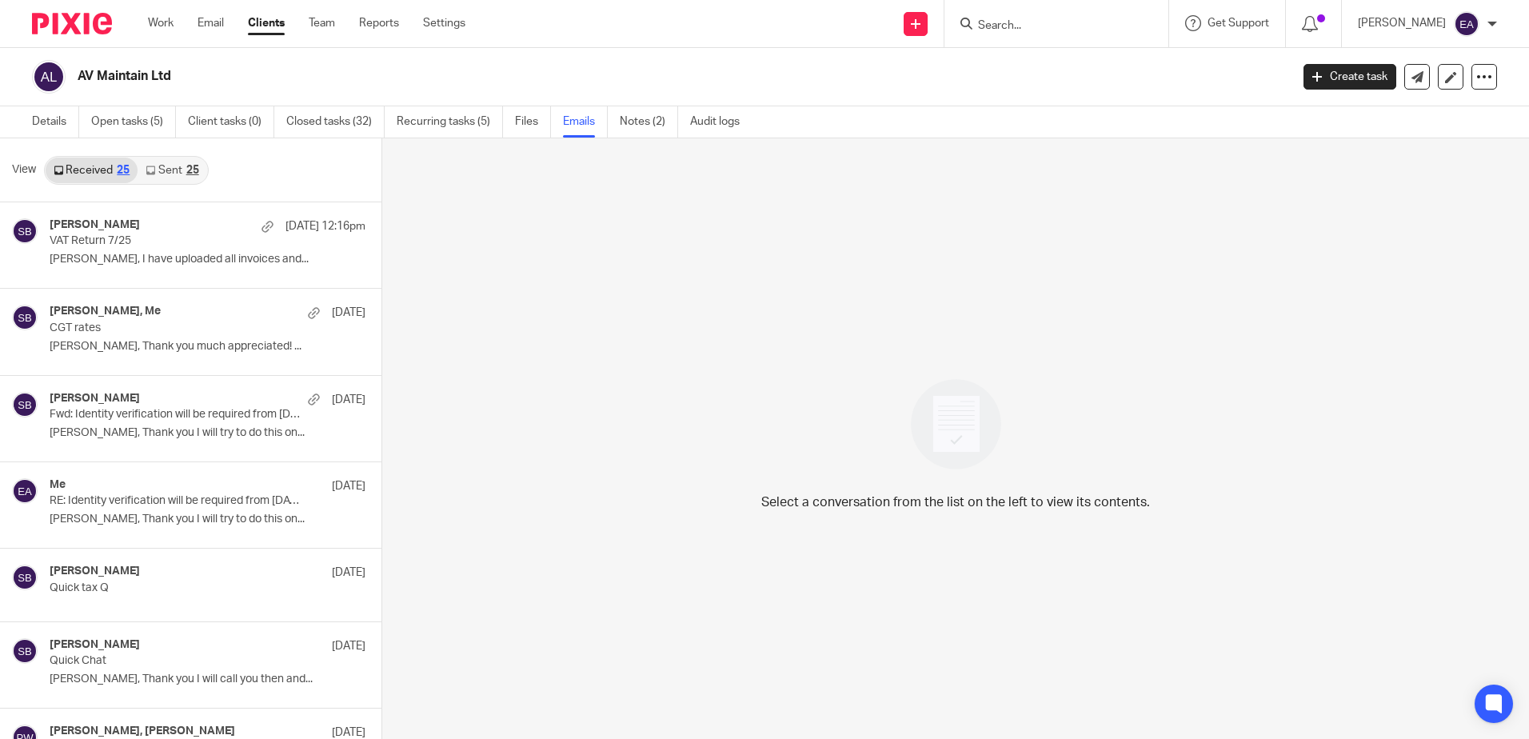
click at [172, 169] on link "Sent 25" at bounding box center [172, 171] width 69 height 26
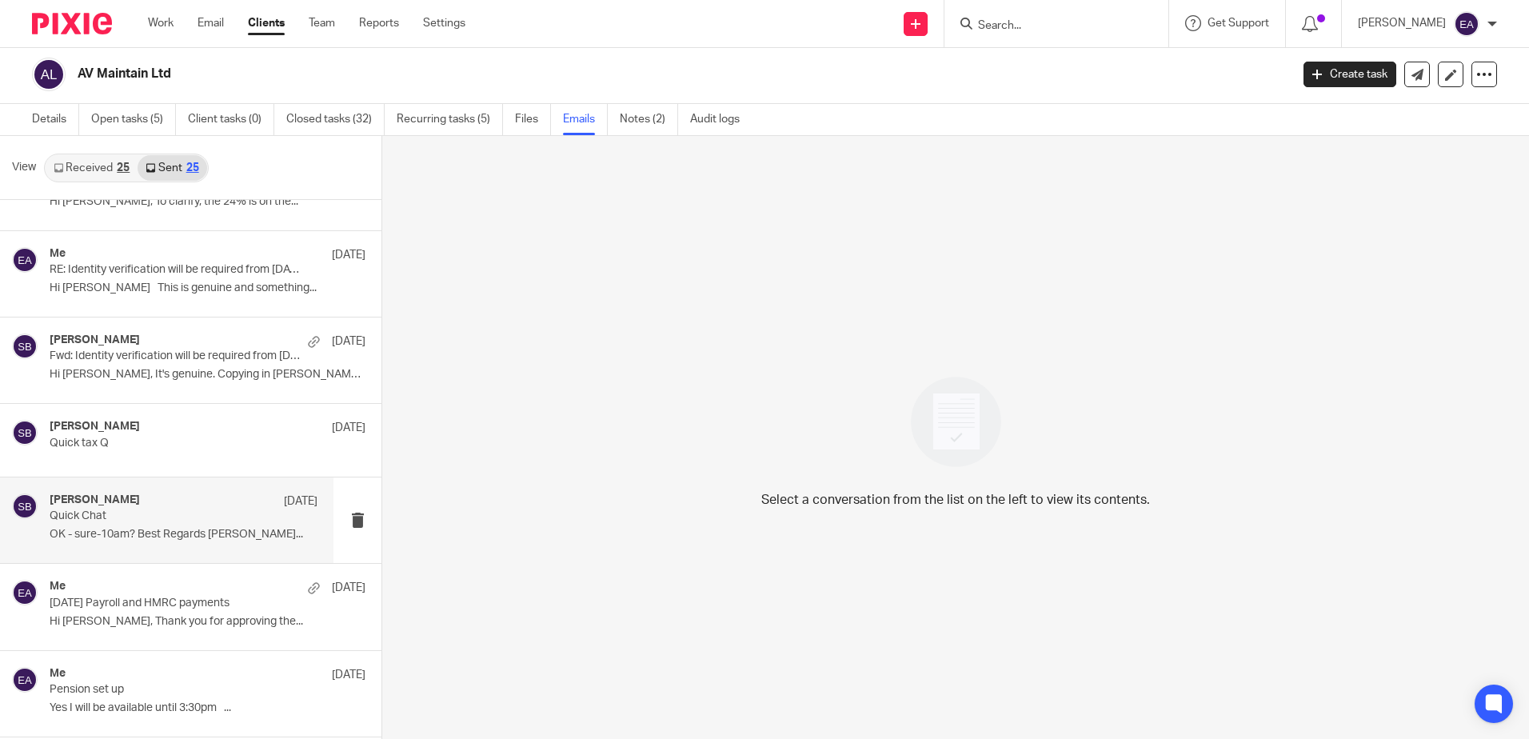
scroll to position [240, 0]
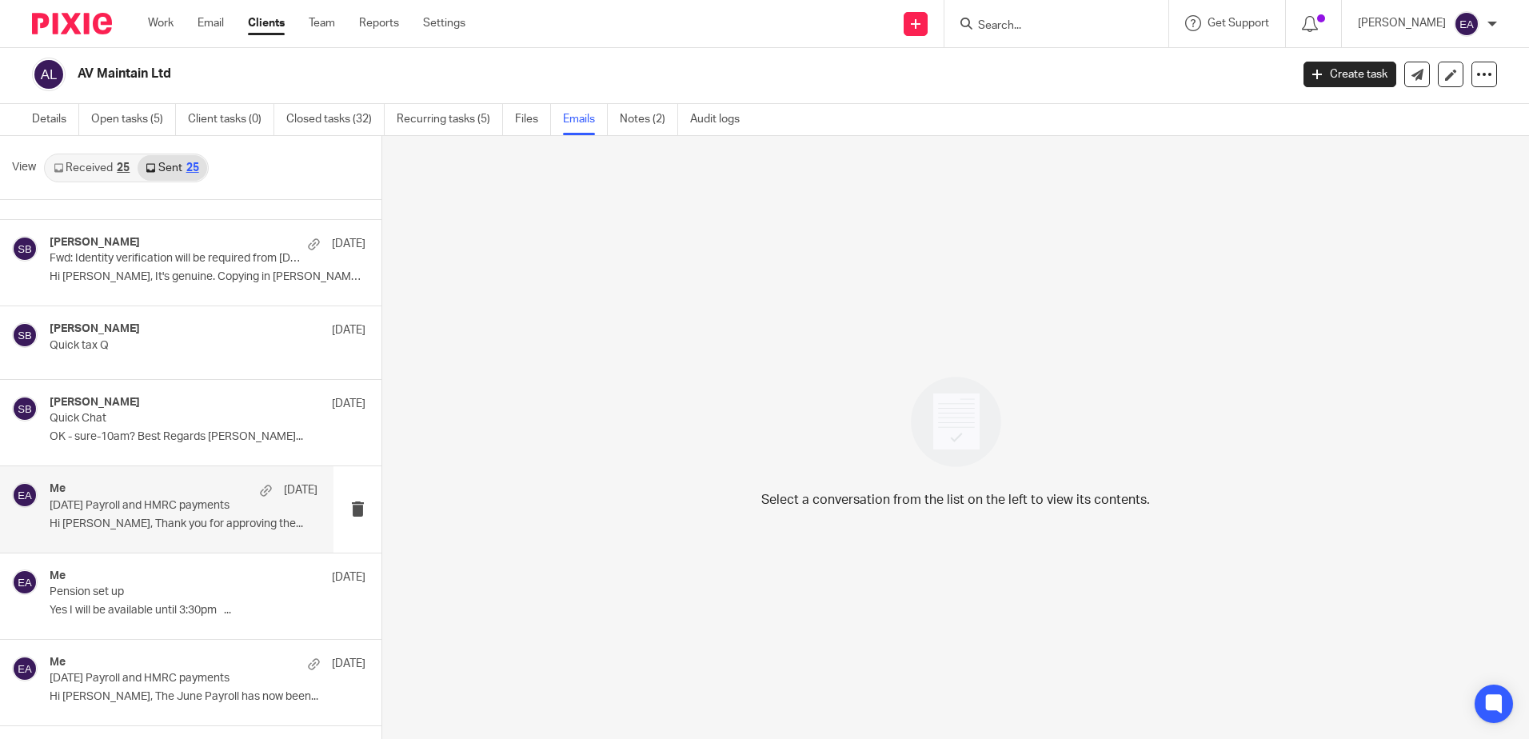
click at [154, 517] on p "Hi Paul, Thank you for approving the..." at bounding box center [184, 524] width 268 height 14
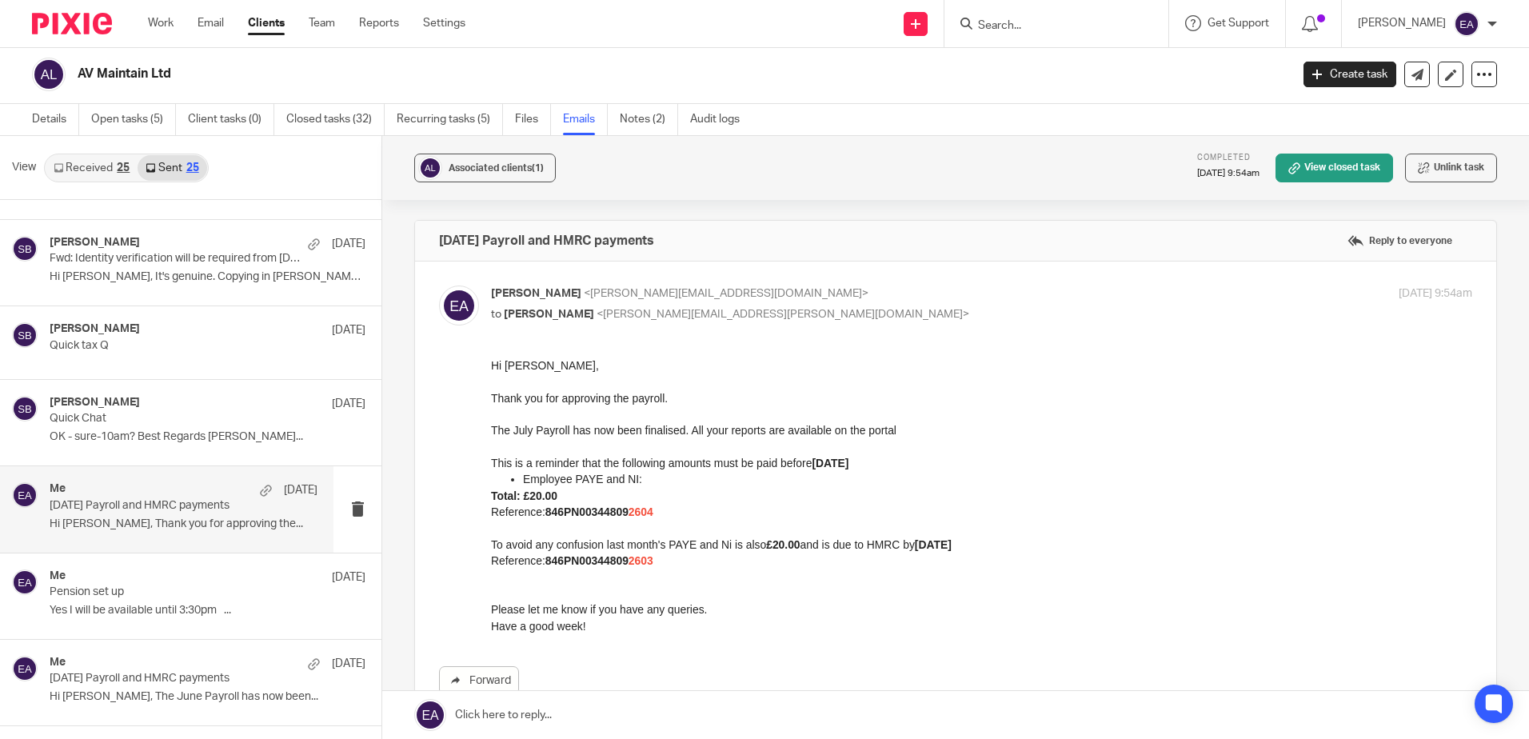
scroll to position [0, 0]
click at [190, 591] on p "Pension set up" at bounding box center [157, 592] width 214 height 14
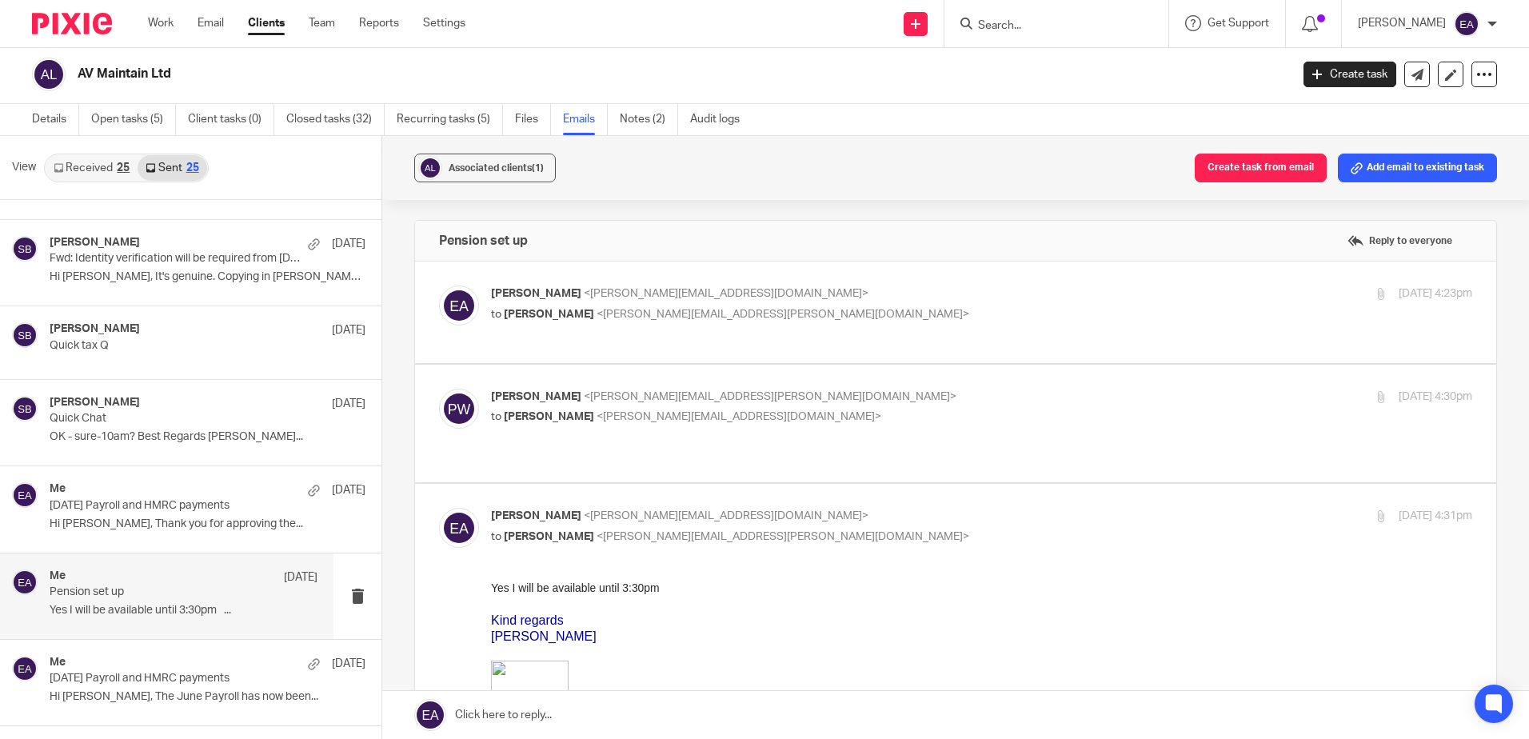
click at [823, 282] on label at bounding box center [955, 312] width 1081 height 102
click at [439, 285] on input "checkbox" at bounding box center [438, 285] width 1 height 1
checkbox input "true"
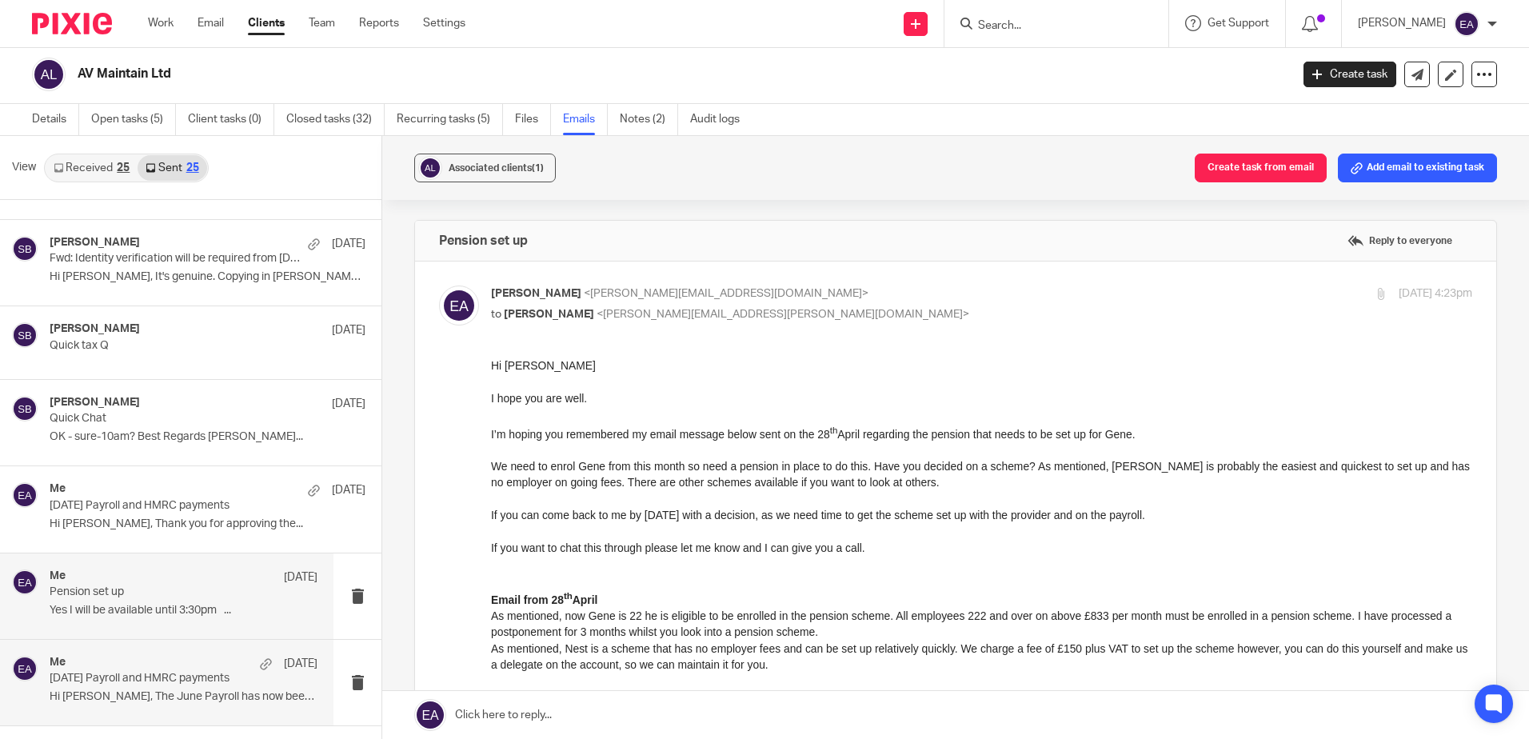
click at [125, 691] on p "Hi Paul, The June Payroll has now been..." at bounding box center [184, 697] width 268 height 14
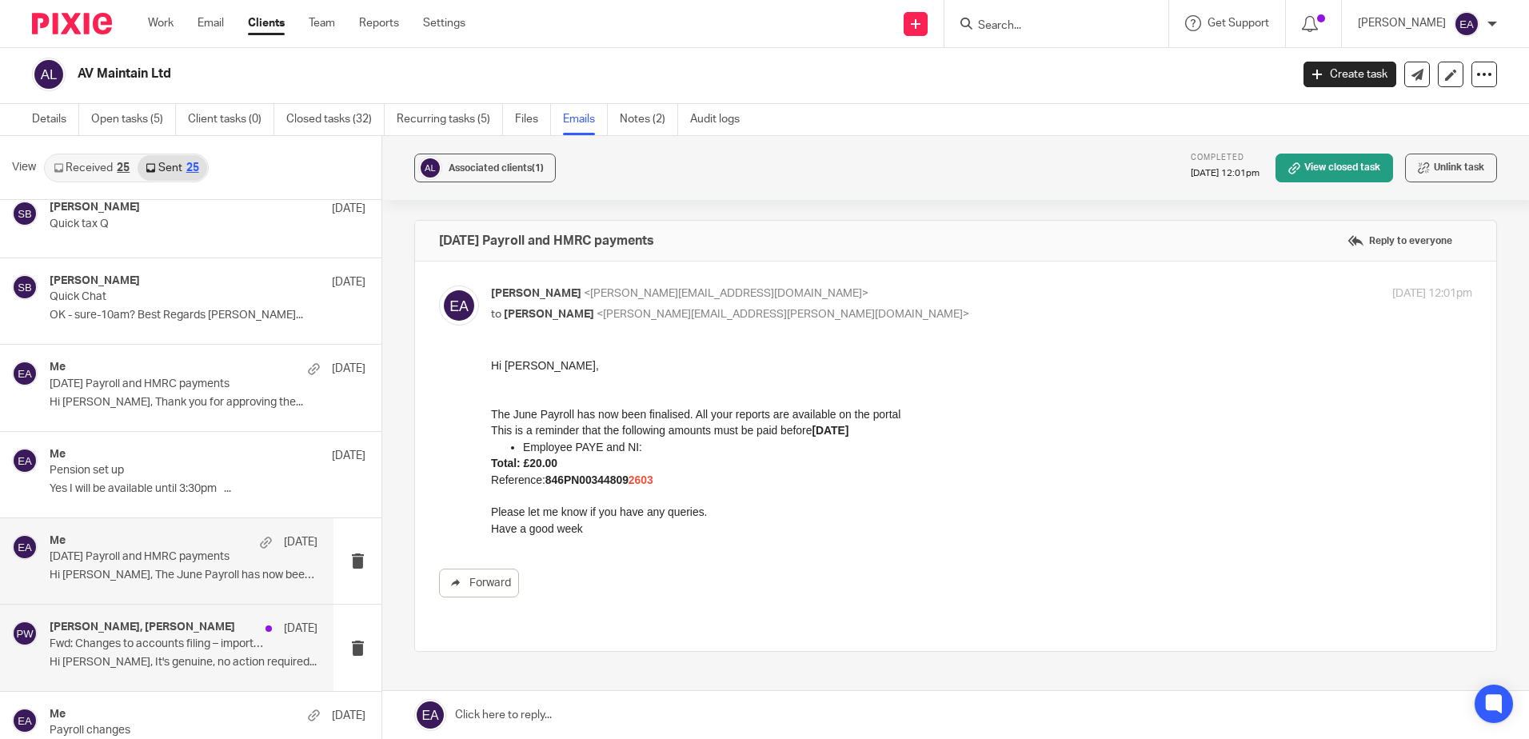
scroll to position [480, 0]
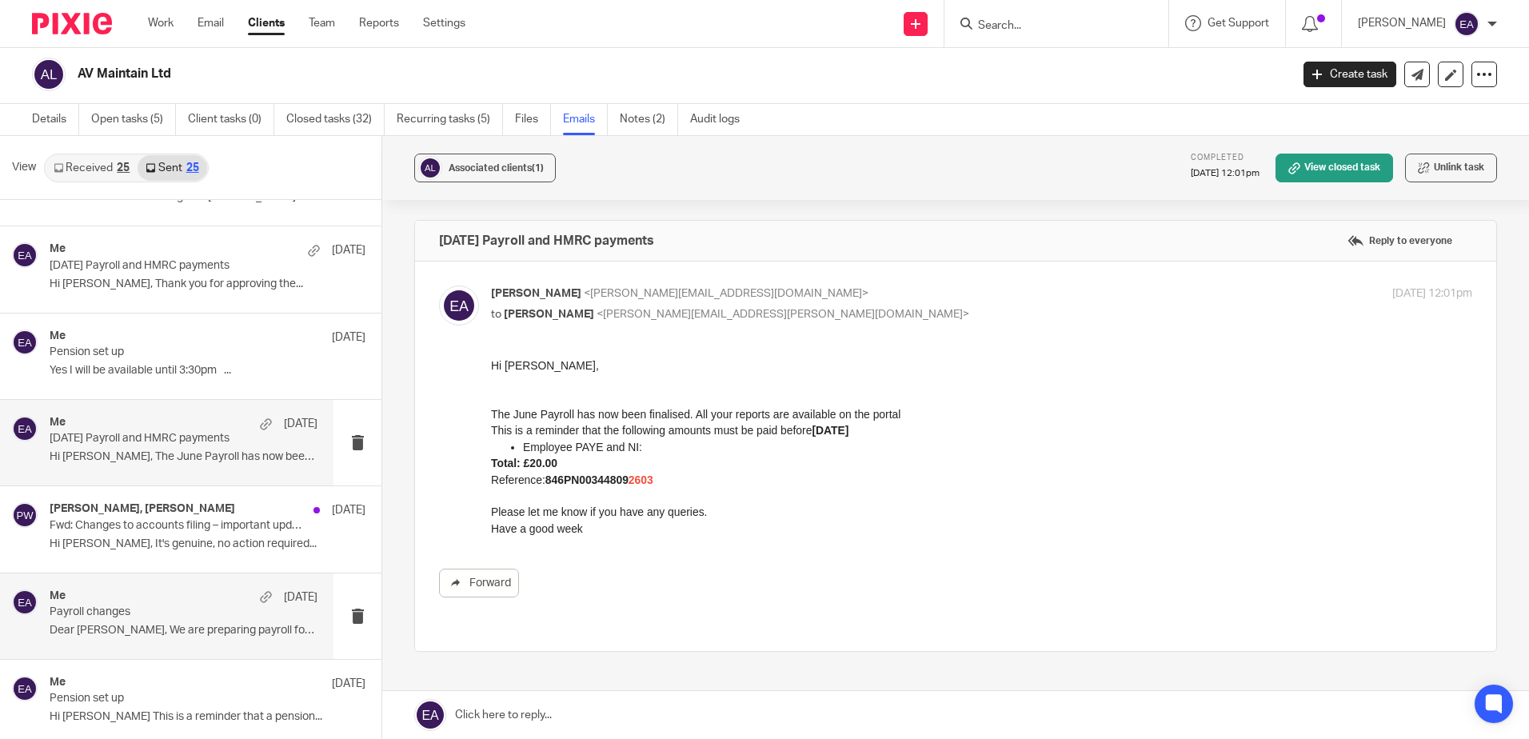
click at [182, 600] on div "Me 17 Jun" at bounding box center [184, 597] width 268 height 16
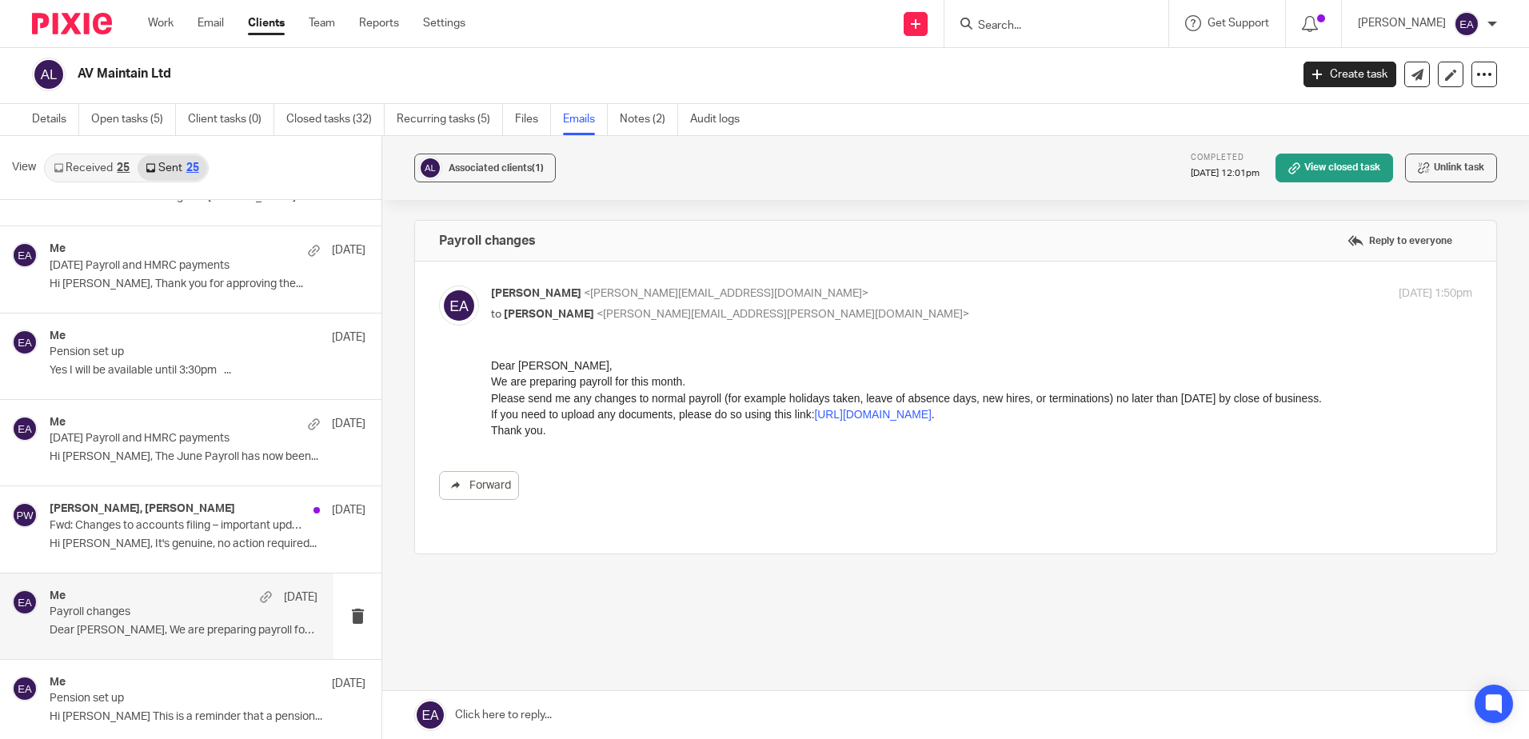
scroll to position [0, 0]
click at [132, 113] on link "Open tasks (5)" at bounding box center [133, 119] width 85 height 31
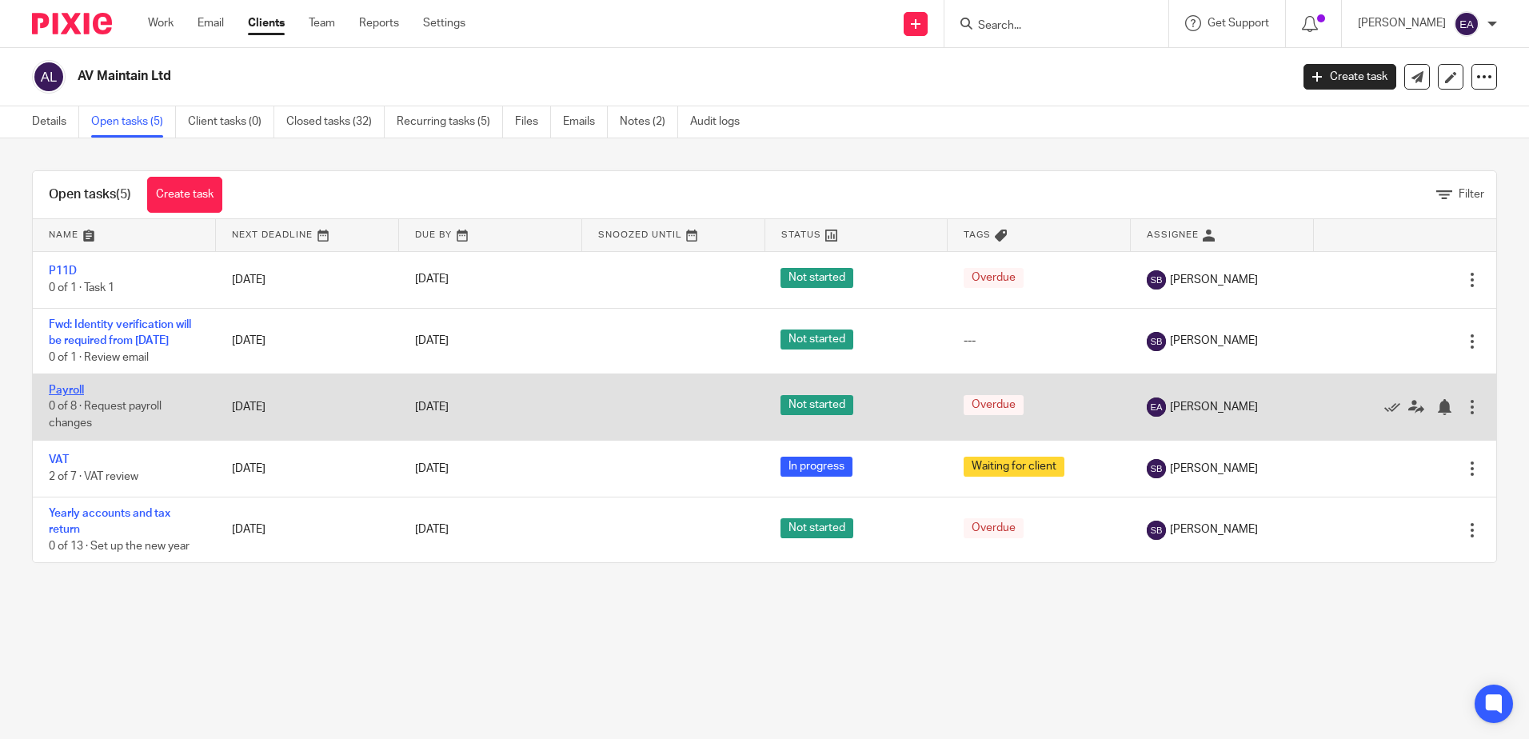
click at [72, 396] on link "Payroll" at bounding box center [66, 390] width 35 height 11
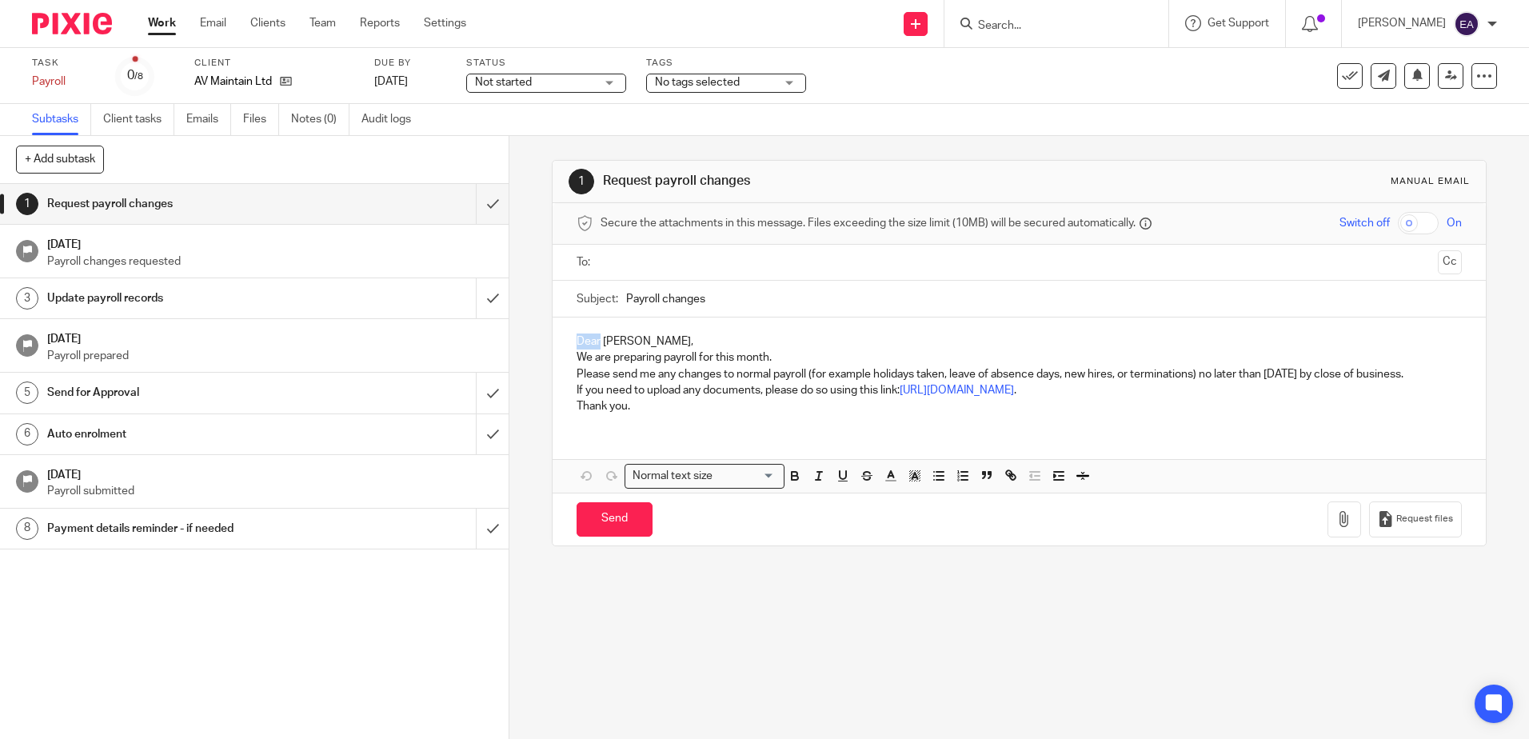
drag, startPoint x: 596, startPoint y: 343, endPoint x: 557, endPoint y: 340, distance: 39.3
click at [553, 341] on div "Dear Paul, We are preparing payroll for this month. Please send me any changes …" at bounding box center [1019, 371] width 932 height 109
click at [628, 343] on p "Hi Paul," at bounding box center [1019, 341] width 884 height 16
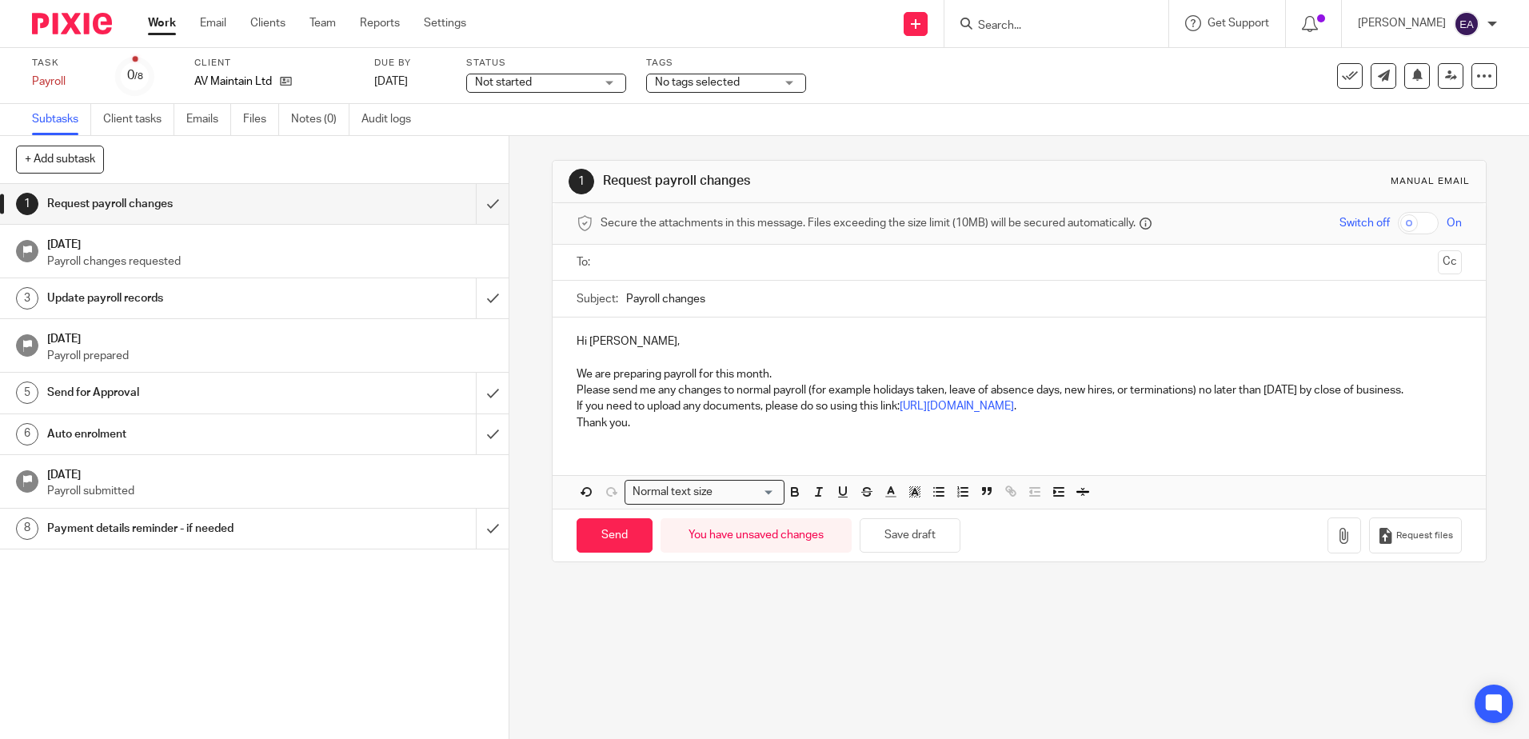
click at [774, 369] on p "We are preparing payroll for this month." at bounding box center [1019, 374] width 884 height 16
click at [1437, 390] on p "Please send me any changes to normal payroll (for example holidays taken, leave…" at bounding box center [1019, 390] width 884 height 16
click at [690, 421] on p "Thank you." at bounding box center [1019, 423] width 884 height 16
drag, startPoint x: 799, startPoint y: 370, endPoint x: 526, endPoint y: 364, distance: 272.7
click at [526, 364] on div "1 Request payroll changes Manual email Secure the attachments in this message. …" at bounding box center [1018, 437] width 1019 height 603
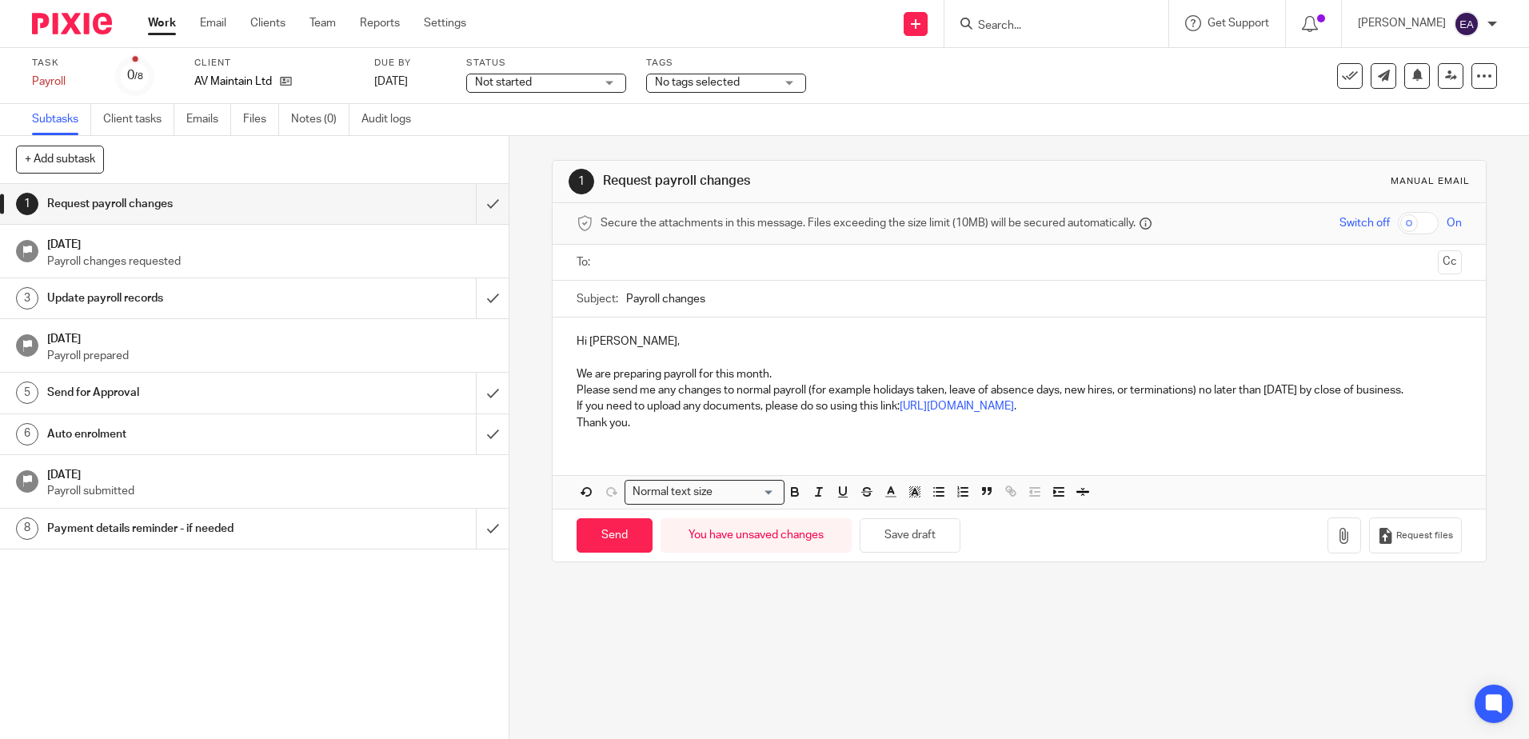
click at [1440, 383] on div "Hi Paul, We are preparing payroll for this month. Please send me any changes to…" at bounding box center [1019, 380] width 932 height 126
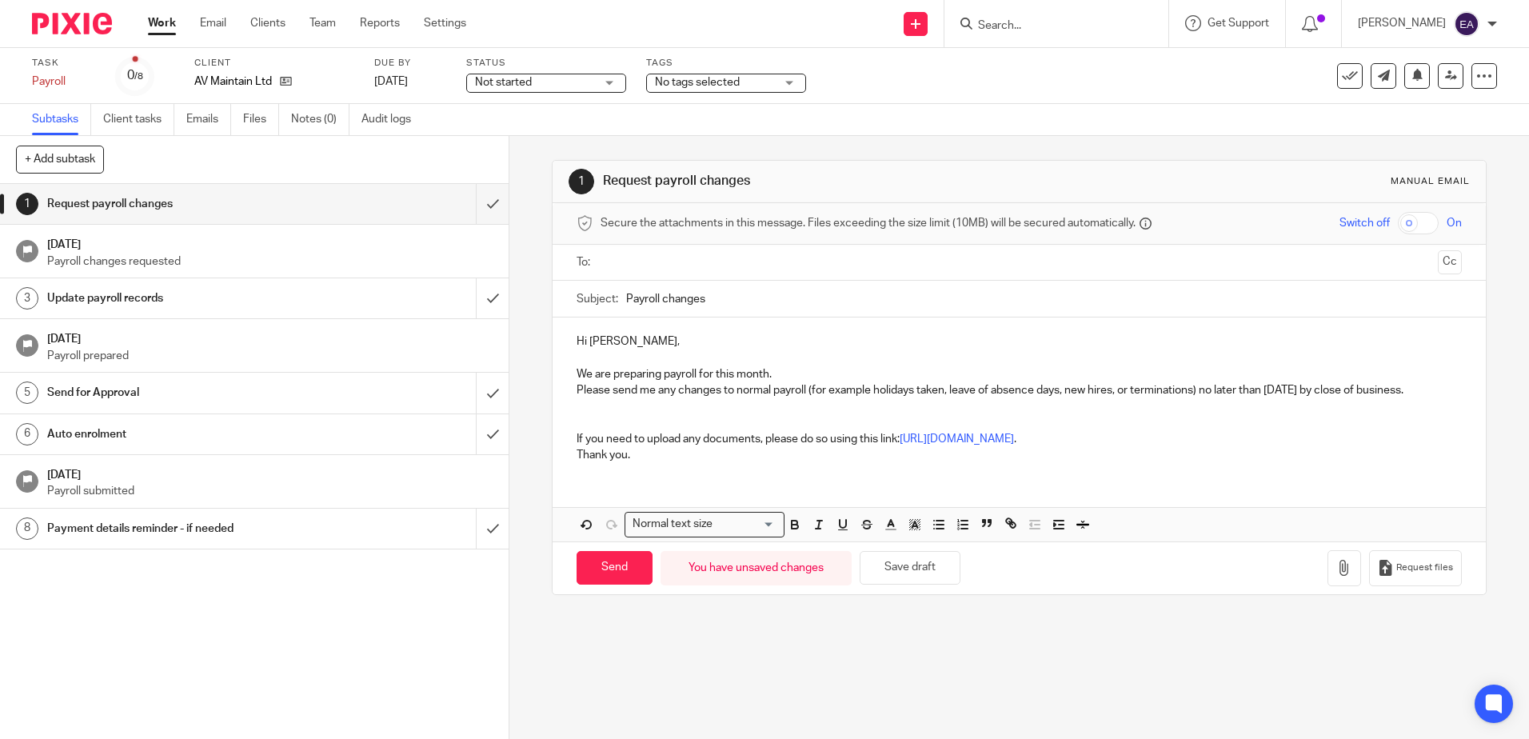
drag, startPoint x: 1435, startPoint y: 382, endPoint x: 561, endPoint y: 371, distance: 874.8
click at [559, 369] on div "Hi Paul, We are preparing payroll for this month. Please send me any changes to…" at bounding box center [1019, 396] width 932 height 158
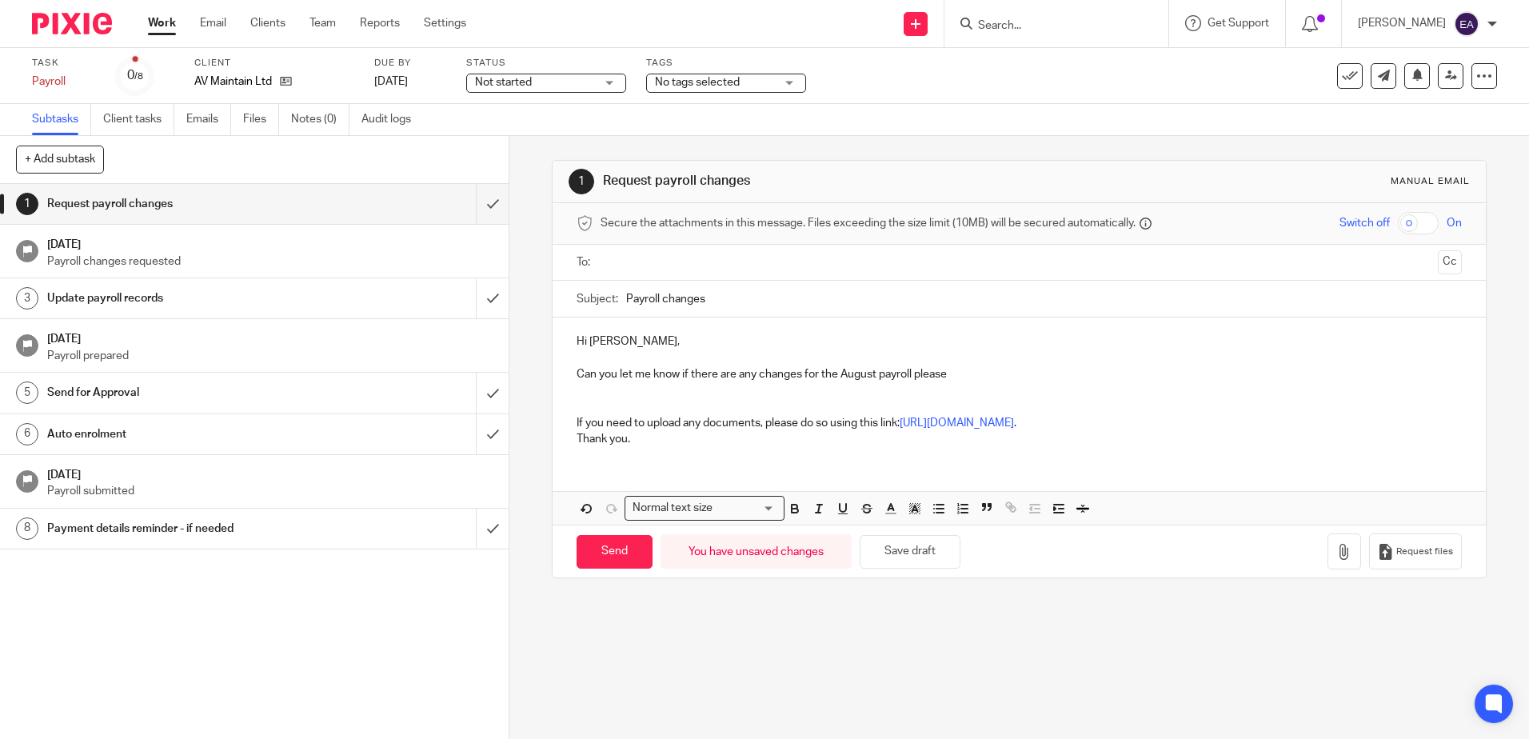
click at [912, 377] on p "Can you let me know if there are any changes for the August payroll please" at bounding box center [1019, 374] width 884 height 16
click at [625, 396] on p at bounding box center [1019, 390] width 884 height 16
click at [620, 400] on p at bounding box center [1019, 406] width 884 height 16
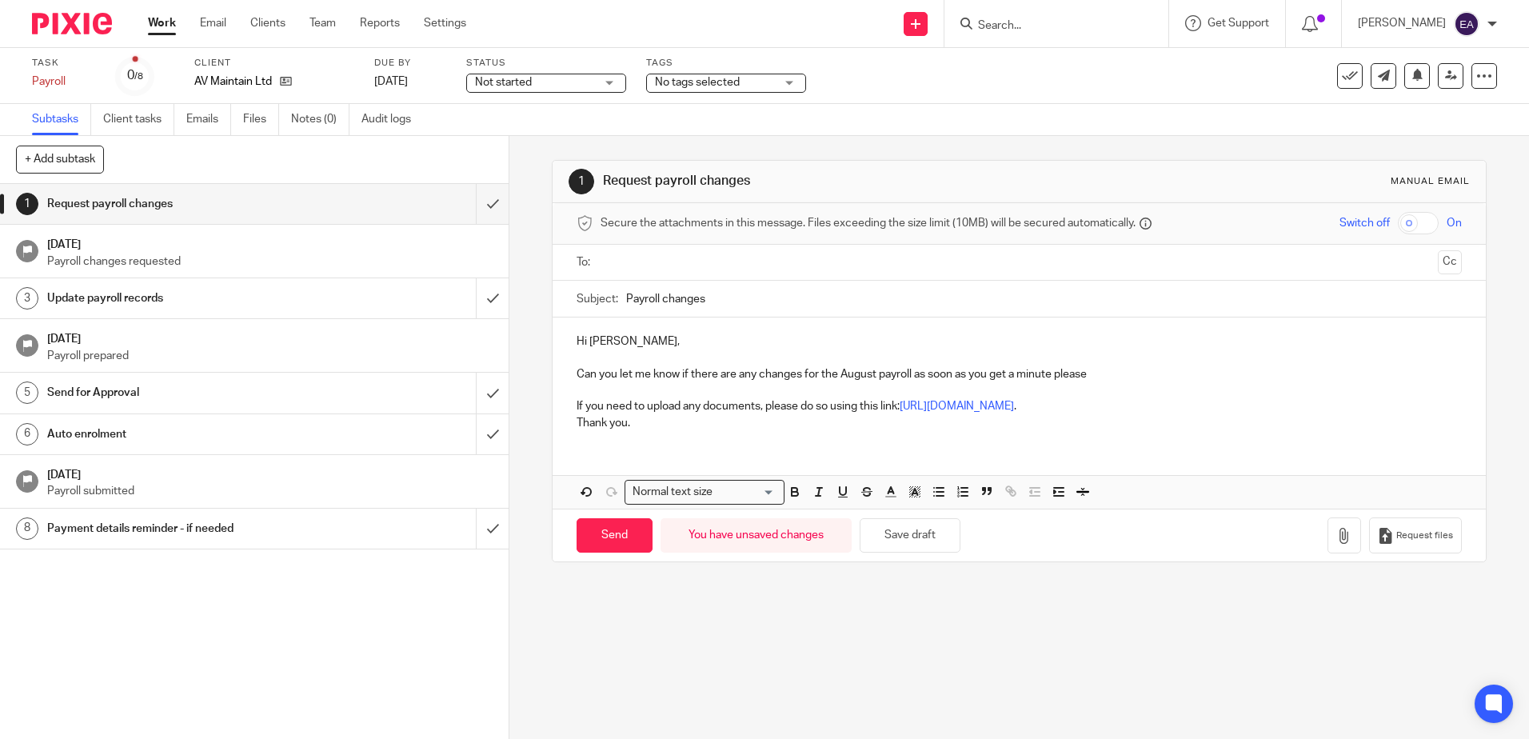
click at [1099, 369] on p "Can you let me know if there are any changes for the August payroll as soon as …" at bounding box center [1019, 374] width 884 height 16
click at [710, 296] on input "Payroll changes" at bounding box center [1043, 299] width 835 height 36
type input "Payroll changes required?"
click at [636, 260] on input "text" at bounding box center [1018, 262] width 824 height 18
click at [612, 543] on input "Send" at bounding box center [615, 538] width 76 height 34
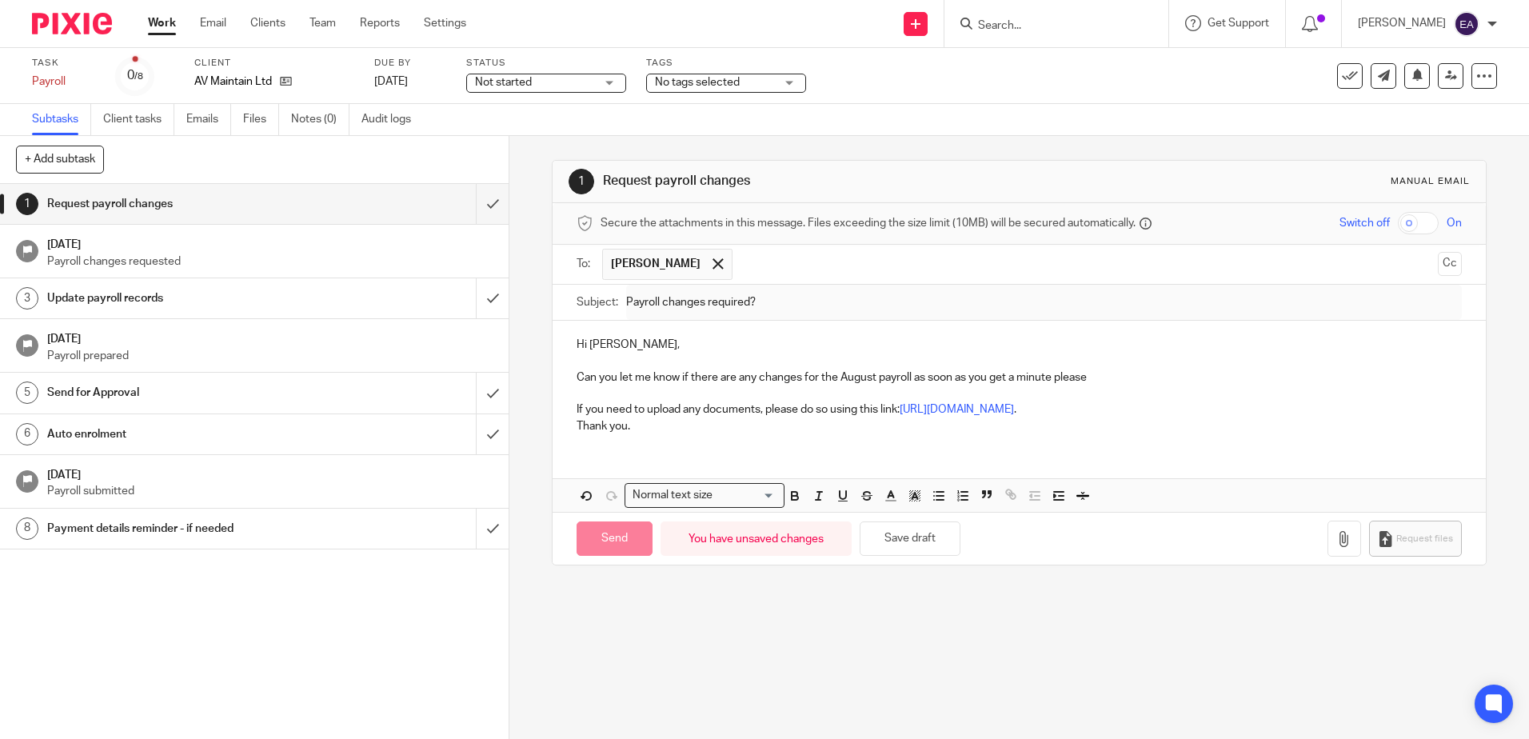
type input "Sent"
click at [1027, 23] on input "Search" at bounding box center [1048, 26] width 144 height 14
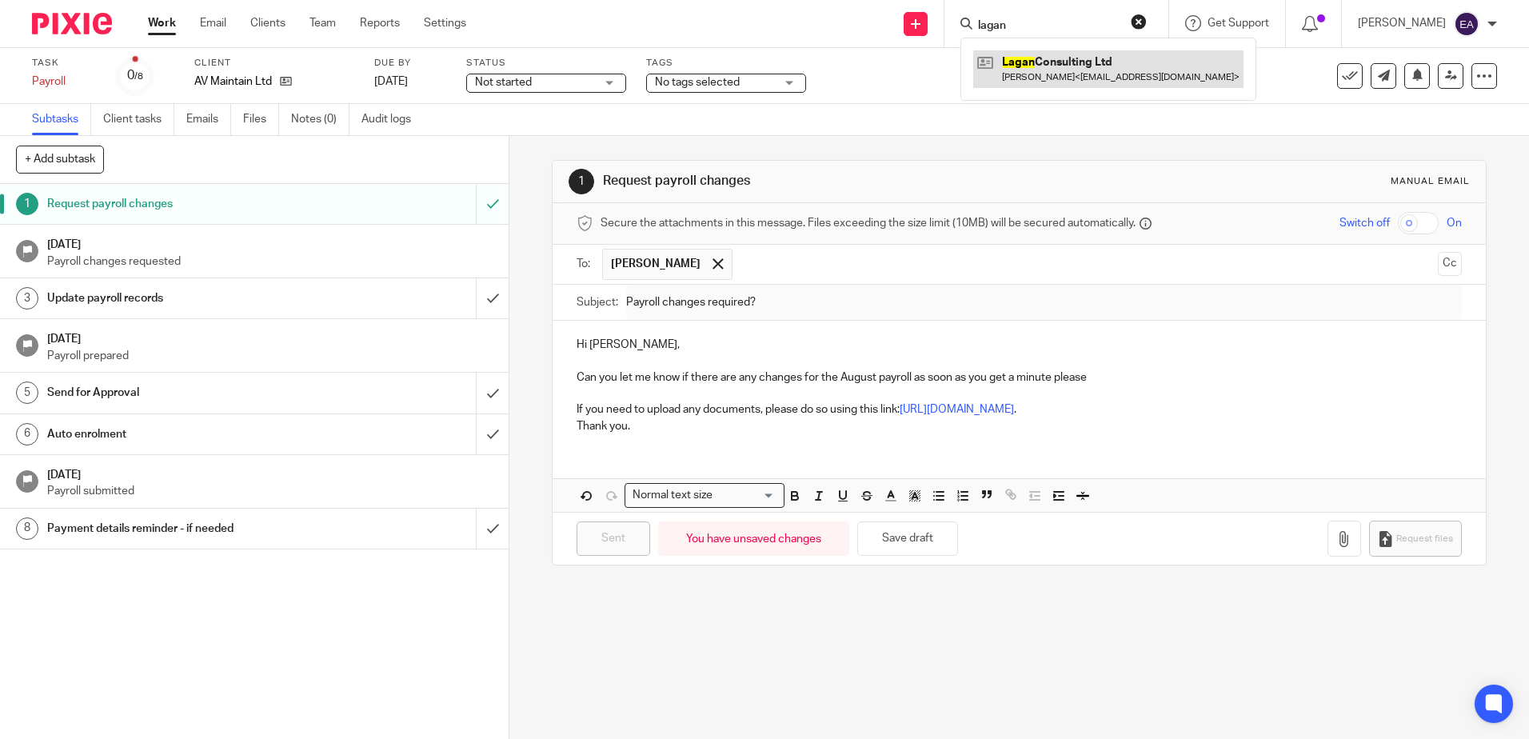
type input "lagan"
click at [1068, 78] on link at bounding box center [1108, 68] width 270 height 37
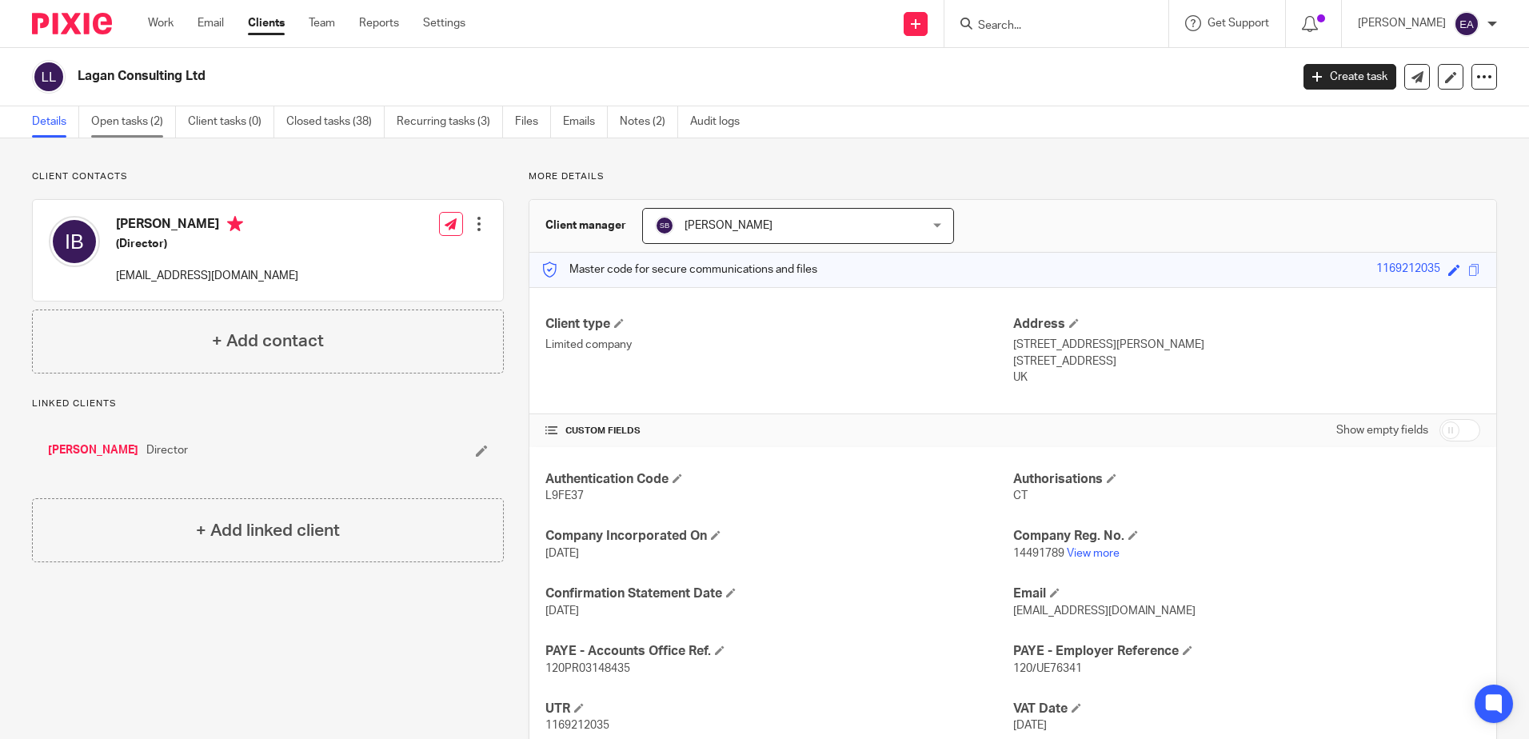
click at [116, 119] on link "Open tasks (2)" at bounding box center [133, 121] width 85 height 31
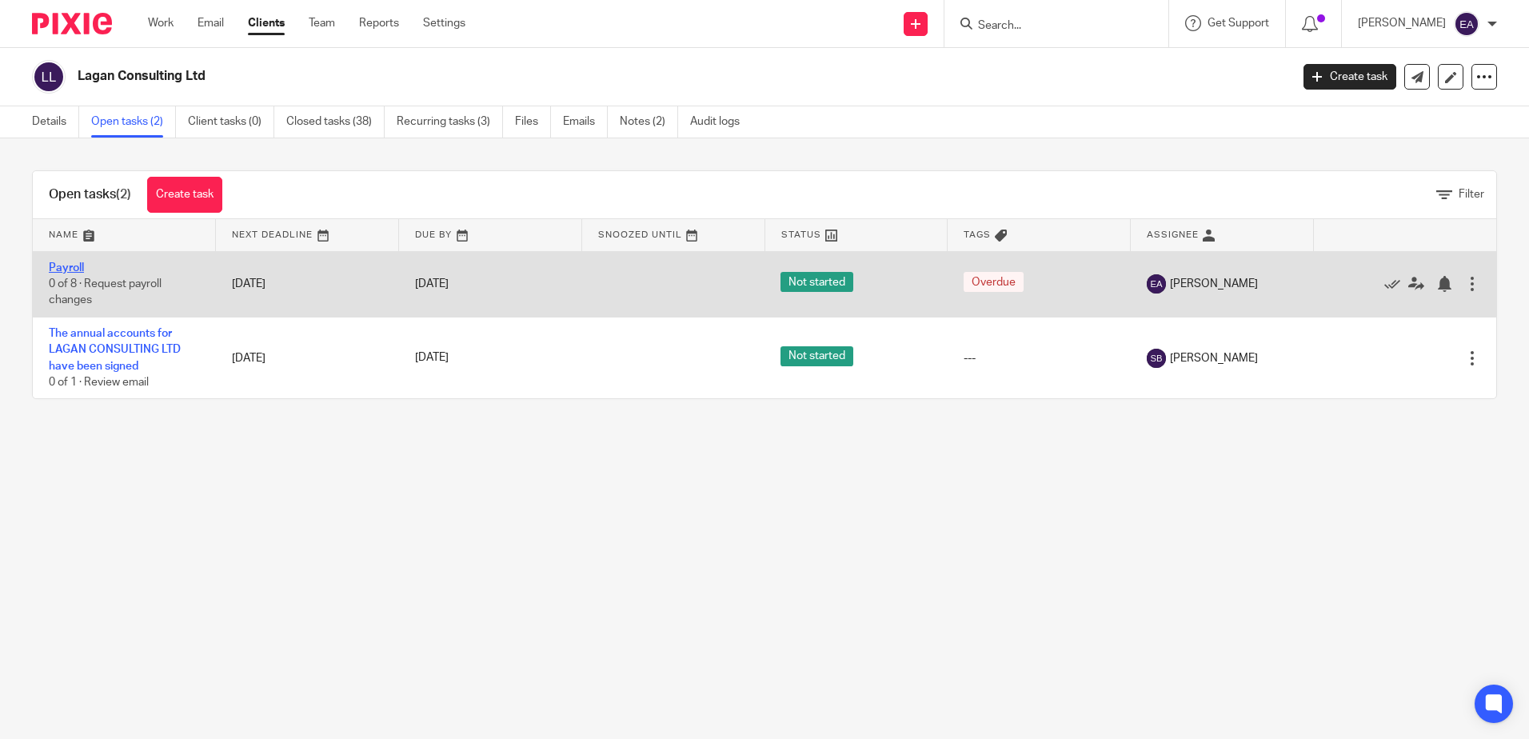
click at [77, 265] on link "Payroll" at bounding box center [66, 267] width 35 height 11
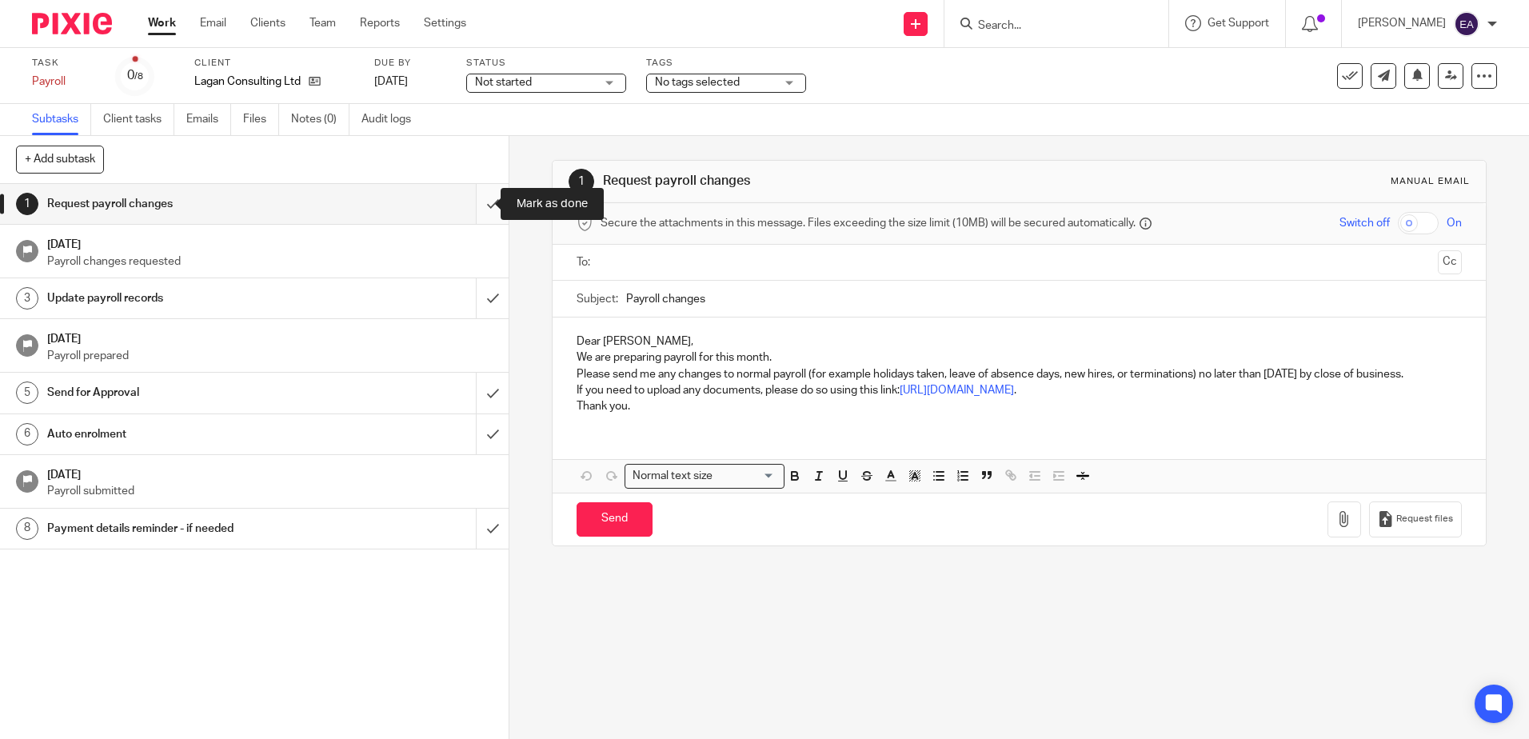
click at [483, 205] on input "submit" at bounding box center [254, 204] width 509 height 40
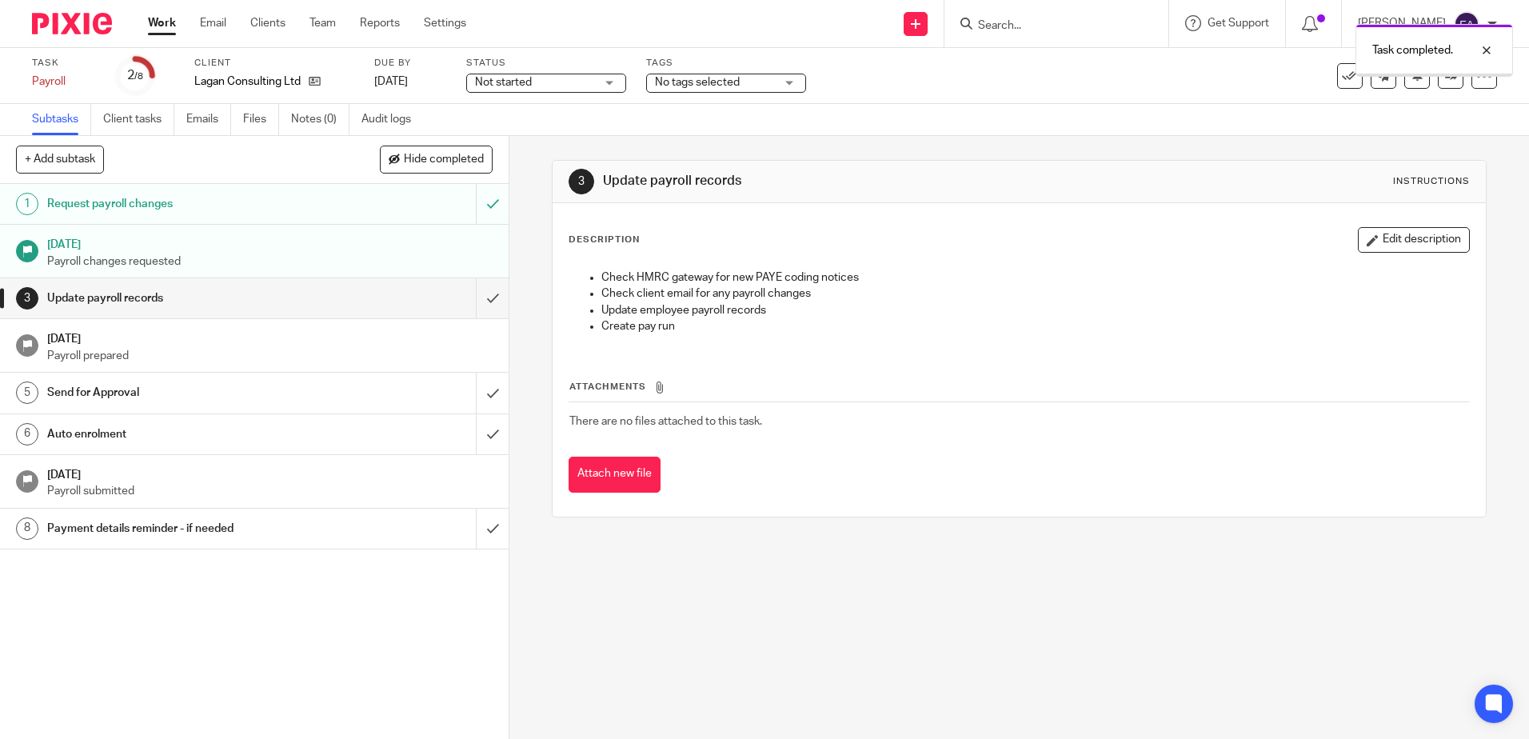
click at [473, 305] on input "submit" at bounding box center [254, 298] width 509 height 40
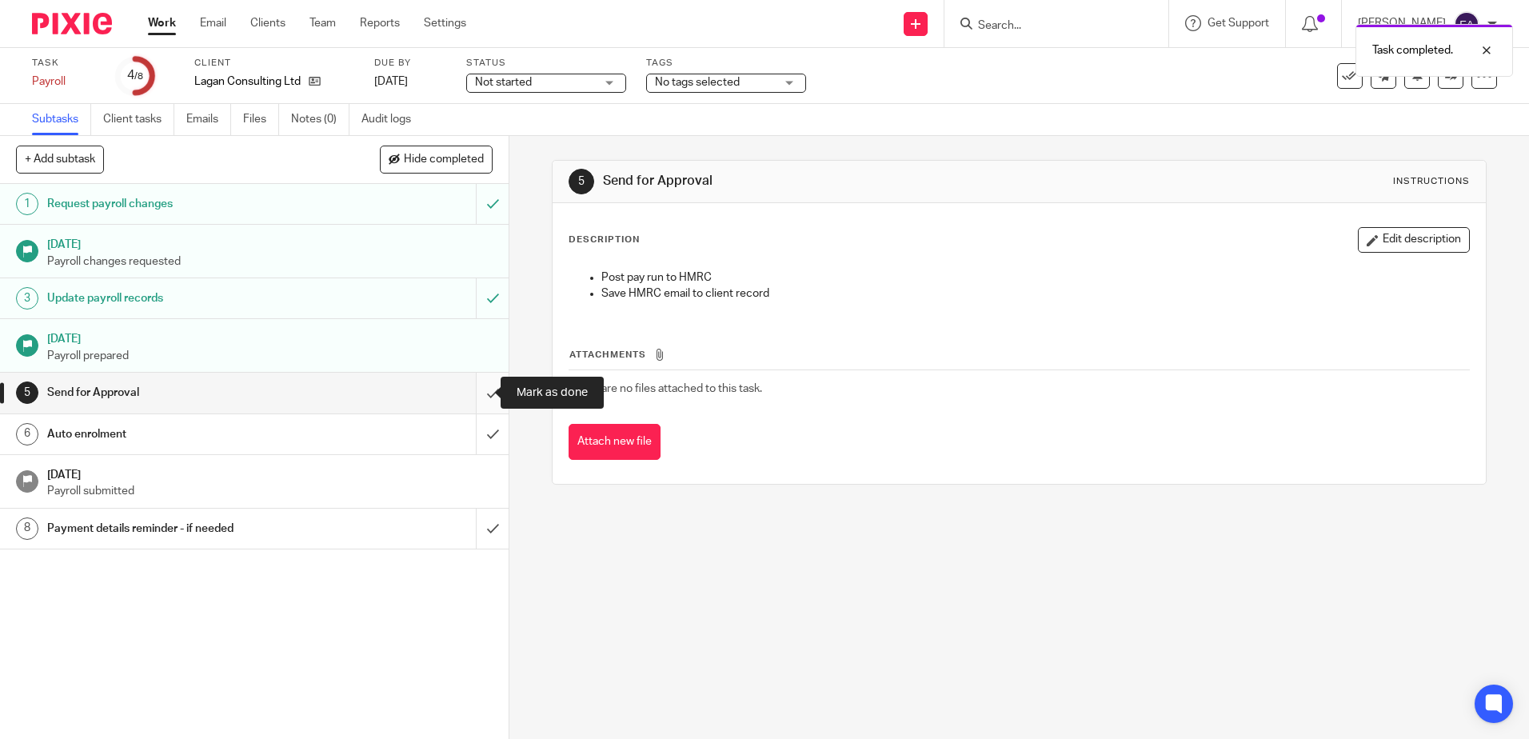
click at [473, 402] on input "submit" at bounding box center [254, 393] width 509 height 40
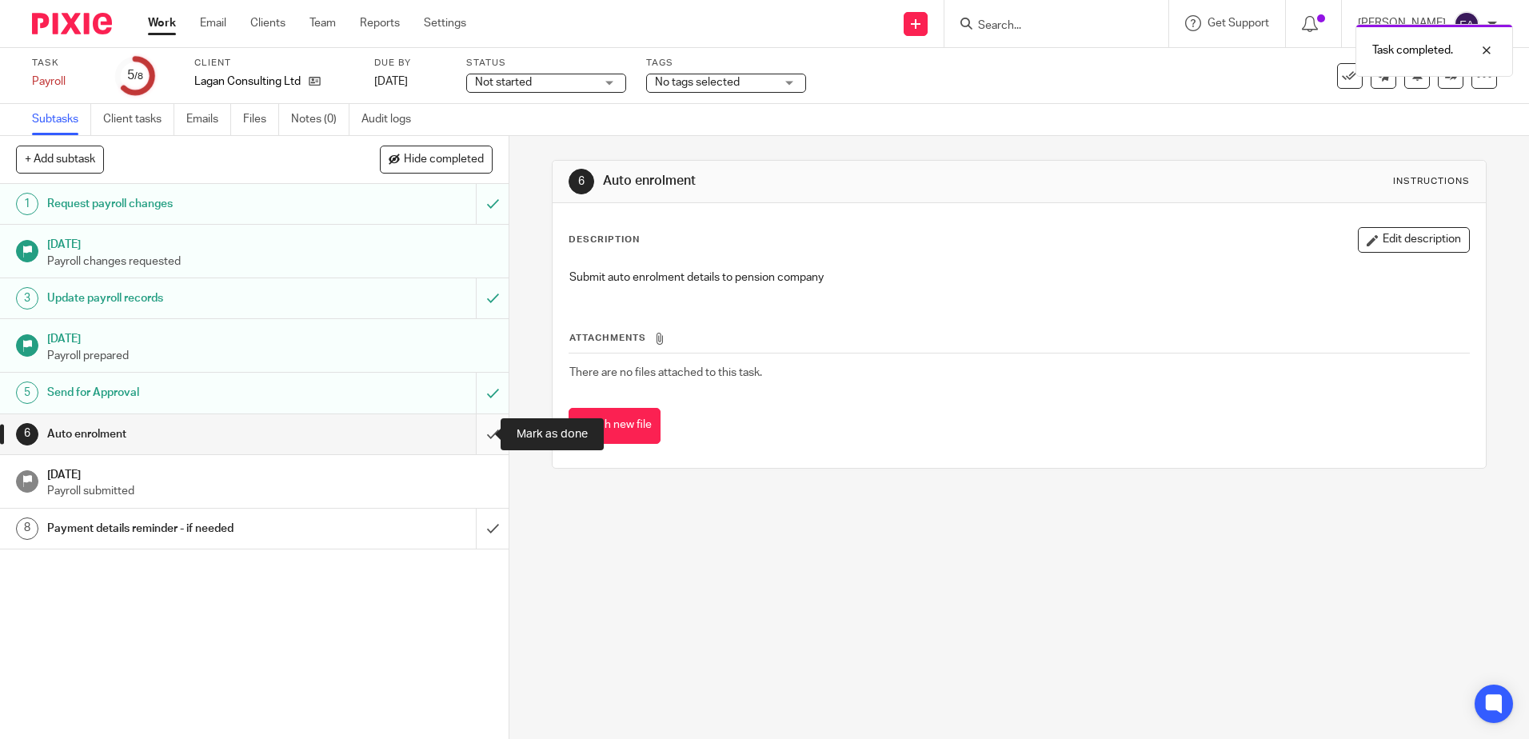
click at [473, 433] on input "submit" at bounding box center [254, 434] width 509 height 40
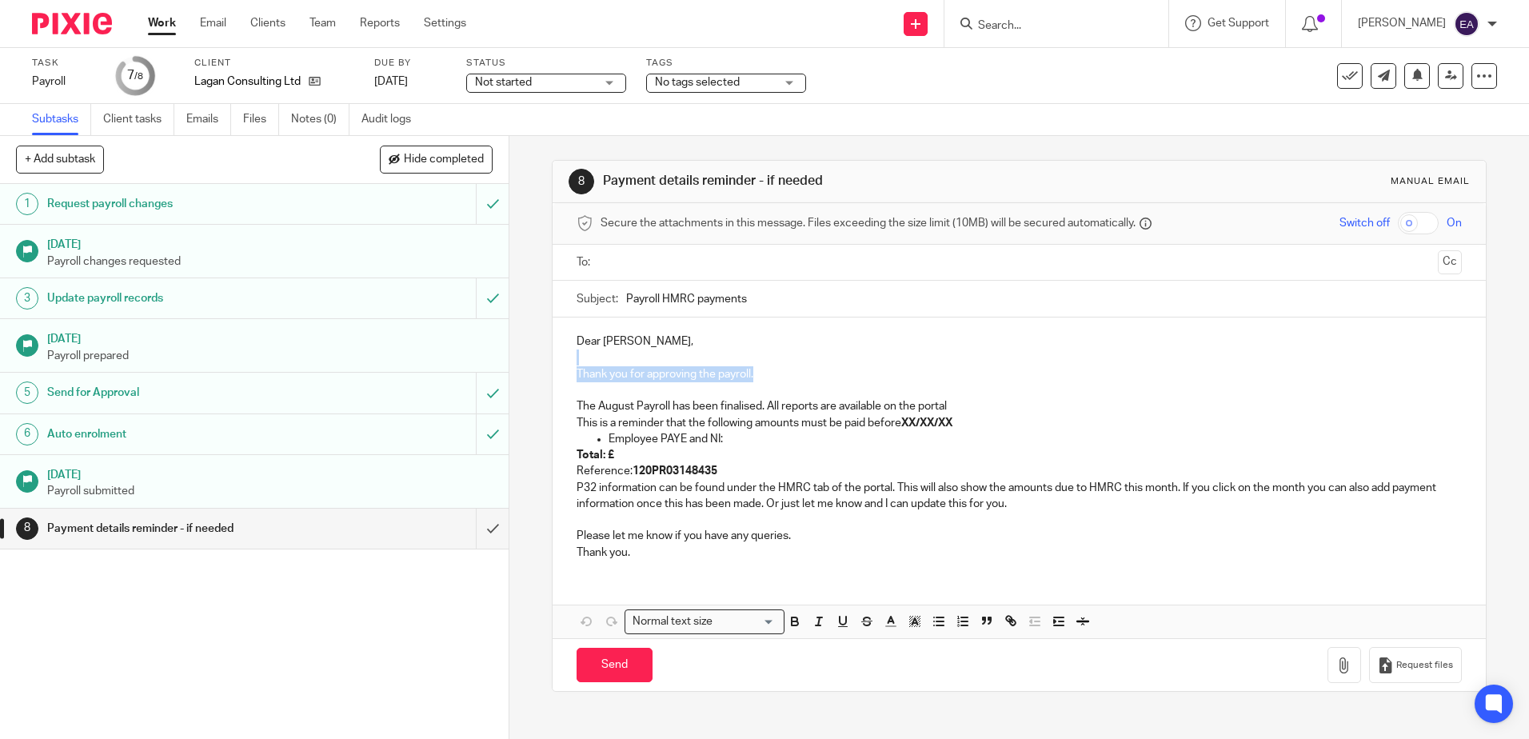
drag, startPoint x: 759, startPoint y: 374, endPoint x: 569, endPoint y: 370, distance: 190.3
click at [569, 369] on div "Dear [PERSON_NAME], Thank you for approving the payroll. The August Payroll has…" at bounding box center [1019, 444] width 932 height 255
drag, startPoint x: 597, startPoint y: 340, endPoint x: 561, endPoint y: 344, distance: 37.0
click at [561, 344] on div "Dear [PERSON_NAME], The August Payroll has been finalised. All reports are avai…" at bounding box center [1019, 444] width 932 height 255
click at [684, 407] on p "The August Payroll has been finalised. All reports are available on the portal" at bounding box center [1019, 406] width 884 height 16
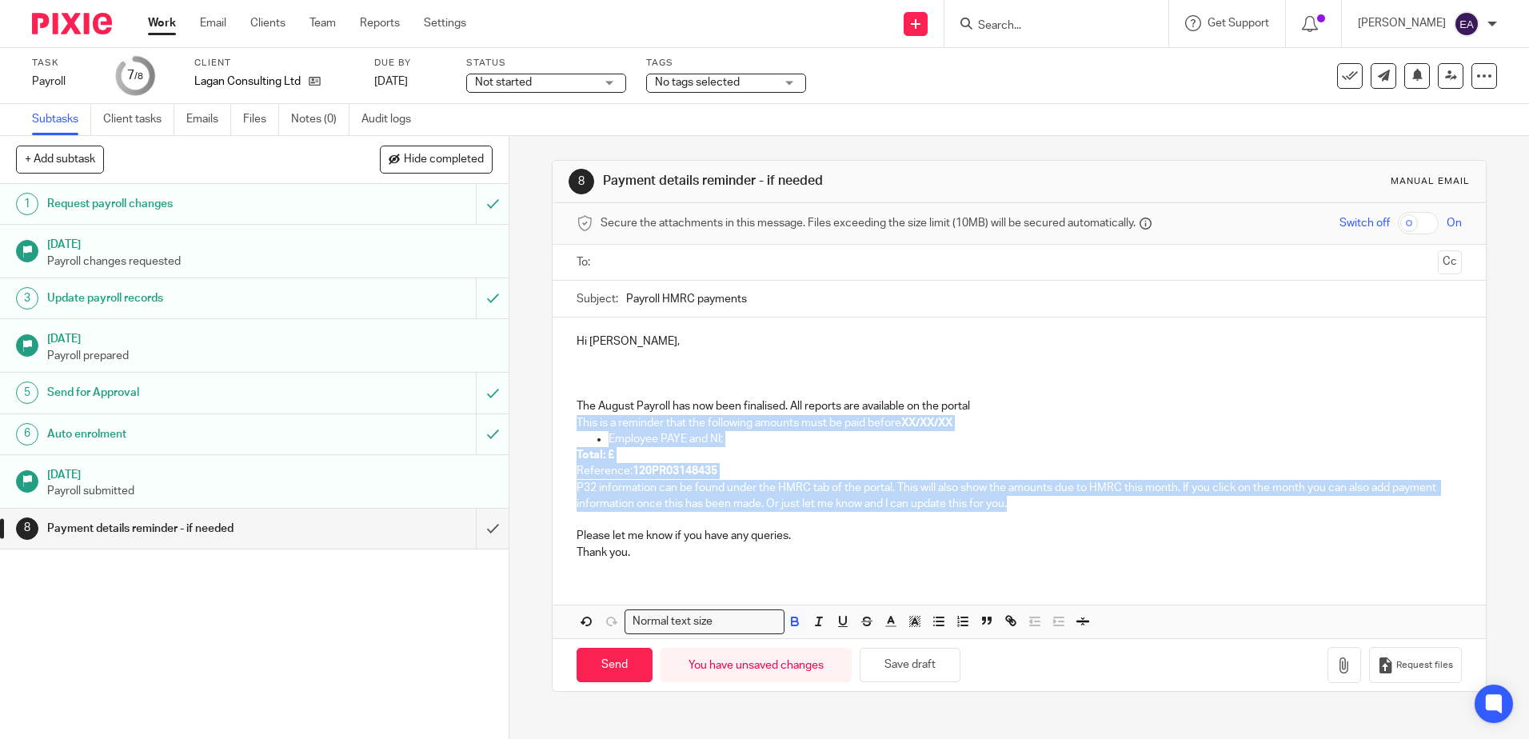
drag, startPoint x: 567, startPoint y: 423, endPoint x: 1024, endPoint y: 504, distance: 464.4
click at [1024, 504] on div "Hi [PERSON_NAME], The August Payroll has now been finalised. All reports are av…" at bounding box center [1019, 444] width 932 height 255
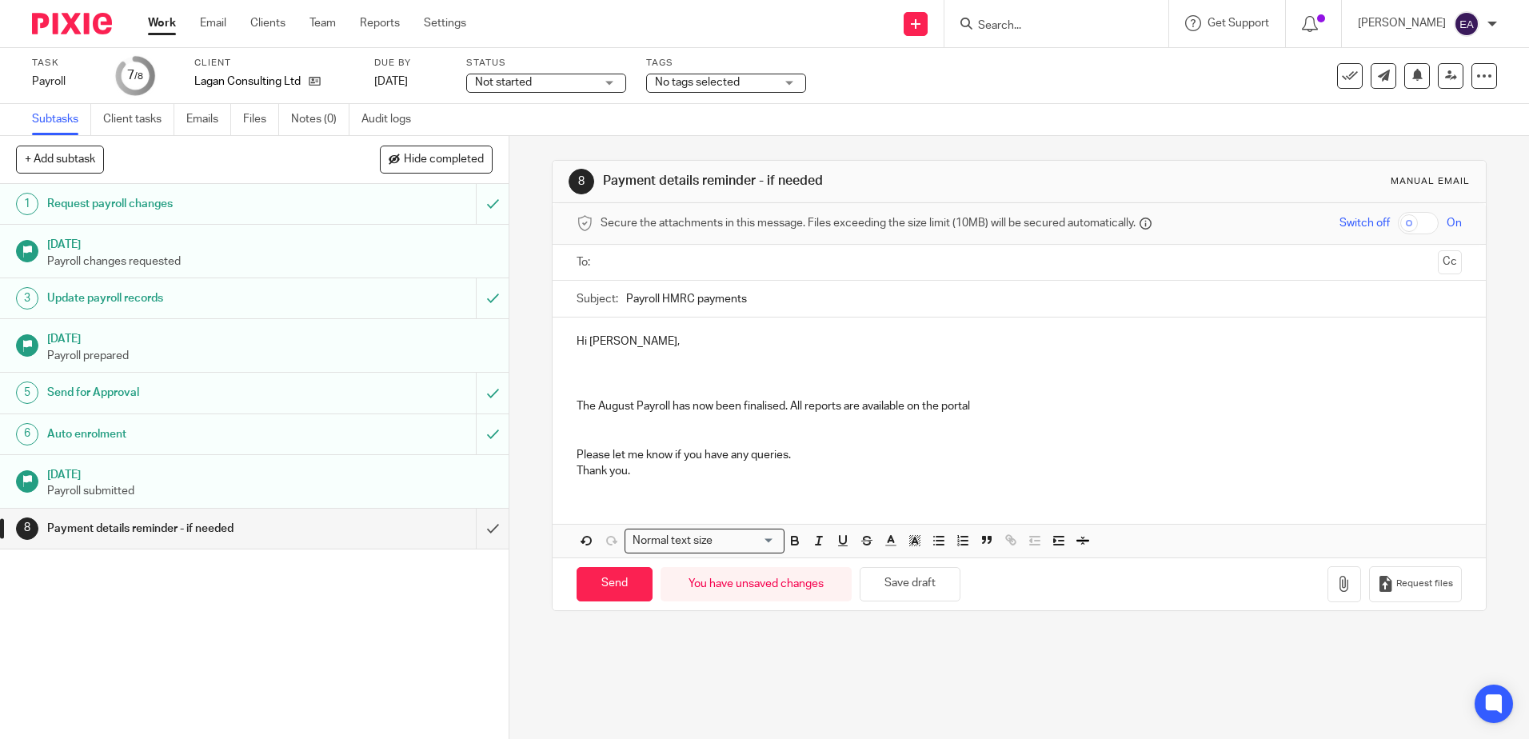
click at [982, 401] on p "The August Payroll has now been finalised. All reports are available on the por…" at bounding box center [1019, 406] width 884 height 16
click at [804, 405] on p "The August Payroll has now been finalised. All reports are available on the por…" at bounding box center [1019, 406] width 884 height 16
click at [1005, 404] on p "The August Payroll has now been finalised. All your reports are available on th…" at bounding box center [1019, 406] width 884 height 16
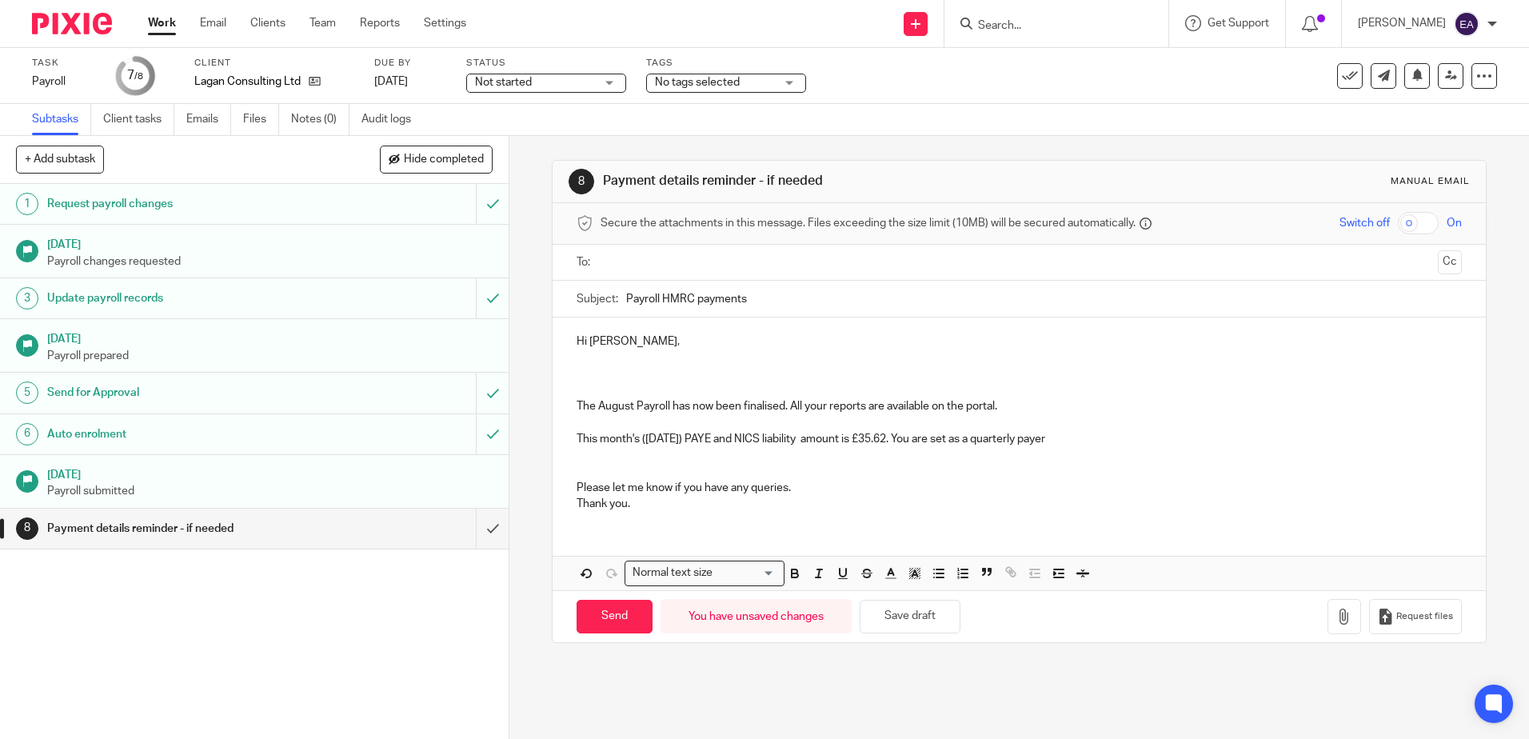
click at [964, 440] on p "This month's ([DATE]) PAYE and NICS liability amount is £35.62. You are set as …" at bounding box center [1019, 439] width 884 height 16
click at [1084, 433] on p "This month's ([DATE]) PAYE and NICS liability amount is £35.62. You are set up …" at bounding box center [1019, 439] width 884 height 16
click at [1165, 438] on p "This month's ([DATE]) PAYE and NICS liability amount is £35.62. You are set up …" at bounding box center [1019, 439] width 884 height 16
drag, startPoint x: 1295, startPoint y: 440, endPoint x: 1255, endPoint y: 436, distance: 41.0
click at [1255, 436] on p "This month's ([DATE]) PAYE and NICS liability amount is £35.62. You are set up …" at bounding box center [1019, 439] width 884 height 16
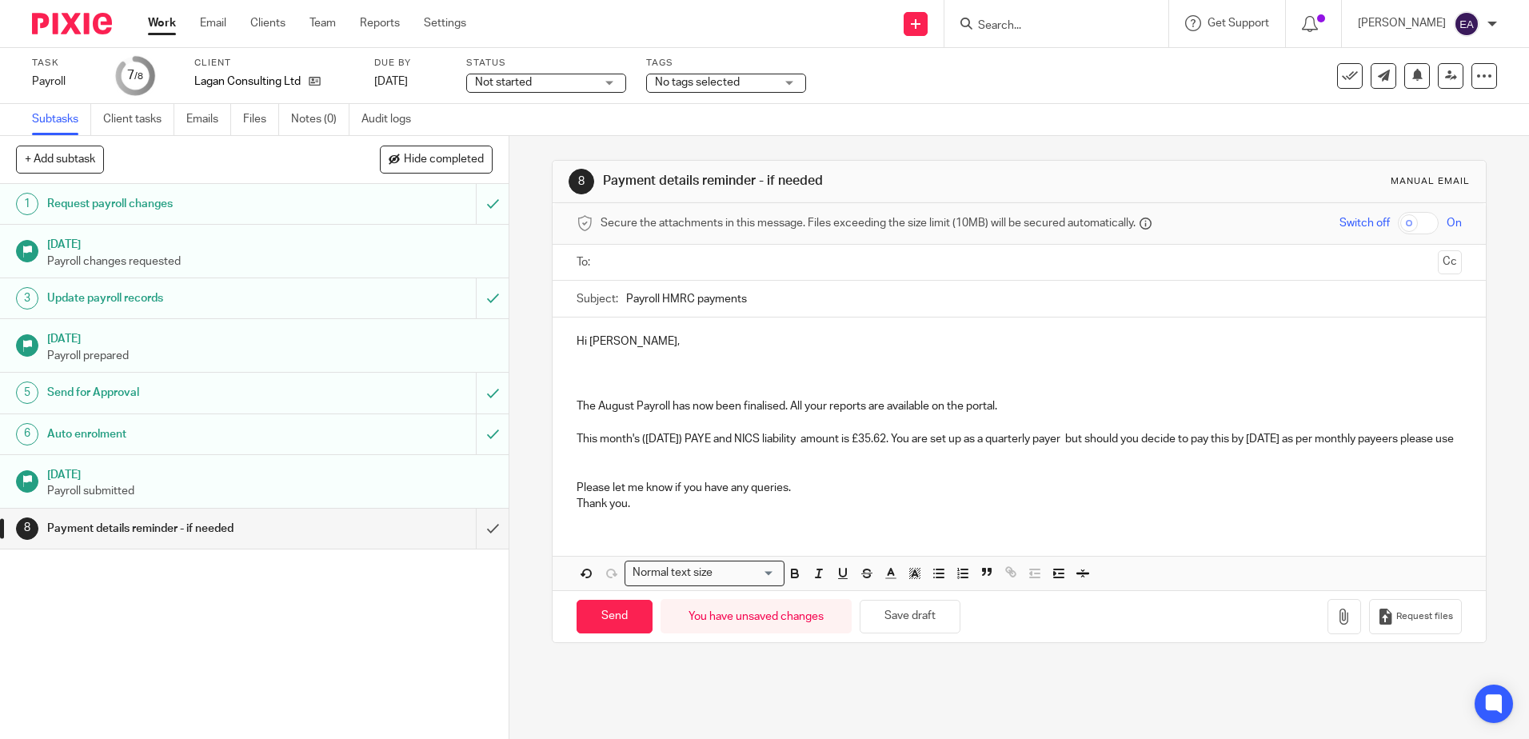
click at [600, 447] on p "This month's ([DATE]) PAYE and NICS liability amount is £35.62. You are set up …" at bounding box center [1019, 439] width 884 height 16
click at [670, 447] on p "This month's ([DATE]) PAYE and NICS liability amount is £35.62. You are set up …" at bounding box center [1019, 439] width 884 height 16
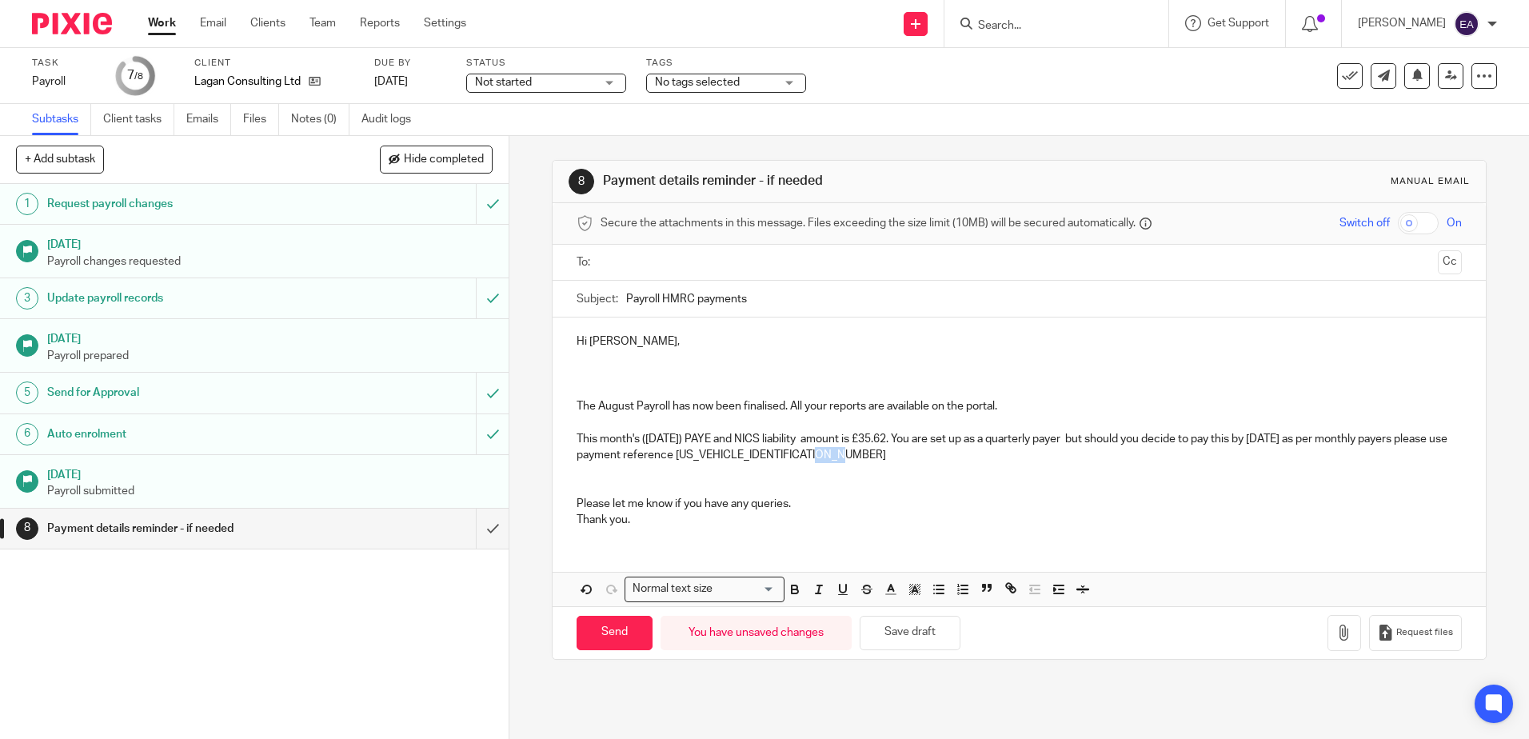
drag, startPoint x: 884, startPoint y: 454, endPoint x: 852, endPoint y: 455, distance: 31.2
click at [852, 455] on p "This month's (05 August) PAYE and NICS liability amount is £35.62. You are set …" at bounding box center [1019, 447] width 884 height 33
click at [889, 589] on icon "button" at bounding box center [891, 589] width 14 height 14
click at [892, 607] on li "color:#F44E3B" at bounding box center [895, 610] width 12 height 12
click at [899, 475] on p at bounding box center [1019, 471] width 884 height 16
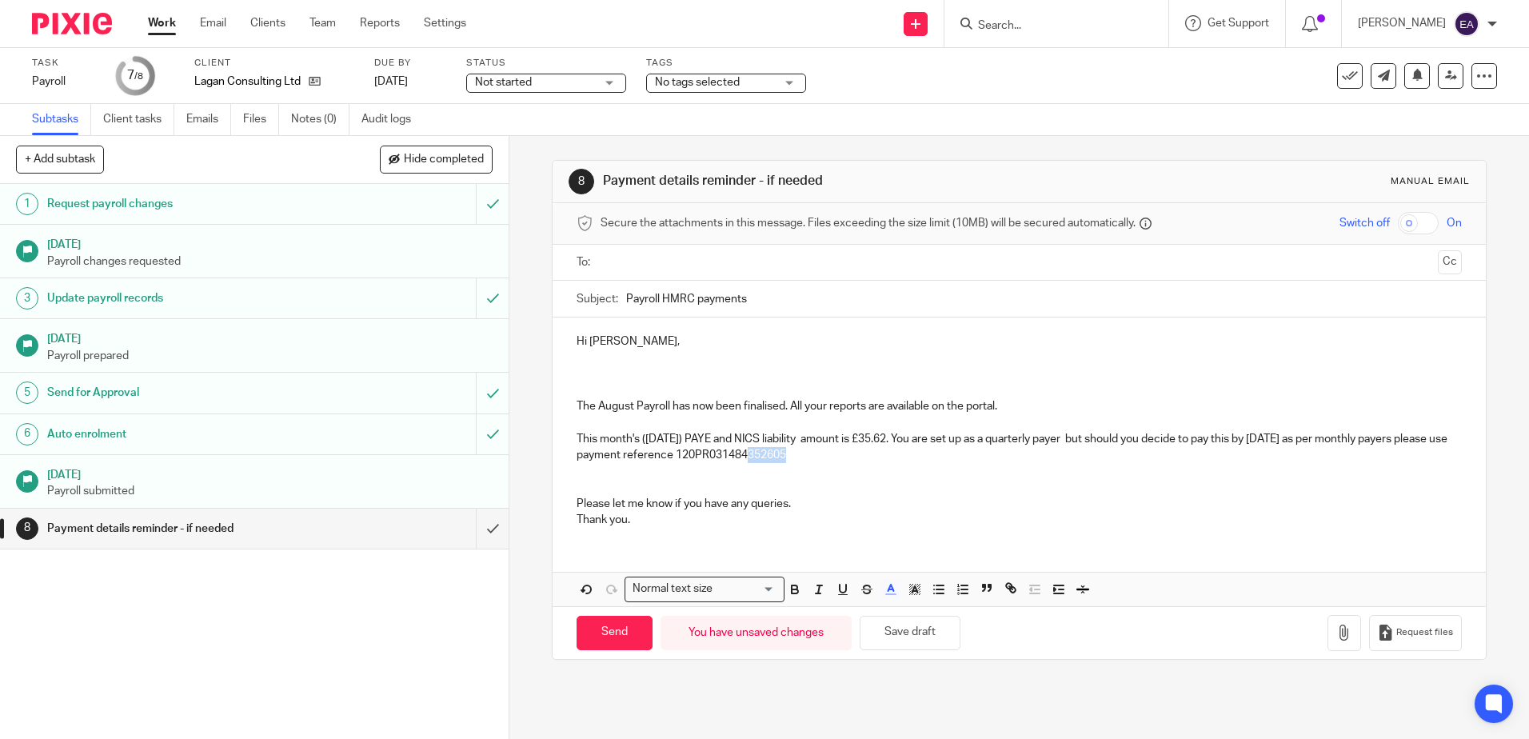
drag, startPoint x: 880, startPoint y: 457, endPoint x: 764, endPoint y: 450, distance: 116.1
click at [764, 450] on p "This month's (05 August) PAYE and NICS liability amount is £35.62. You are set …" at bounding box center [1019, 447] width 884 height 33
click at [791, 587] on icon "button" at bounding box center [795, 589] width 14 height 14
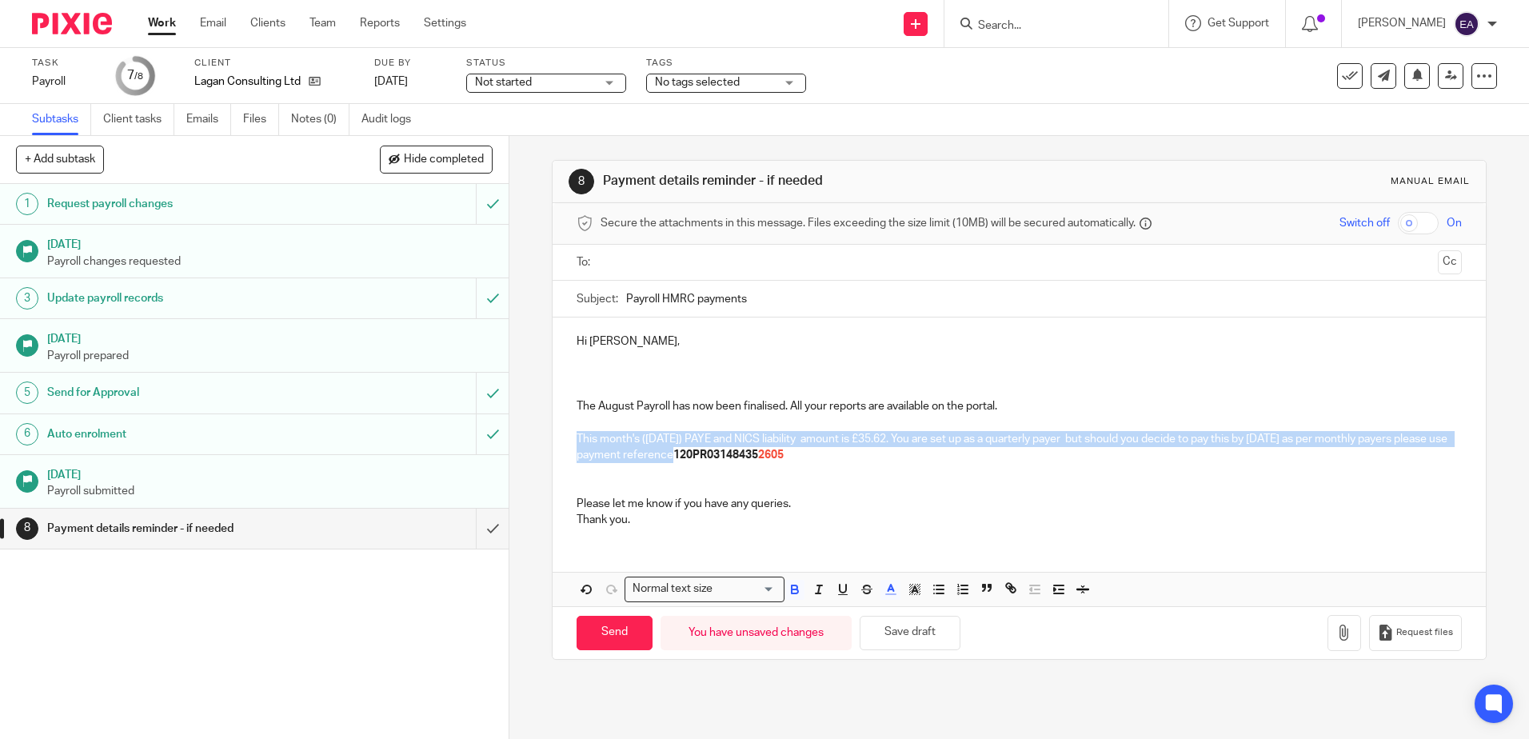
click at [934, 450] on p "This month's (05 August) PAYE and NICS liability amount is £35.62. You are set …" at bounding box center [1019, 447] width 884 height 33
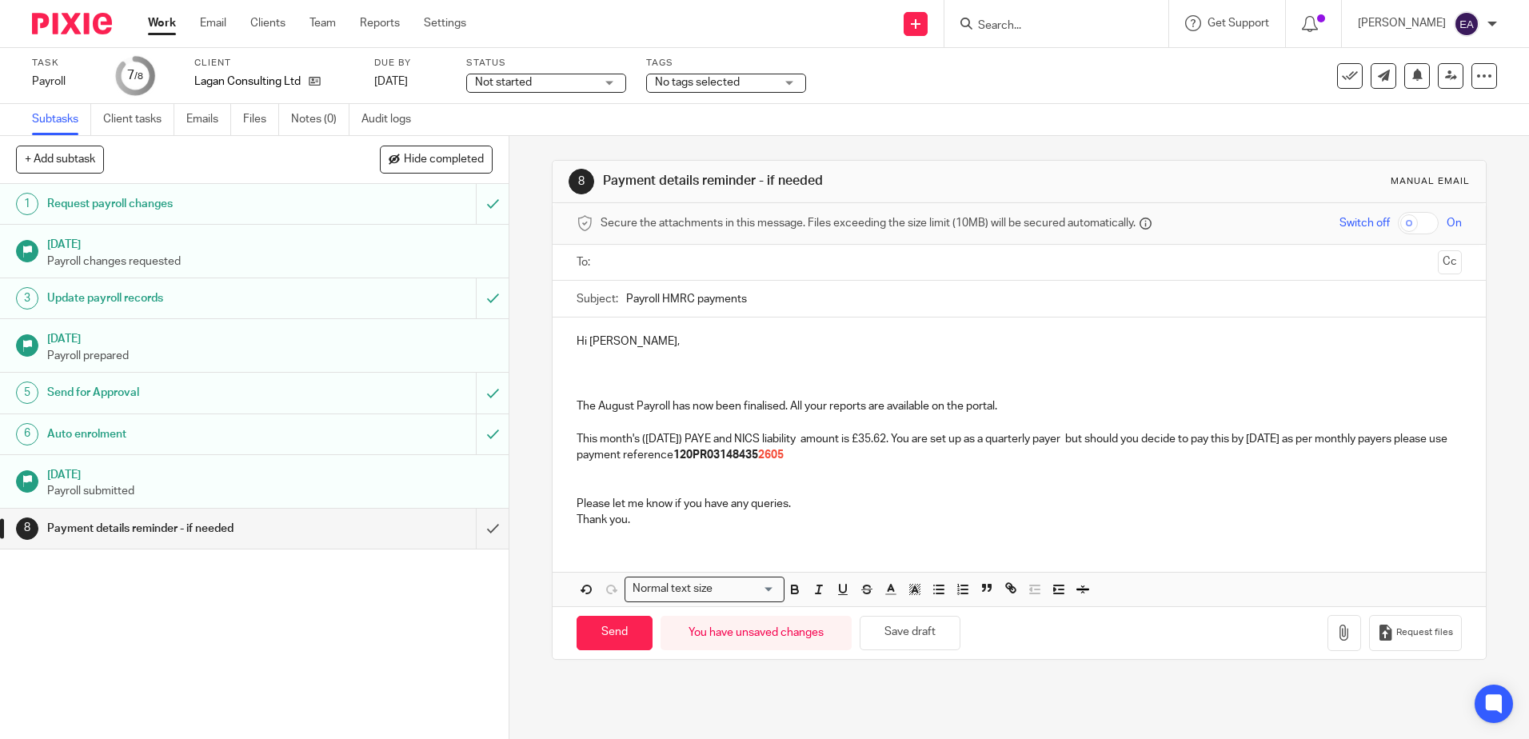
drag, startPoint x: 712, startPoint y: 459, endPoint x: 668, endPoint y: 455, distance: 44.2
click at [668, 455] on p "This month's (05 August) PAYE and NICS liability amount is £35.62. You are set …" at bounding box center [1019, 447] width 884 height 33
click at [687, 482] on p at bounding box center [1019, 488] width 884 height 16
click at [1083, 437] on p "This month's (05 August) PAYE and NICS liability amount is £35.62. You are set …" at bounding box center [1019, 447] width 884 height 33
click at [590, 387] on p at bounding box center [1019, 390] width 884 height 16
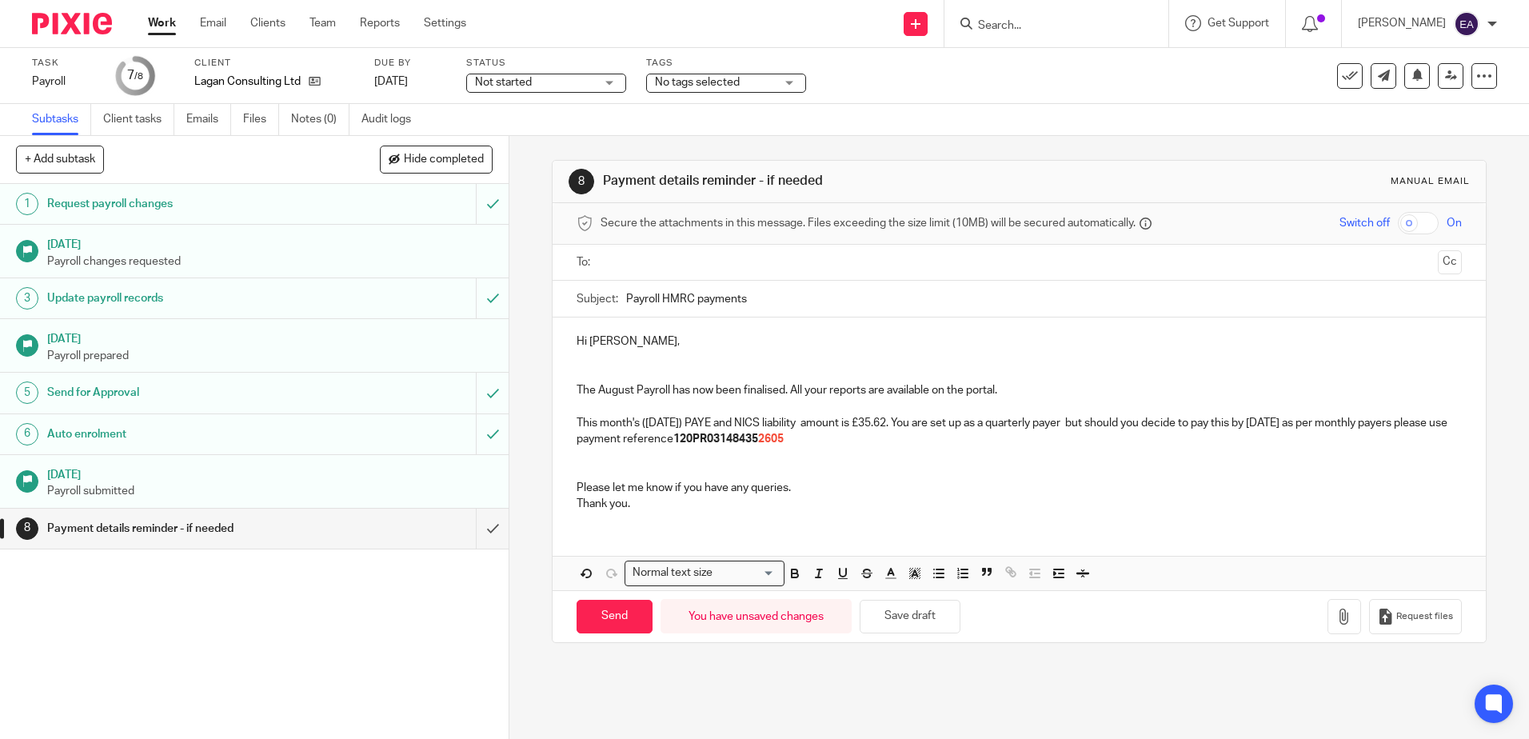
click at [638, 458] on p at bounding box center [1019, 455] width 884 height 16
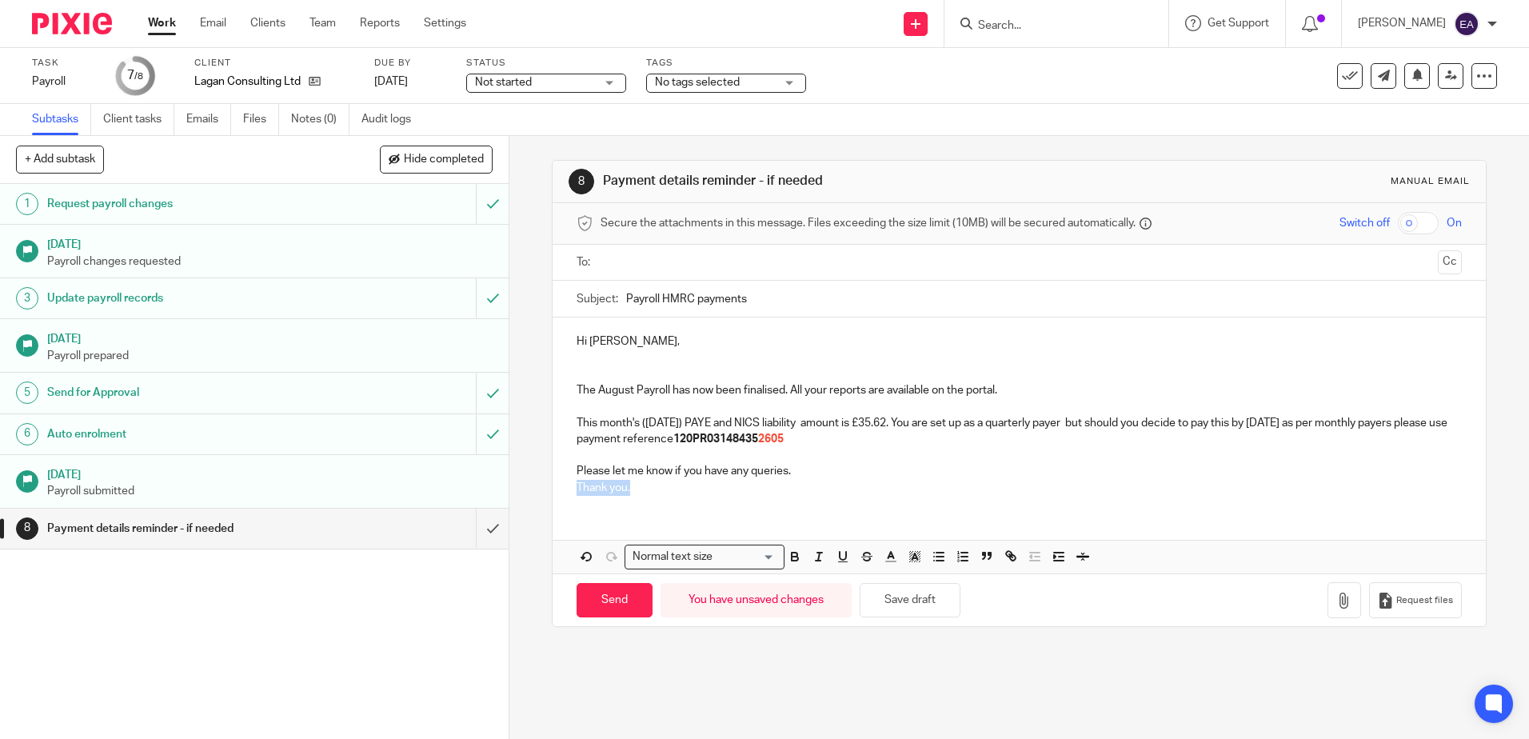
drag, startPoint x: 638, startPoint y: 491, endPoint x: 566, endPoint y: 483, distance: 72.4
click at [566, 483] on div "Hi Ian, The August Payroll has now been finalised. All your reports are availab…" at bounding box center [1019, 412] width 932 height 190
click at [618, 301] on div "Subject: Payroll HMRC payments" at bounding box center [1019, 299] width 884 height 36
click at [620, 302] on div "Subject: Payroll HMRC payments" at bounding box center [1019, 299] width 884 height 36
click at [620, 301] on div "Subject: Payroll HMRC payments" at bounding box center [1019, 299] width 884 height 36
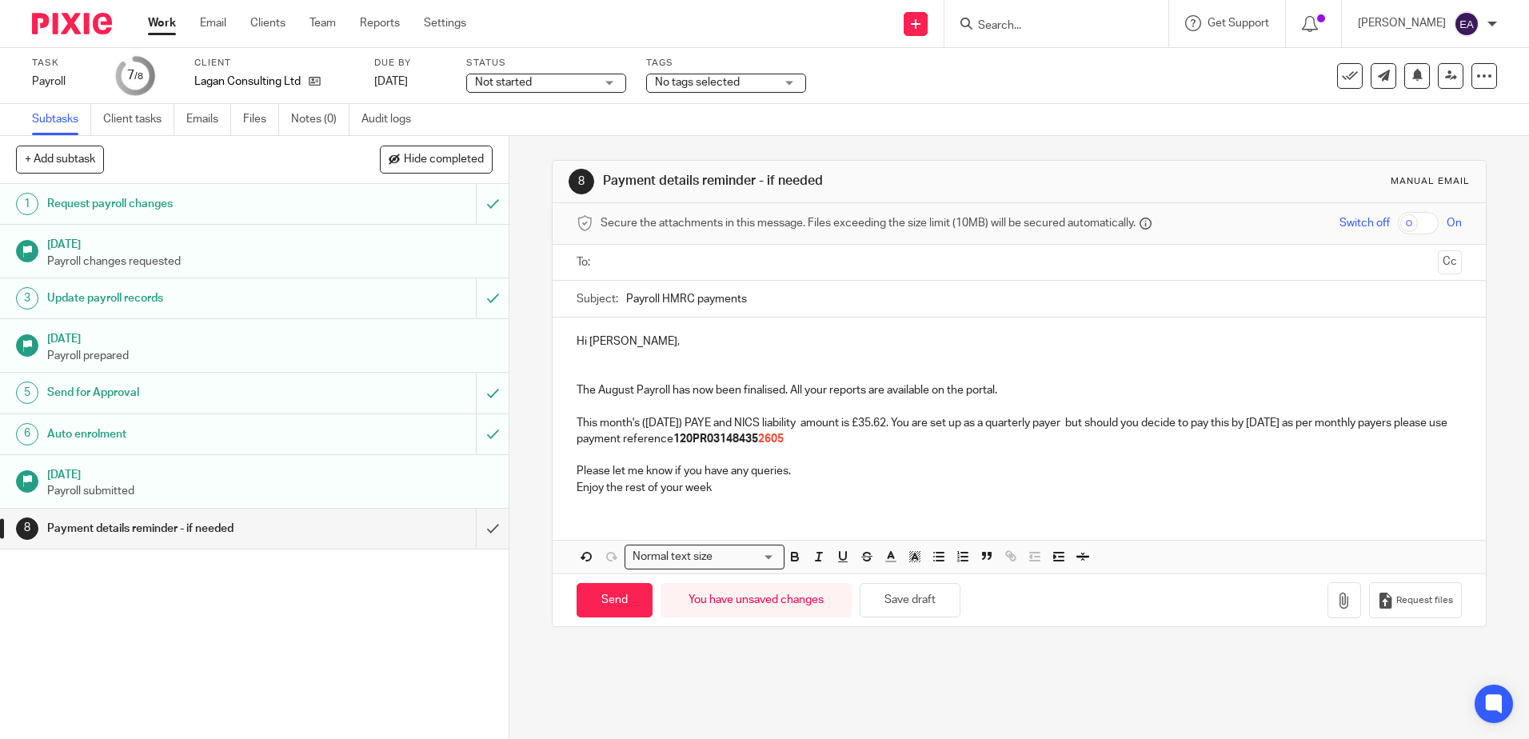
click at [626, 301] on input "Payroll HMRC payments" at bounding box center [1043, 299] width 835 height 36
drag, startPoint x: 839, startPoint y: 297, endPoint x: 725, endPoint y: 300, distance: 113.6
click at [725, 300] on input "August 2025 Payroll HMRC payments" at bounding box center [1043, 299] width 835 height 36
type input "August 2025 Payroll and PAYE due"
click at [634, 265] on input "text" at bounding box center [1018, 262] width 824 height 18
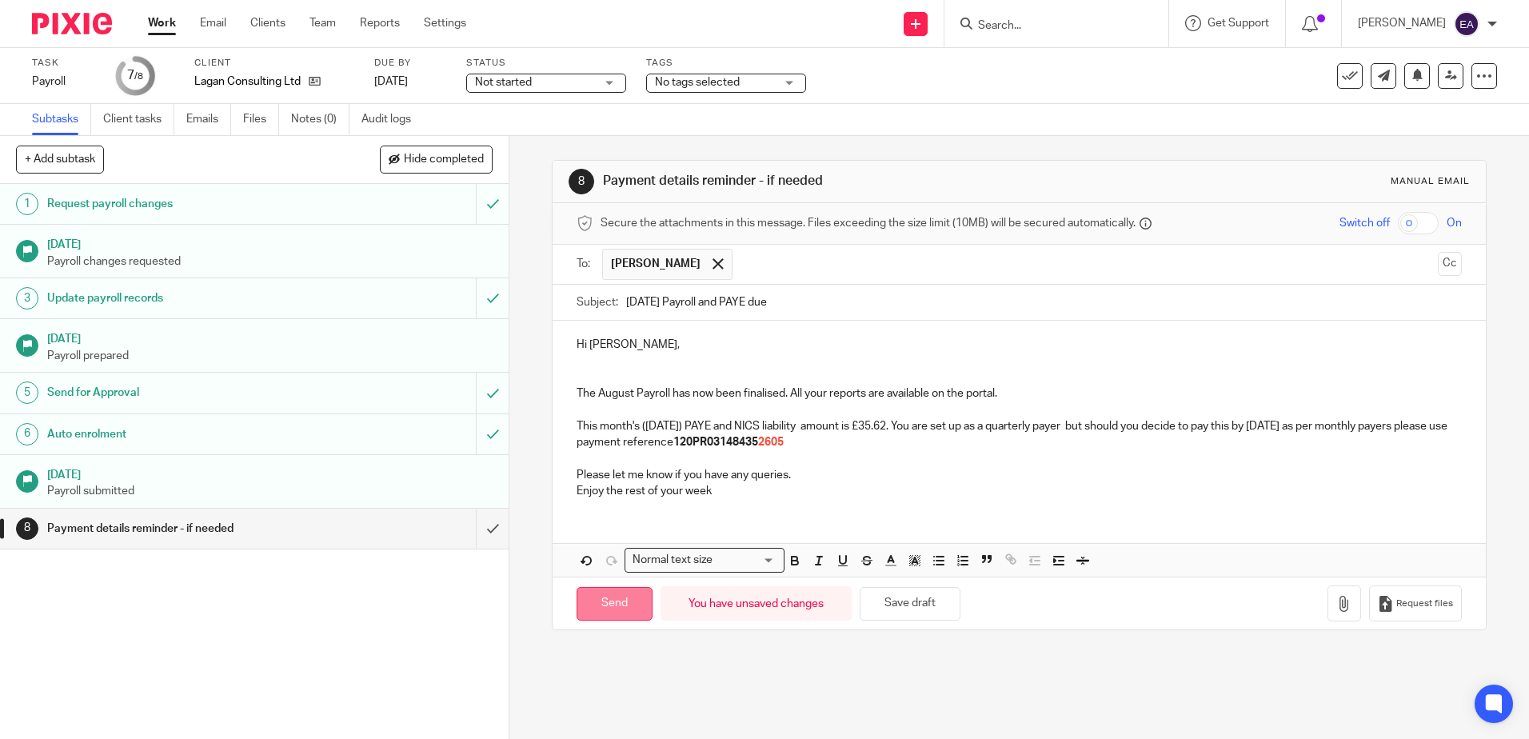
click at [606, 605] on input "Send" at bounding box center [615, 604] width 76 height 34
type input "Sent"
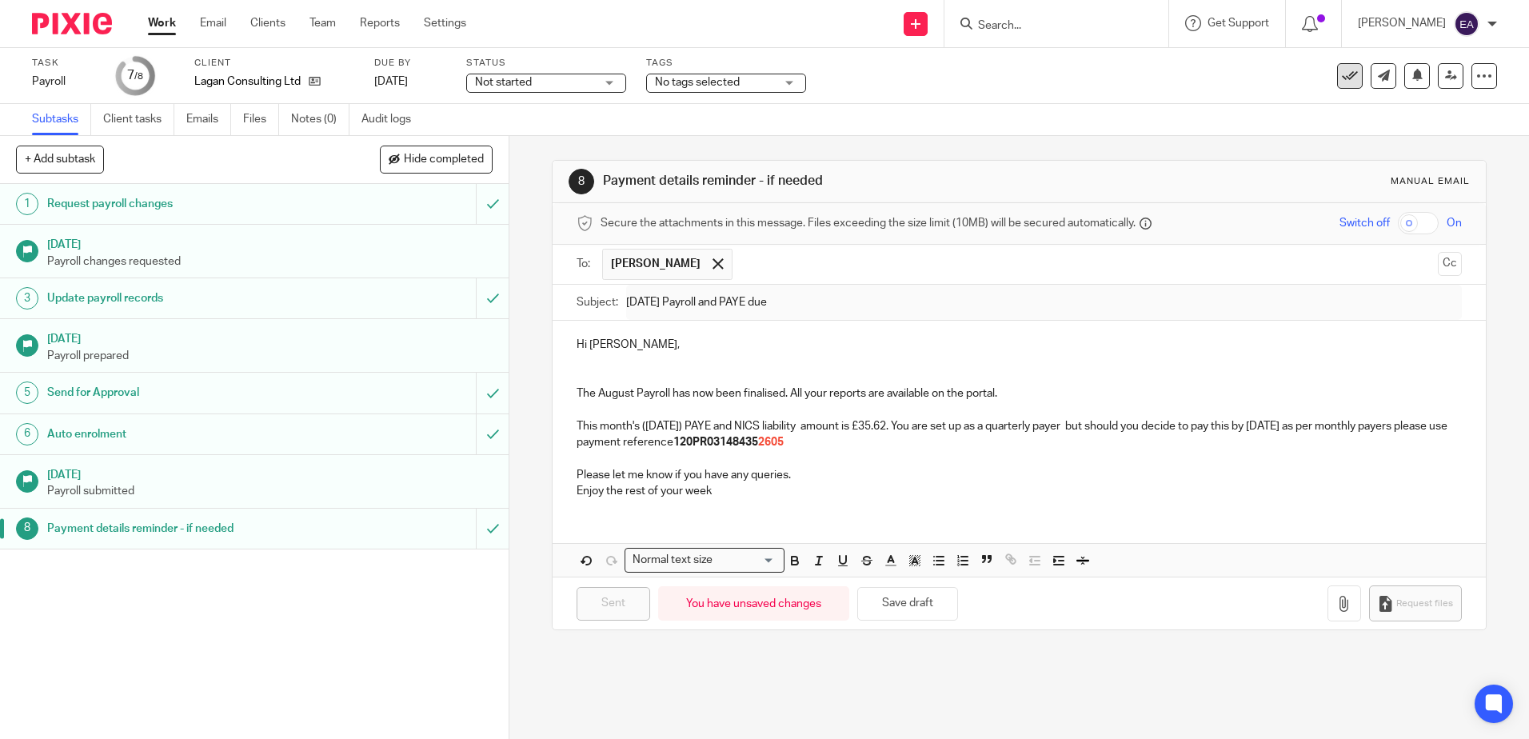
click at [1342, 77] on icon at bounding box center [1350, 76] width 16 height 16
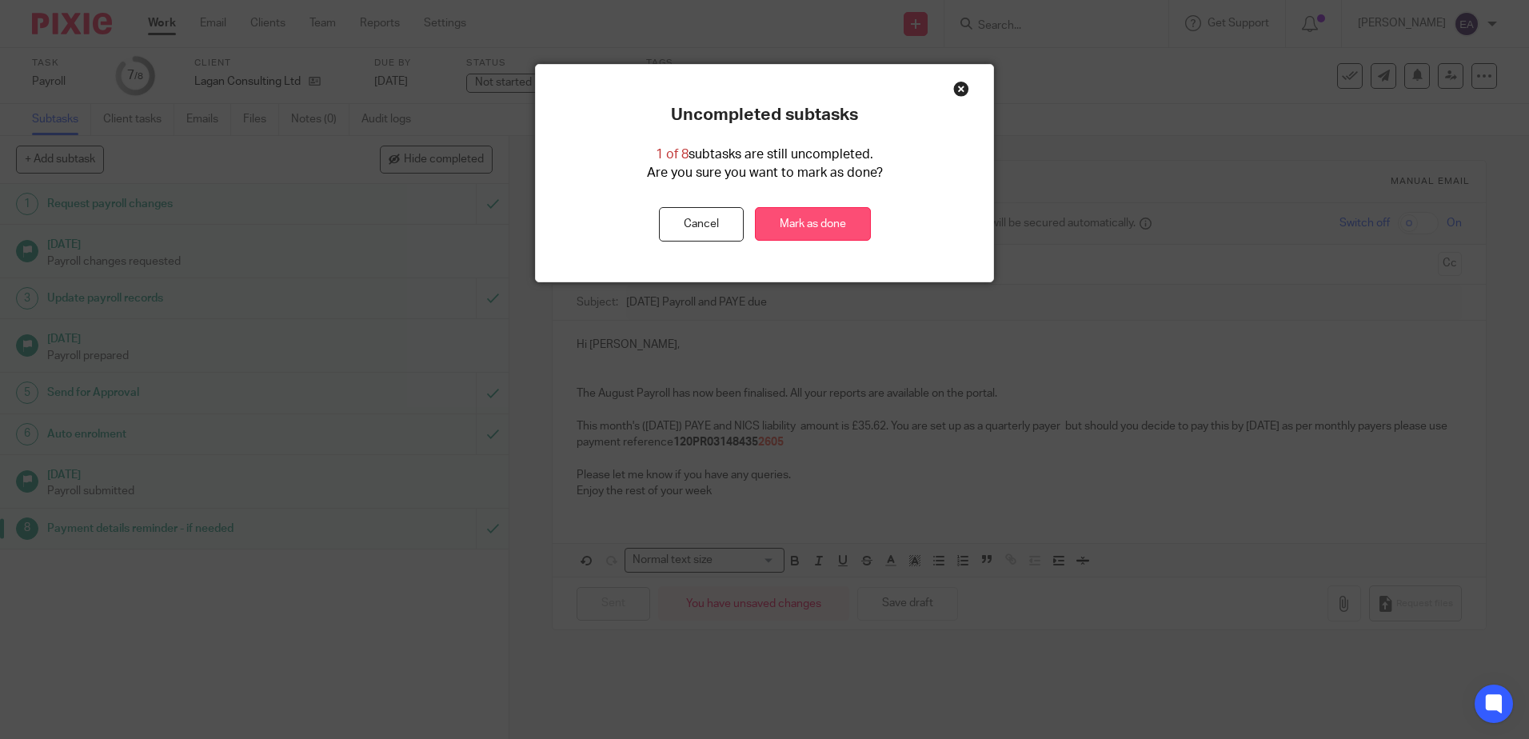
click at [813, 215] on link "Mark as done" at bounding box center [813, 224] width 116 height 34
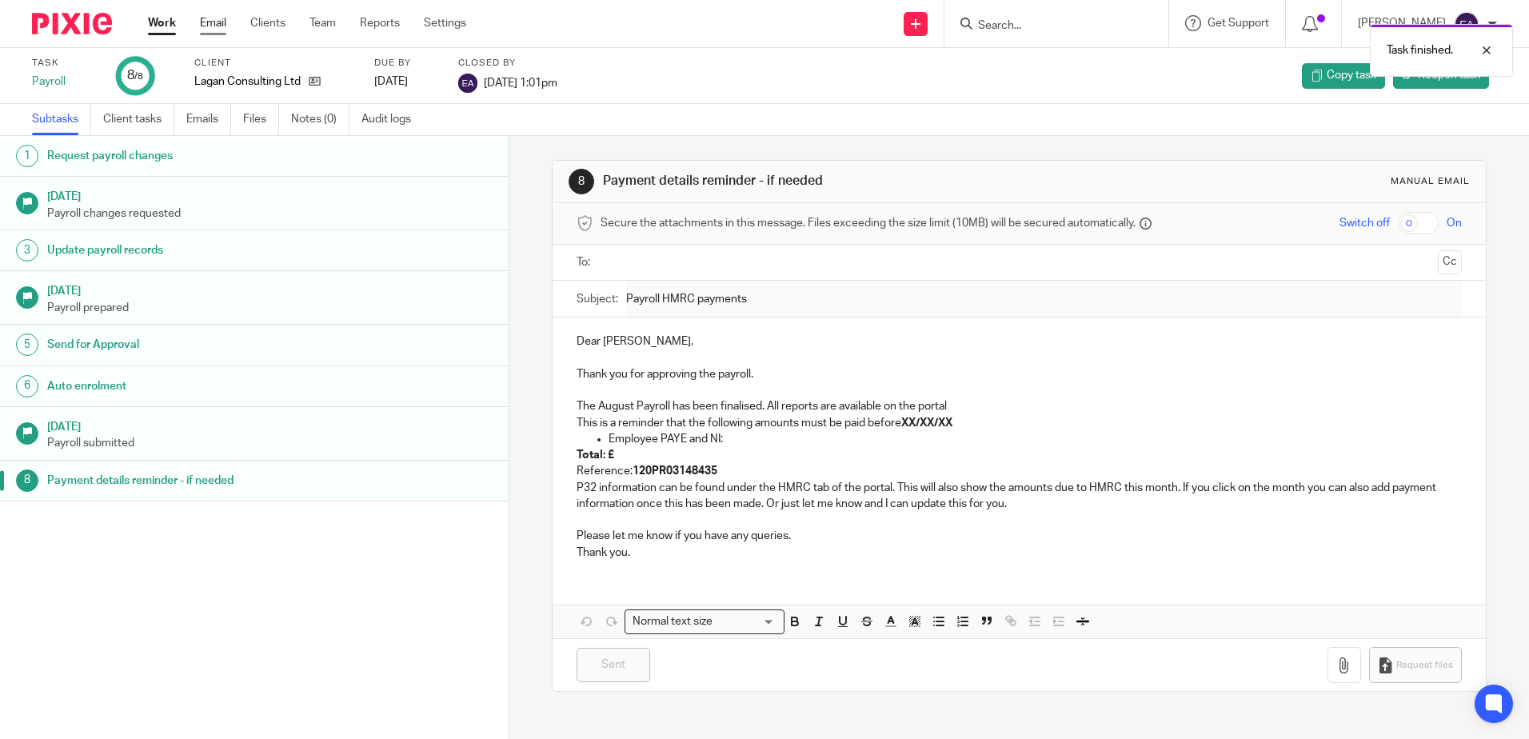
click at [222, 28] on link "Email" at bounding box center [213, 23] width 26 height 16
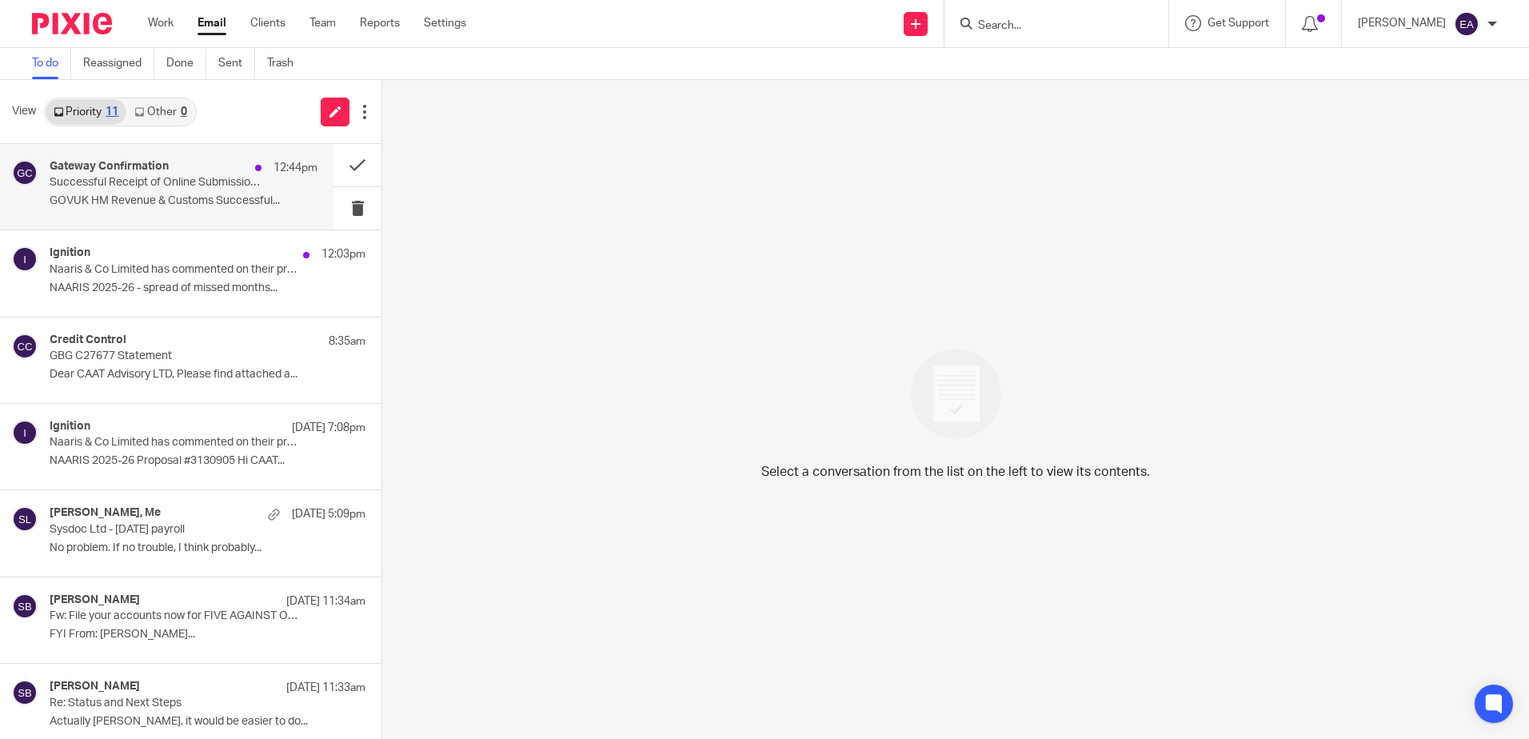
click at [206, 190] on p "Successful Receipt of Online Submission for Reference 120/UE76341" at bounding box center [157, 183] width 214 height 14
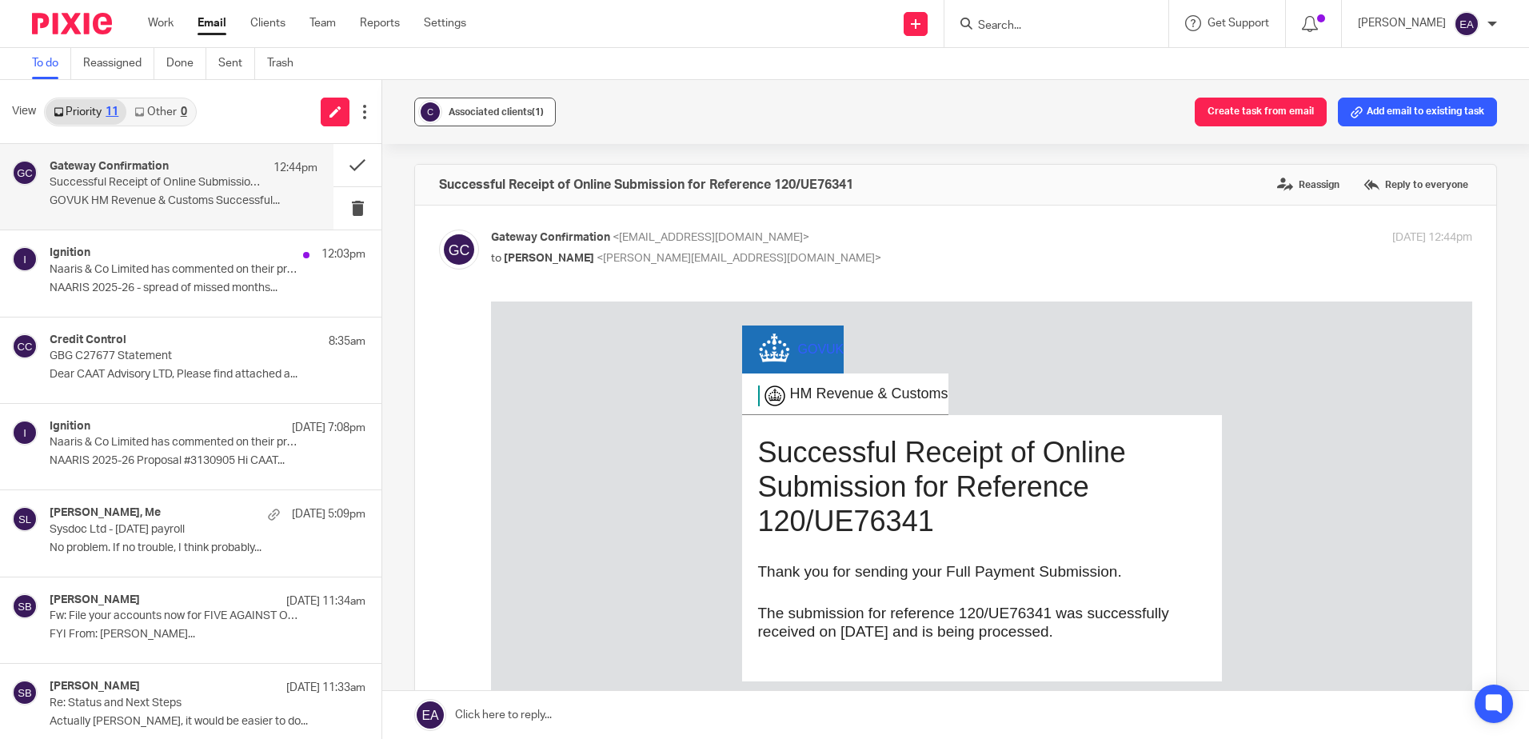
click at [489, 110] on span "Associated clients (1)" at bounding box center [496, 112] width 95 height 10
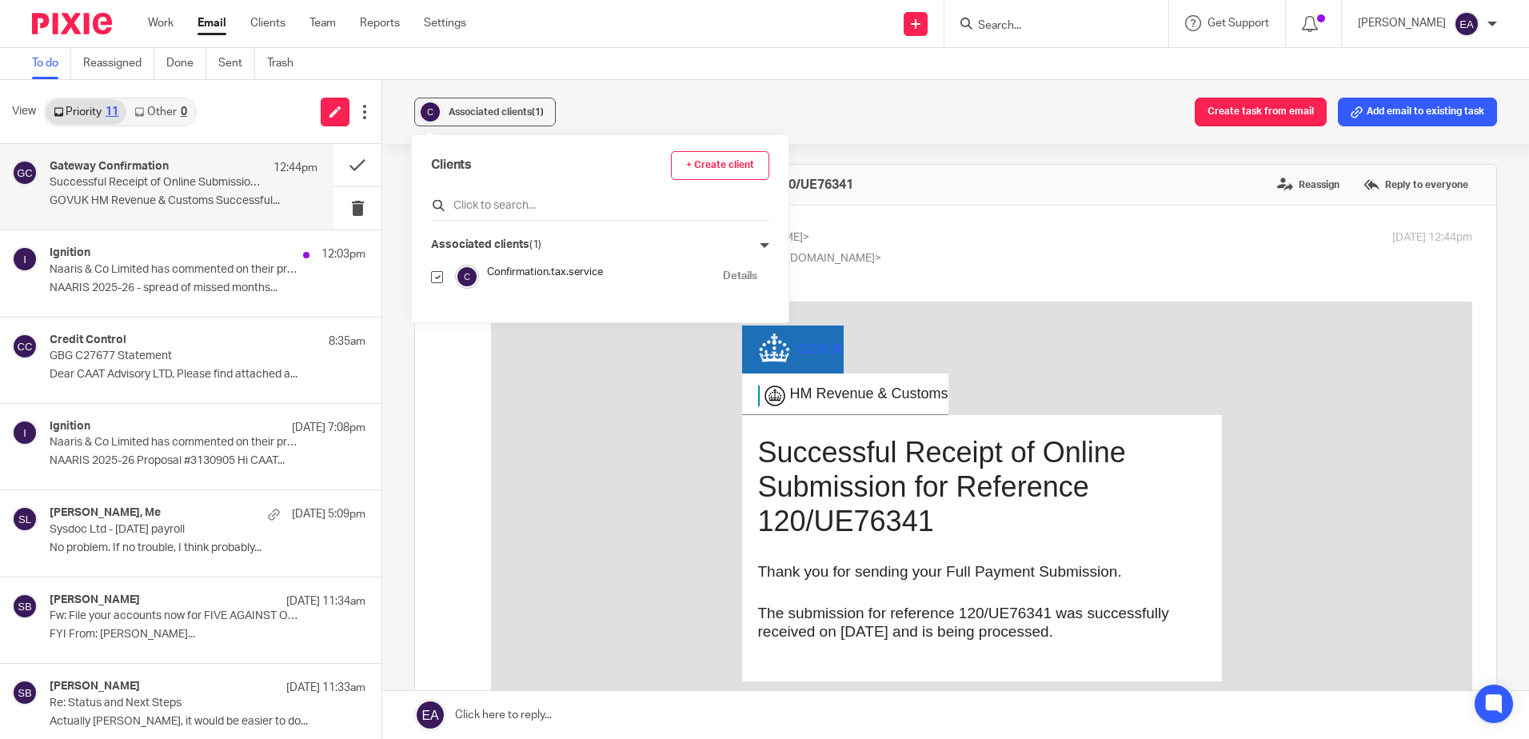
click at [477, 209] on input "text" at bounding box center [600, 206] width 338 height 16
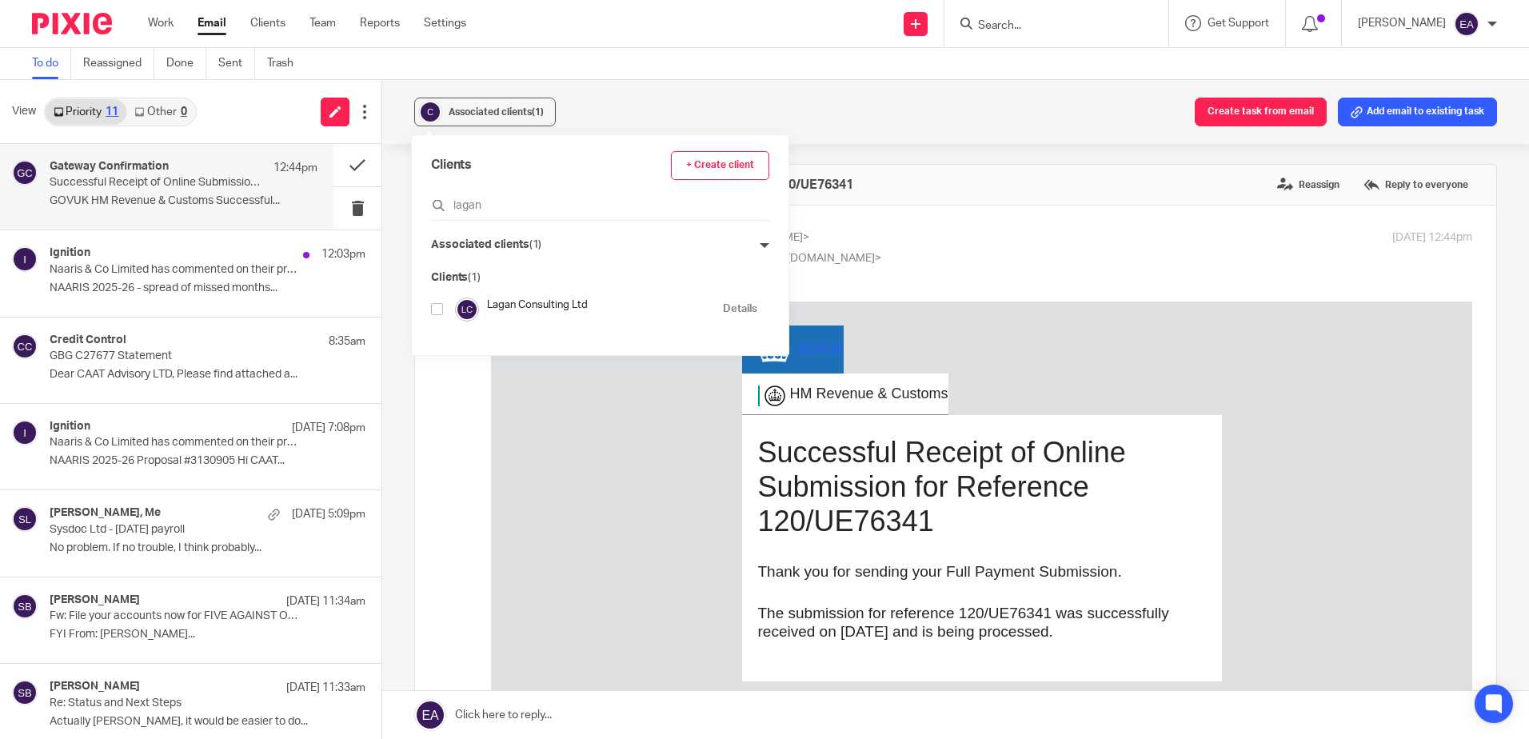
type input "lagan"
click at [439, 313] on input "checkbox" at bounding box center [437, 309] width 12 height 12
checkbox input "true"
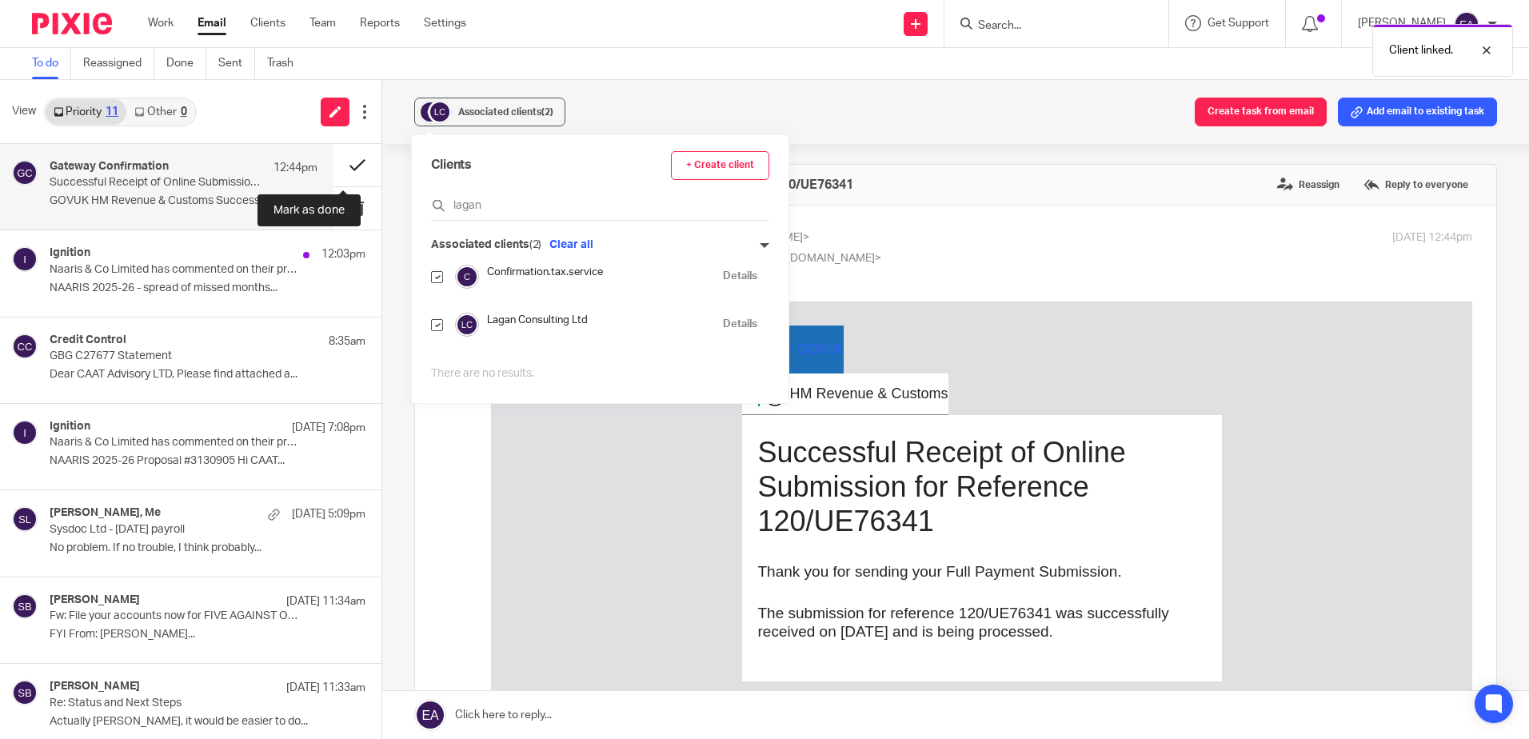
click at [349, 163] on button at bounding box center [357, 165] width 48 height 42
